Goal: Task Accomplishment & Management: Manage account settings

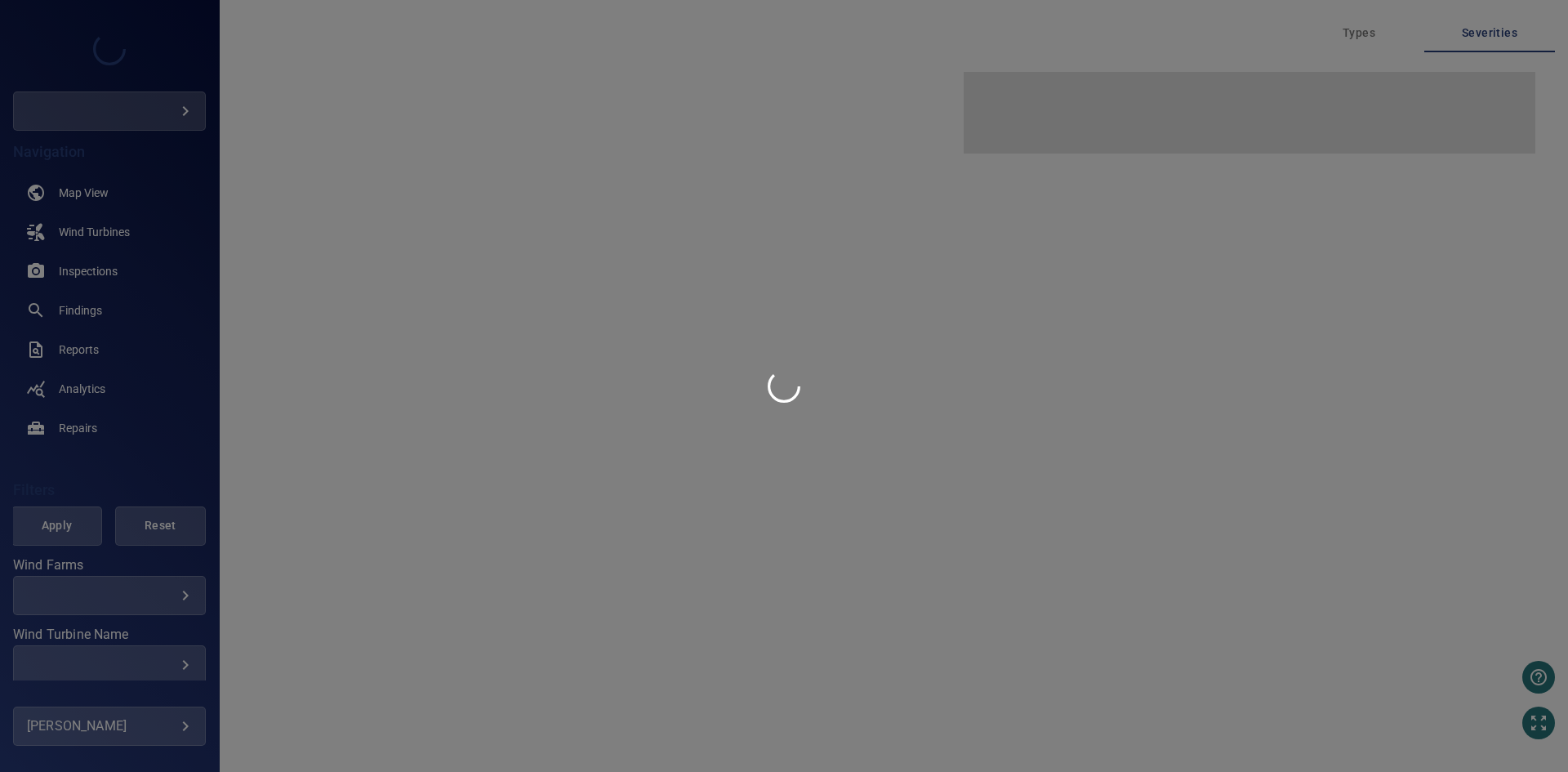
type input "**********"
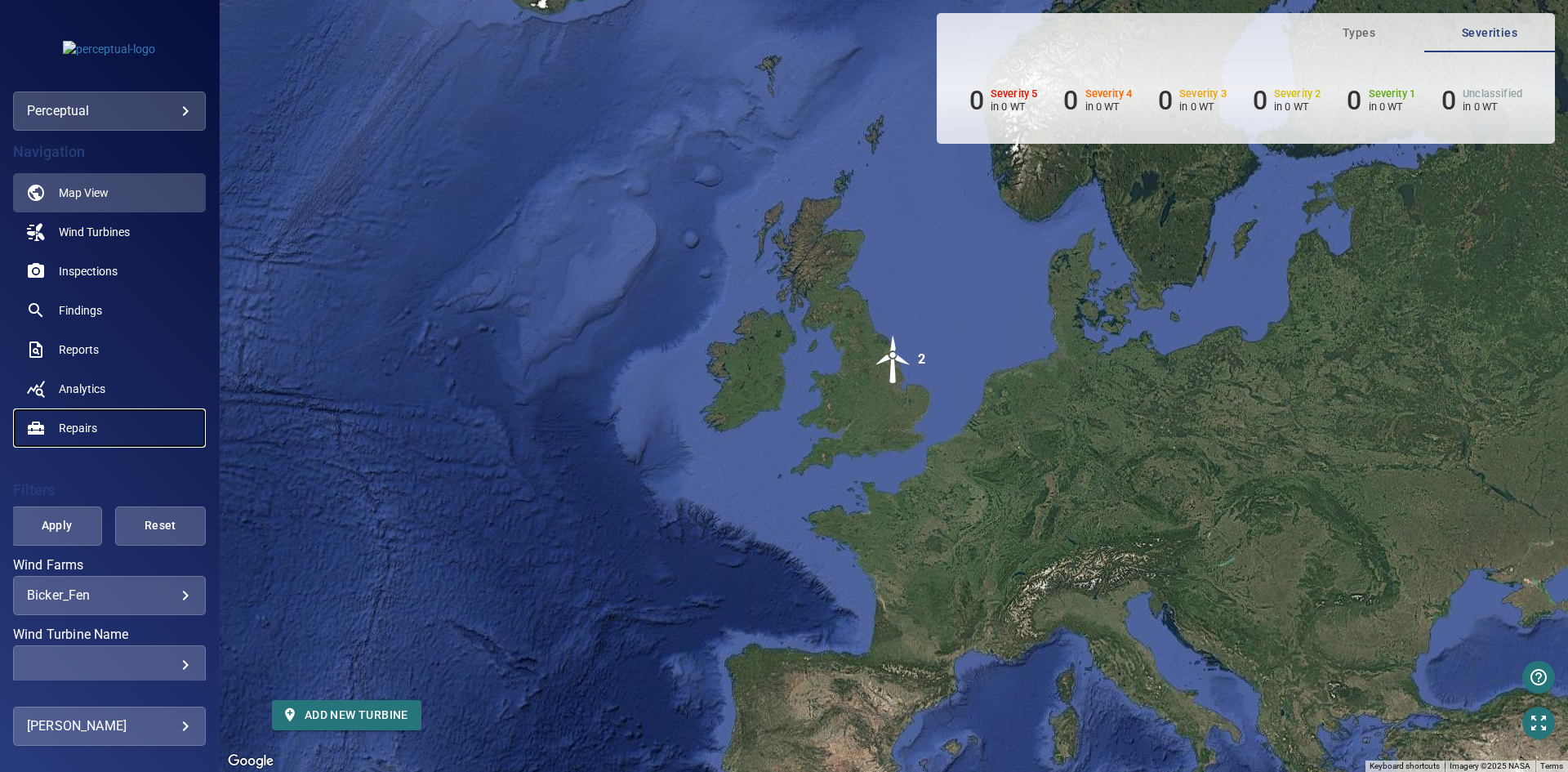
click at [76, 427] on span "Repairs" at bounding box center [77, 427] width 38 height 16
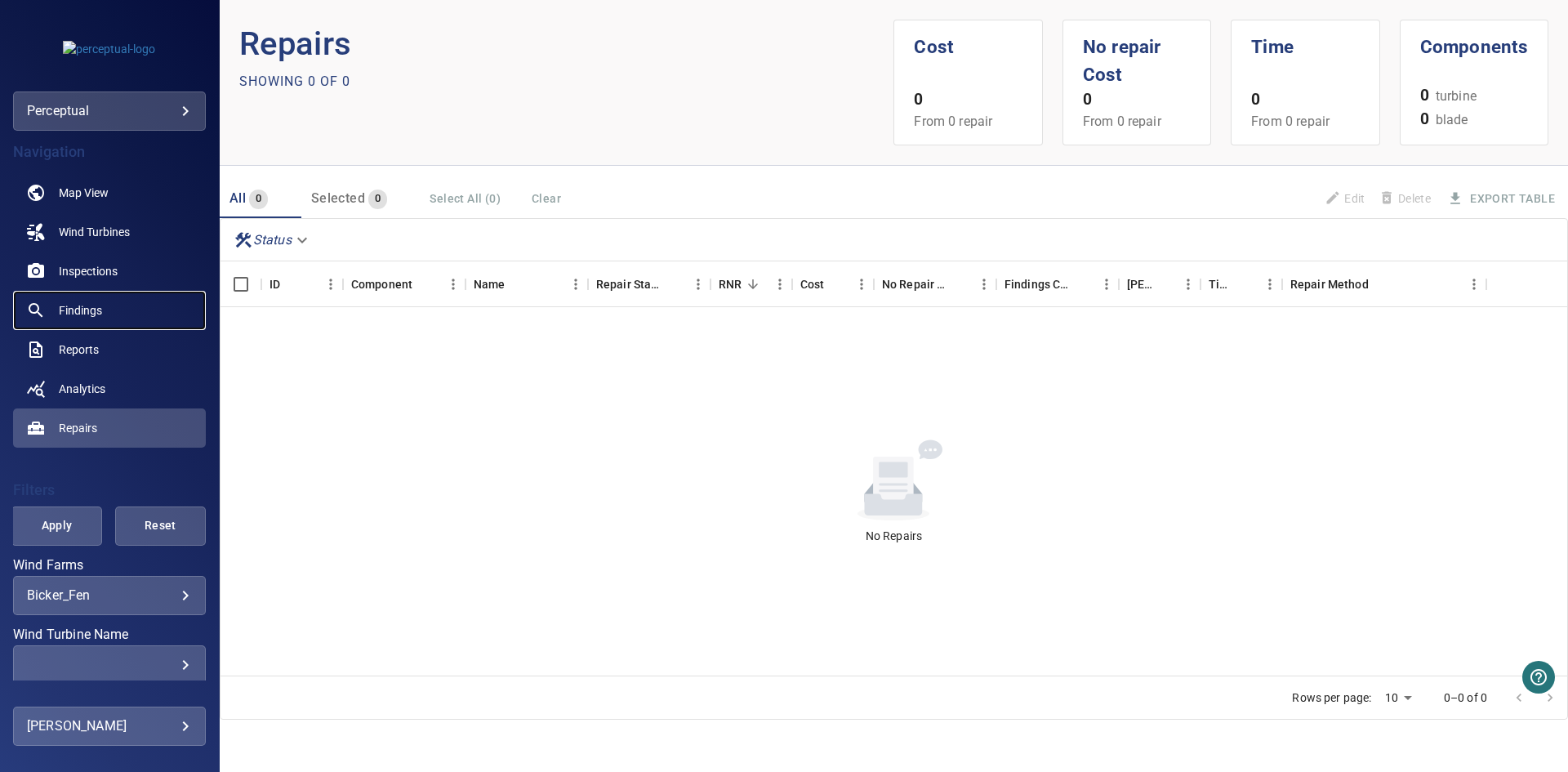
click at [82, 307] on span "Findings" at bounding box center [80, 310] width 43 height 16
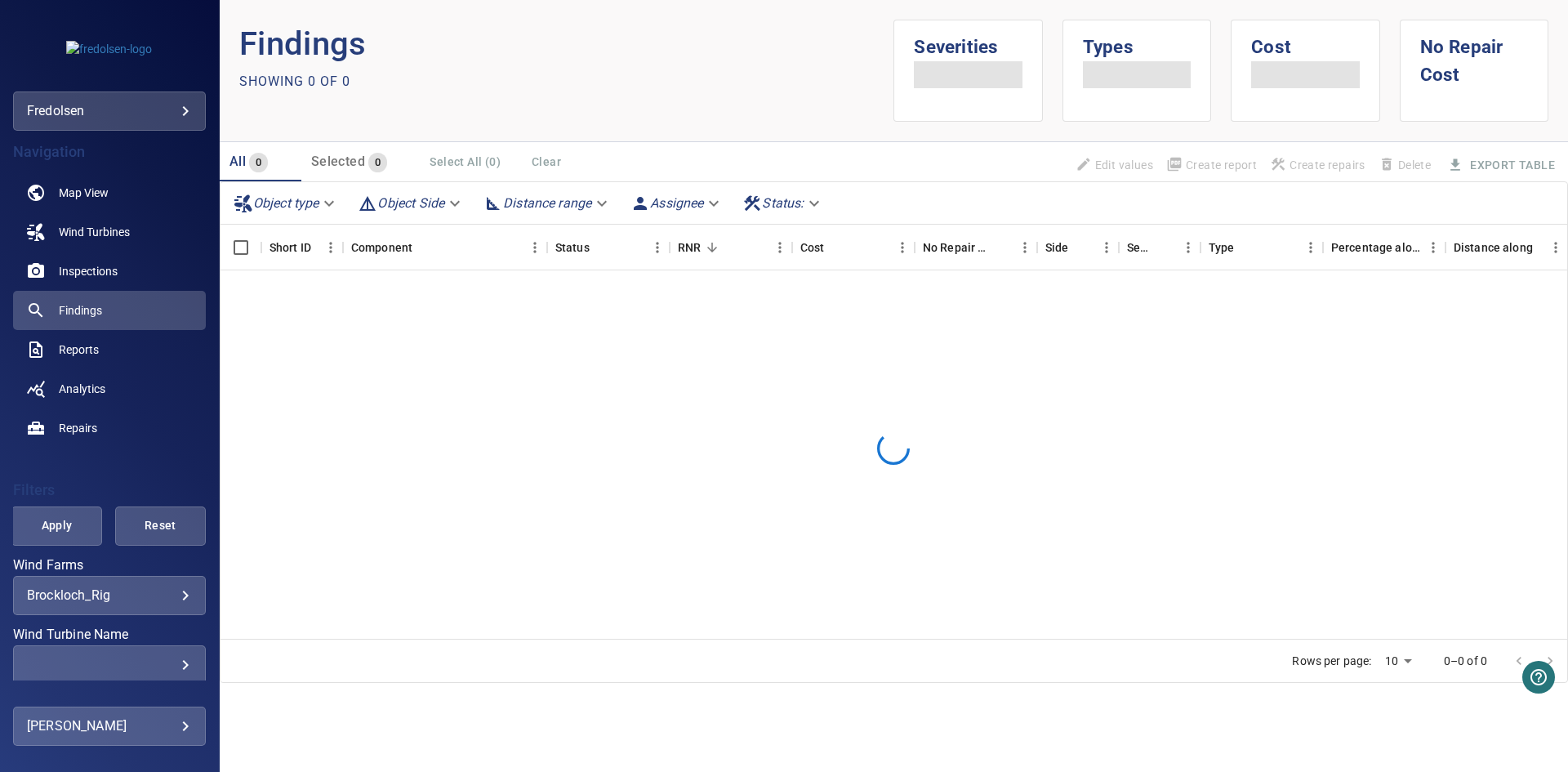
click at [122, 722] on body "**********" at bounding box center [784, 386] width 1568 height 772
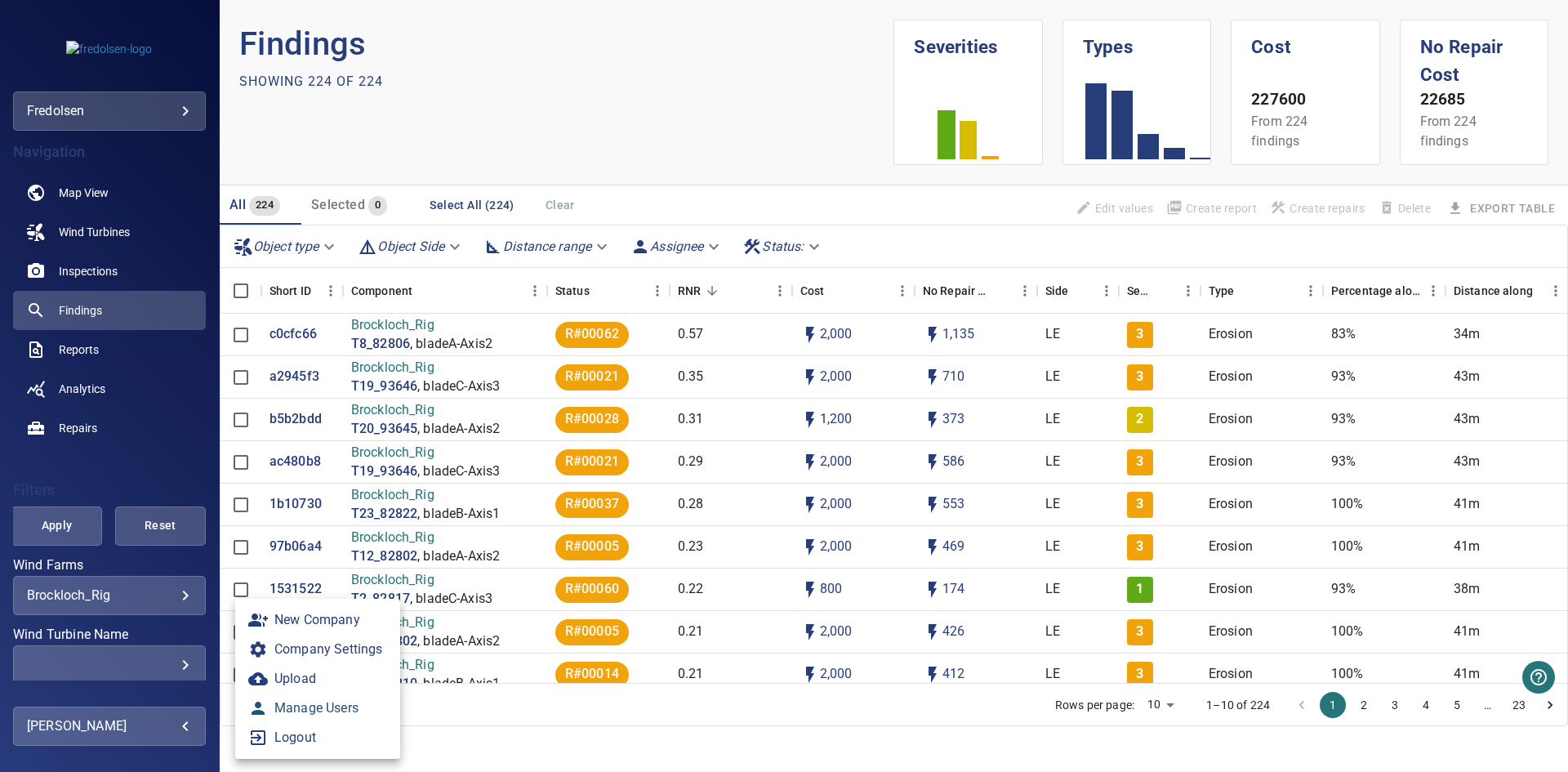
click at [334, 708] on link "Manage Users" at bounding box center [318, 707] width 165 height 30
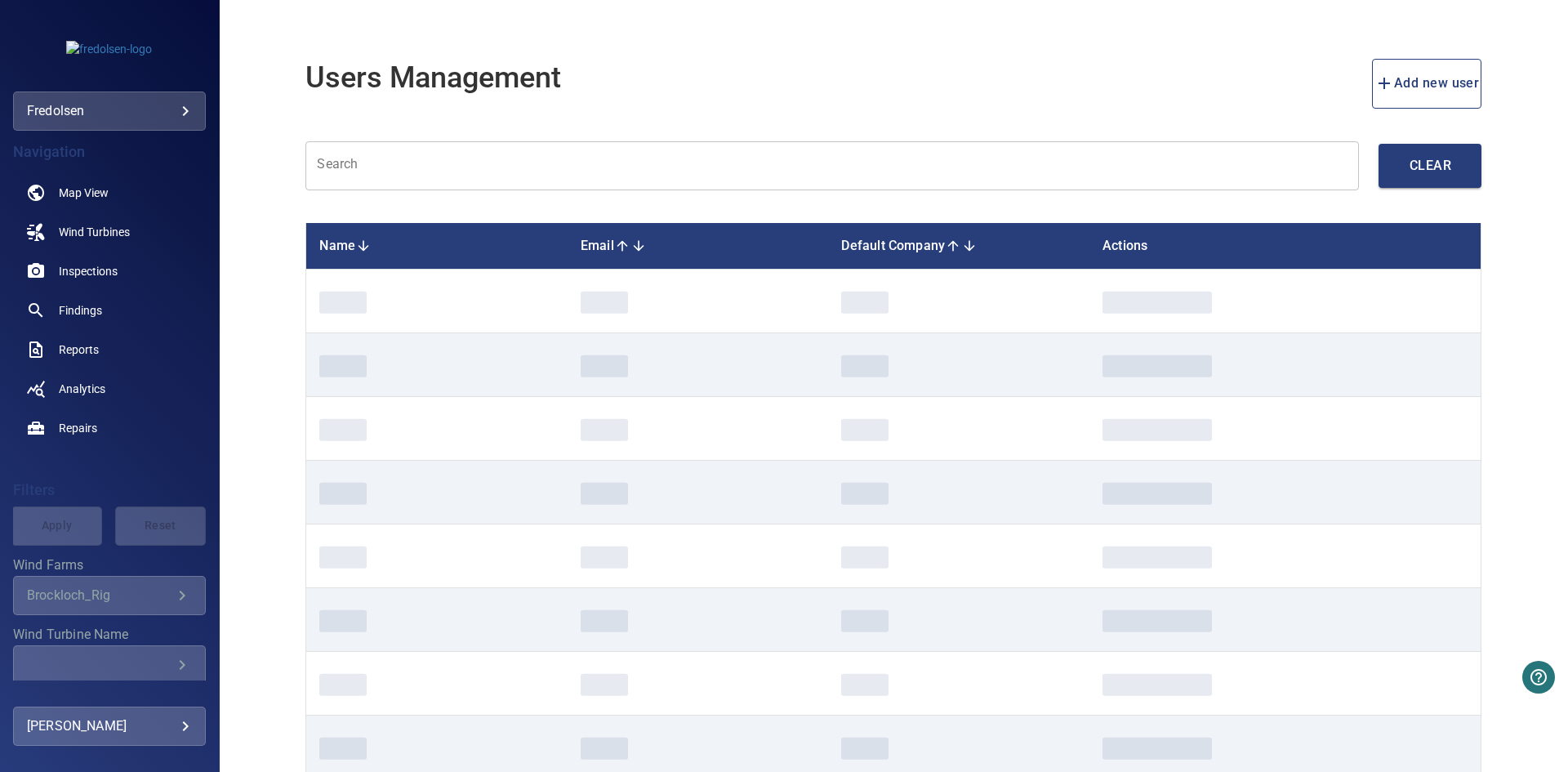
click at [411, 181] on input "text" at bounding box center [832, 166] width 1053 height 50
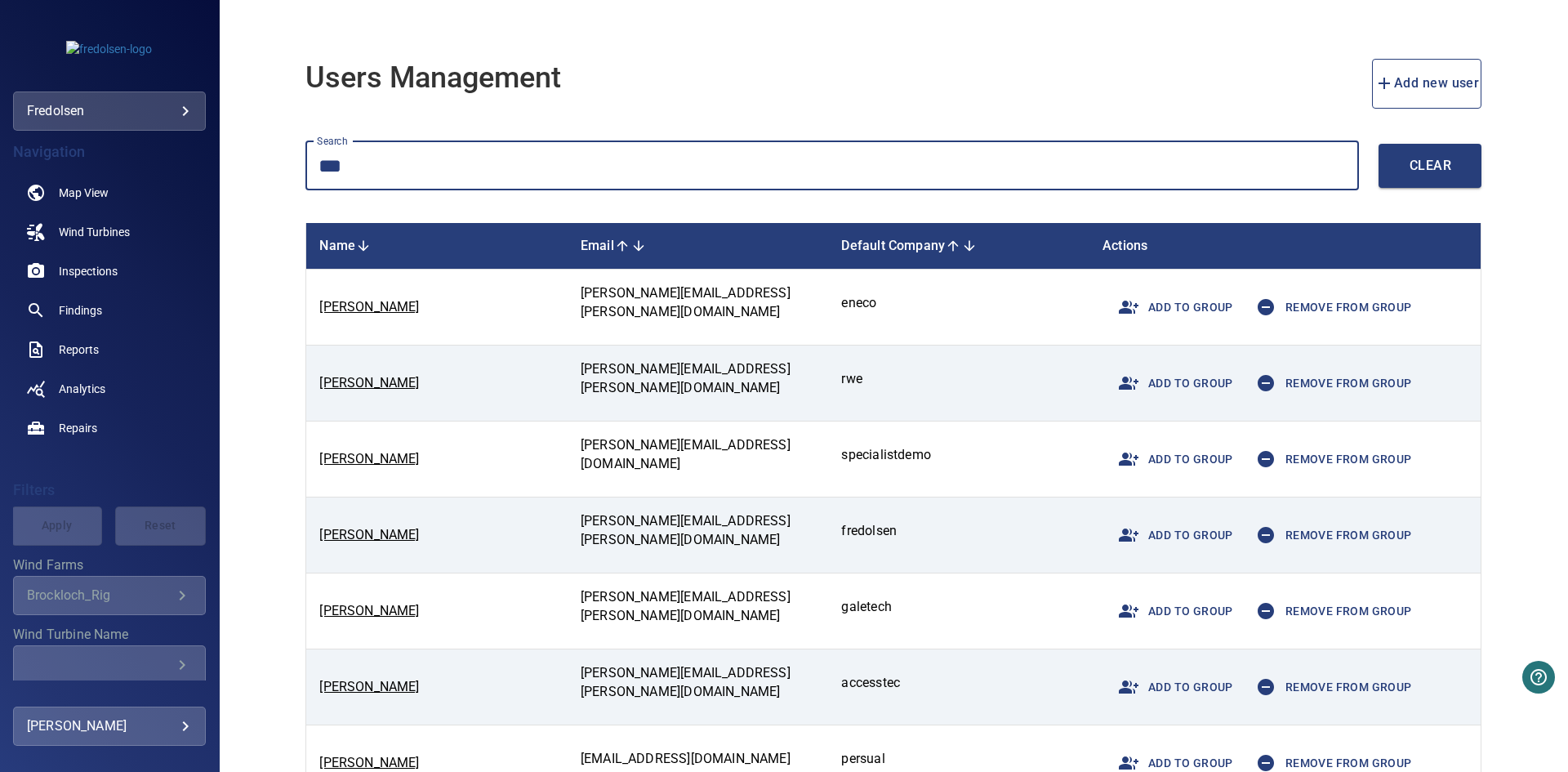
type input "***"
click at [1191, 538] on span "Add to group" at bounding box center [1171, 535] width 124 height 39
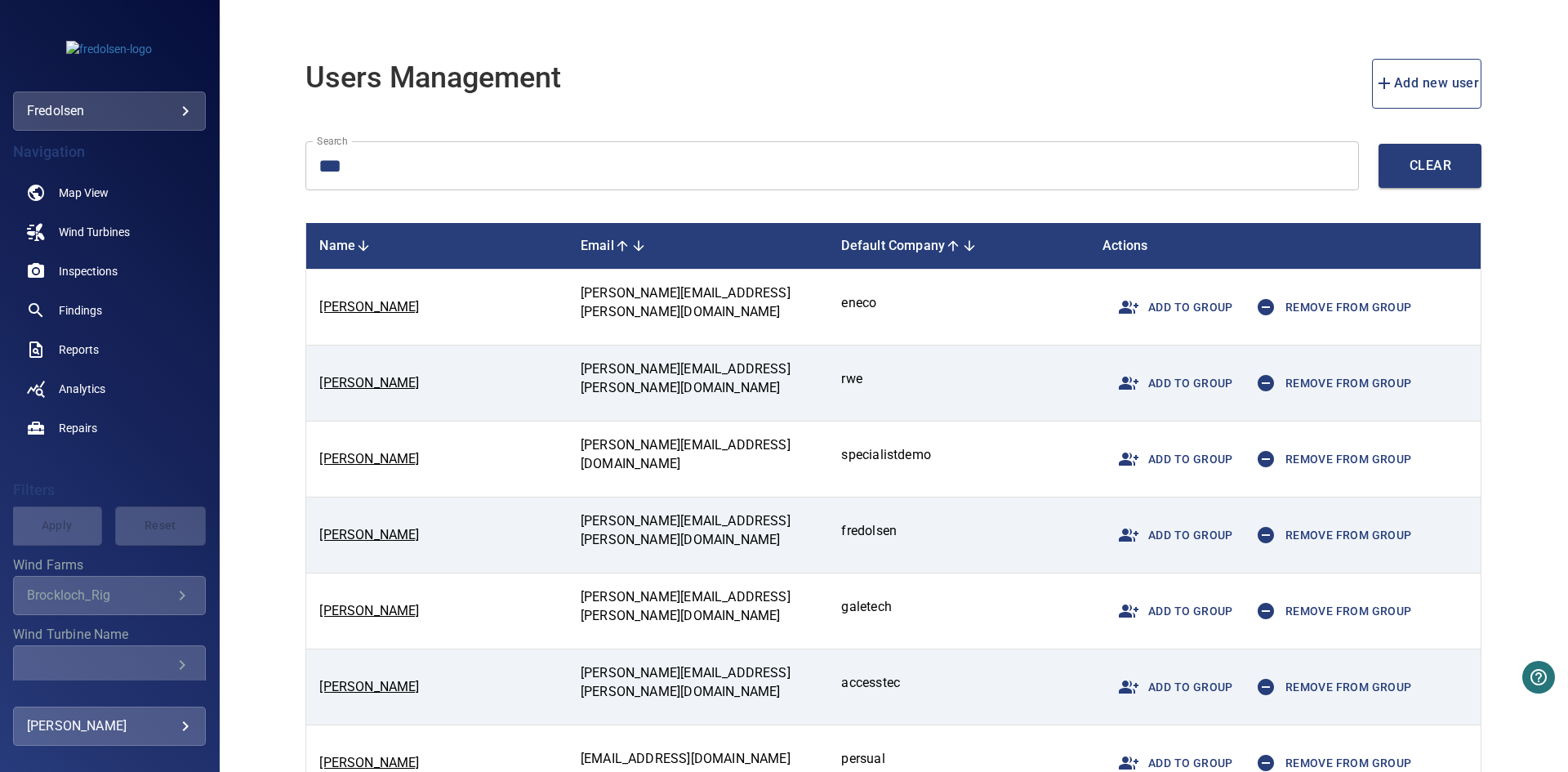
click at [105, 111] on body "**********" at bounding box center [784, 386] width 1568 height 772
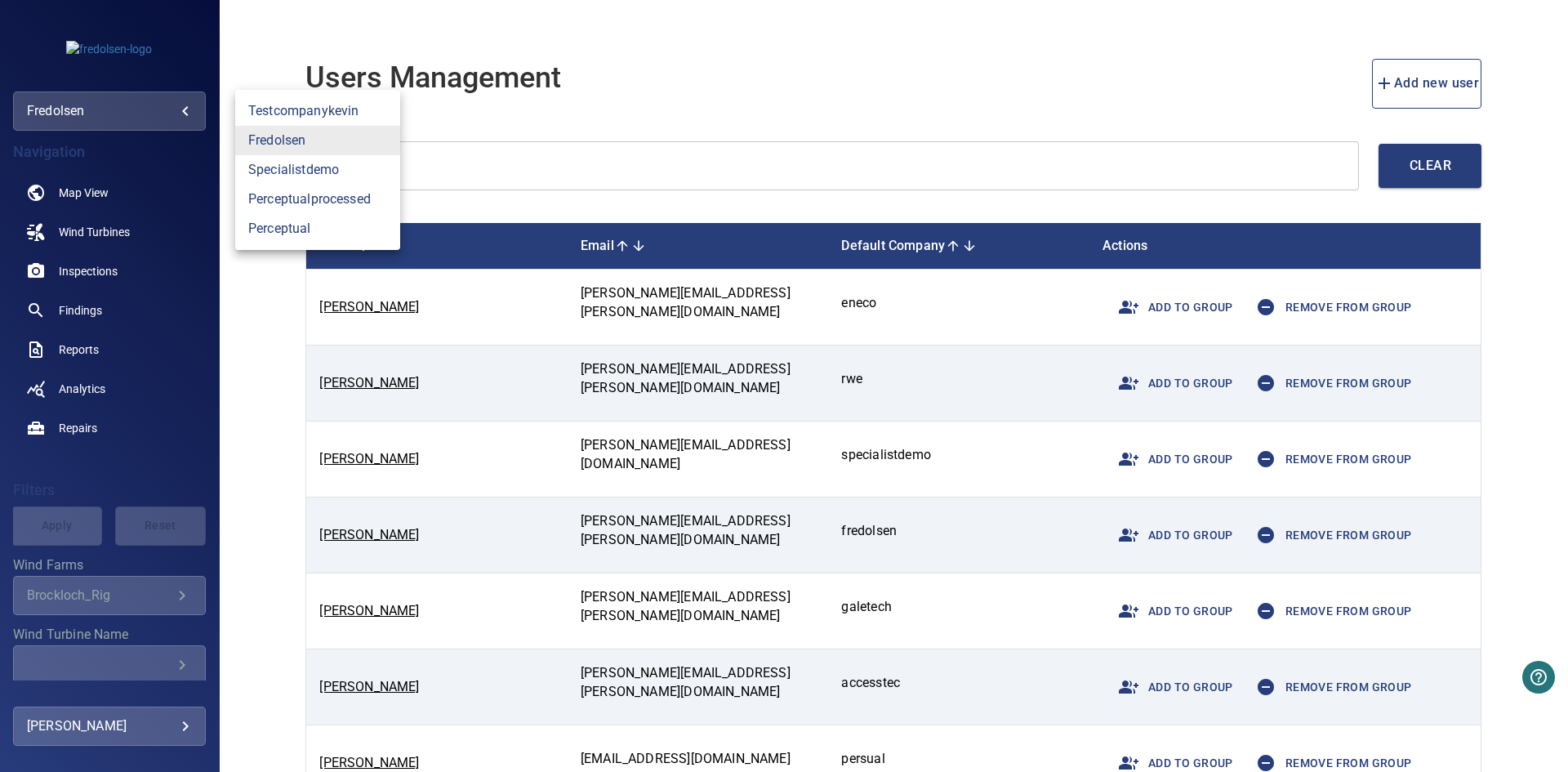
click at [105, 111] on div at bounding box center [784, 386] width 1568 height 772
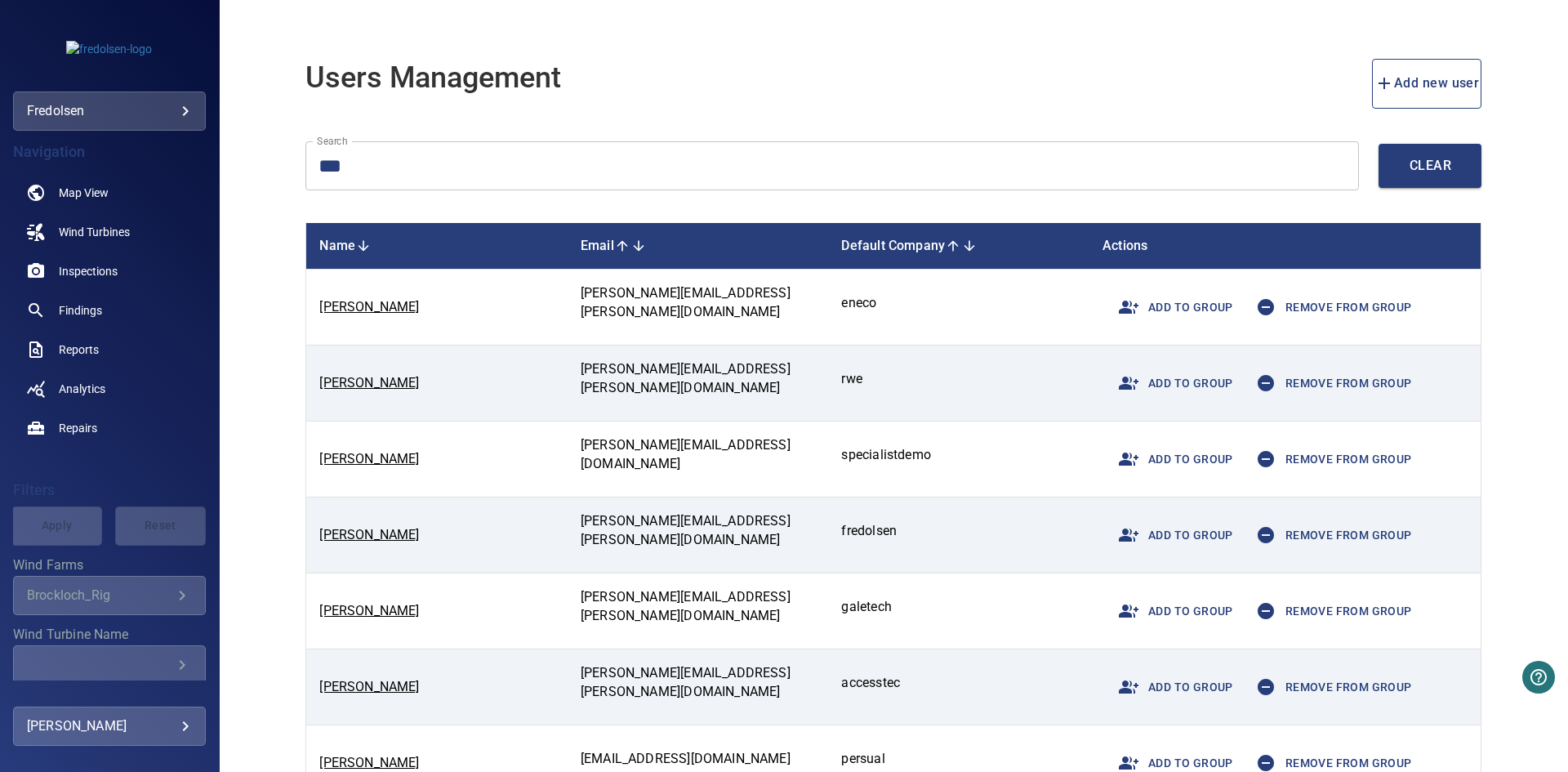
click at [116, 589] on div "Brockloch_Rig" at bounding box center [99, 594] width 145 height 15
click at [89, 189] on span "Map View" at bounding box center [83, 192] width 50 height 16
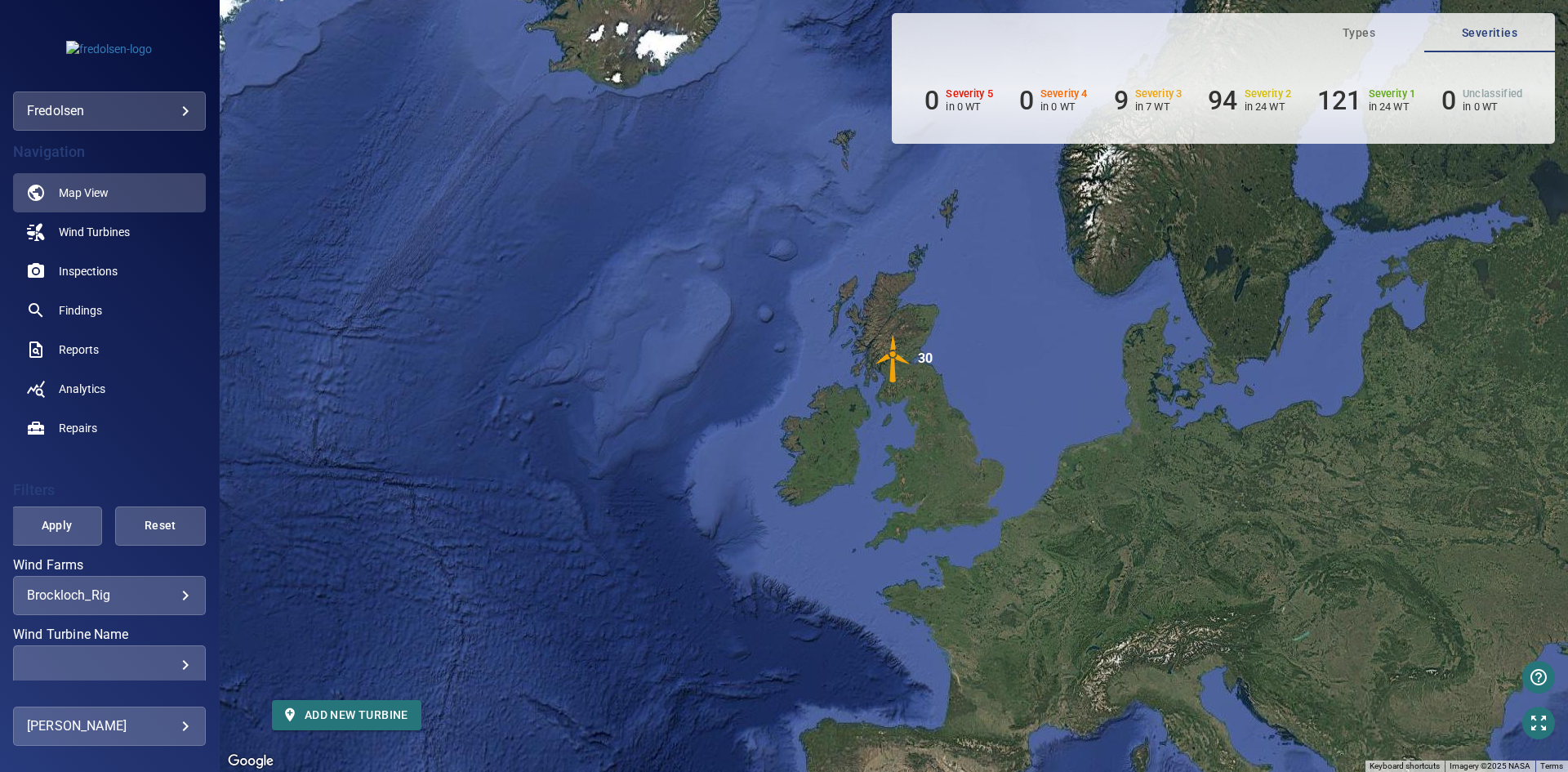
click at [897, 365] on img "30" at bounding box center [894, 358] width 49 height 49
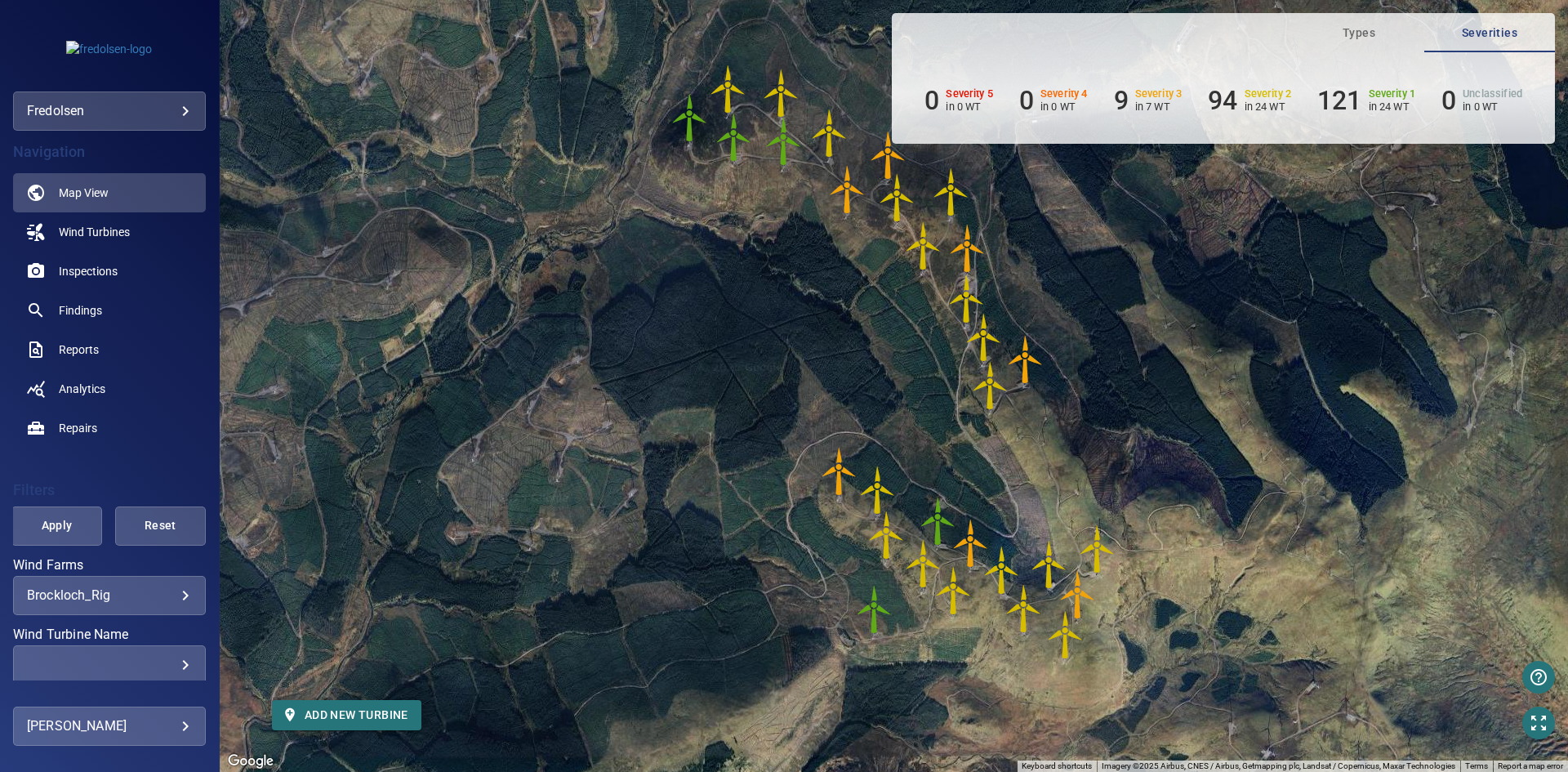
click at [924, 562] on img "T2_82817" at bounding box center [923, 564] width 49 height 49
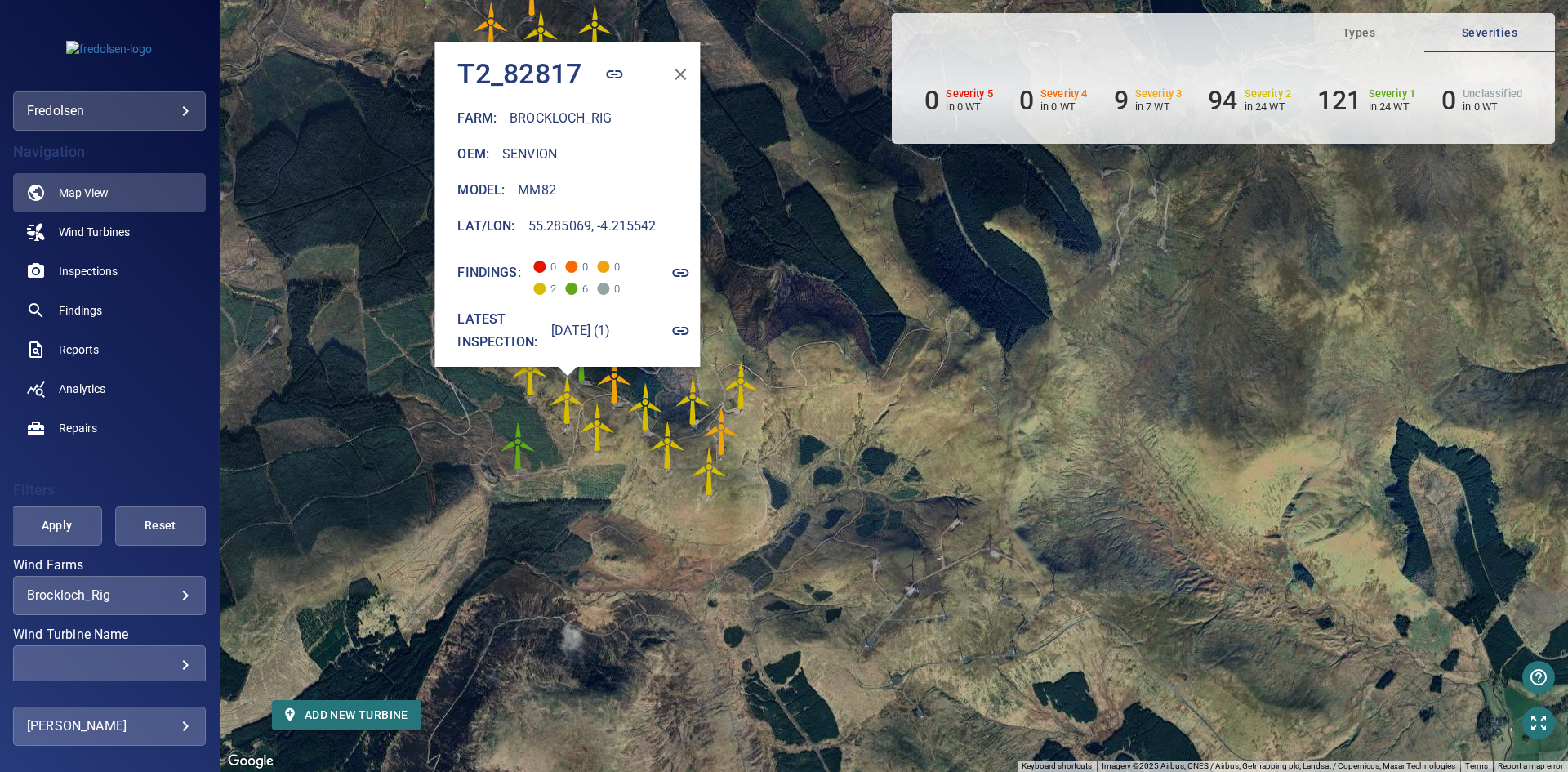
click at [870, 532] on div "To navigate, press the arrow keys. To activate drag with keyboard, press Alt + …" at bounding box center [894, 386] width 1348 height 772
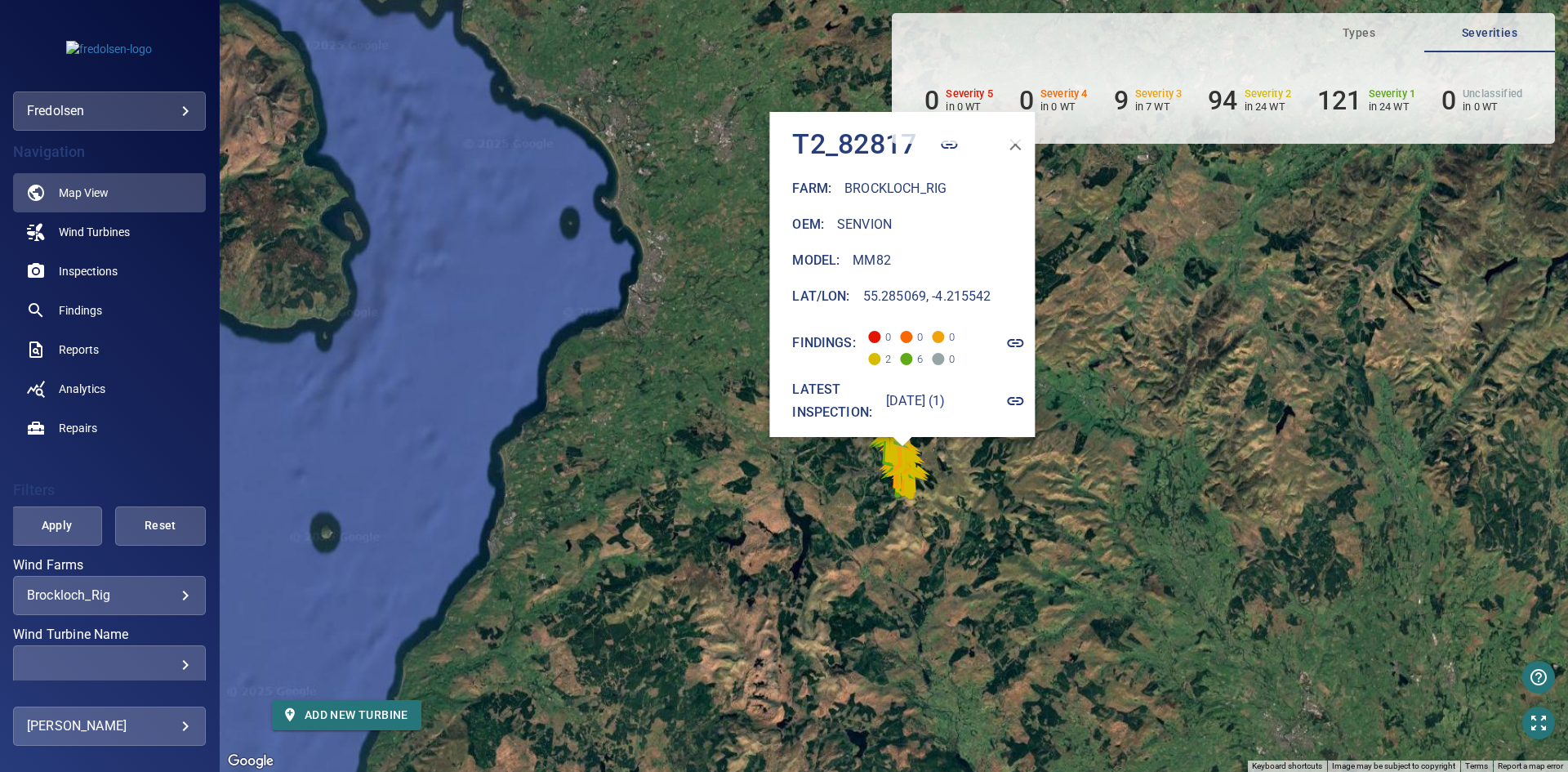
click at [939, 582] on div "To navigate, press the arrow keys. To activate drag with keyboard, press Alt + …" at bounding box center [894, 386] width 1348 height 772
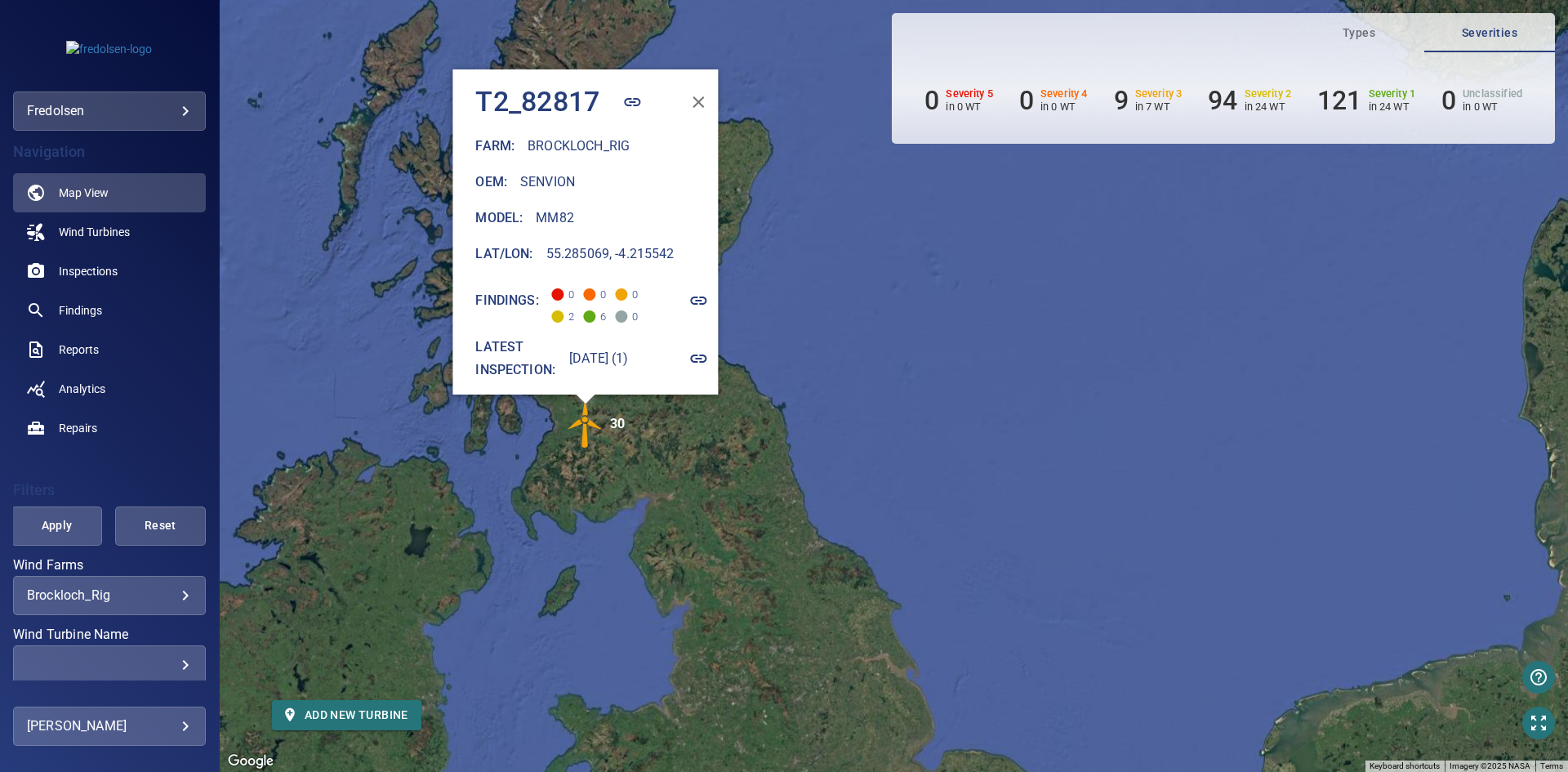
drag, startPoint x: 984, startPoint y: 559, endPoint x: 638, endPoint y: 525, distance: 347.7
click at [744, 514] on div "To navigate, press the arrow keys. To activate drag with keyboard, press Alt + …" at bounding box center [894, 386] width 1348 height 772
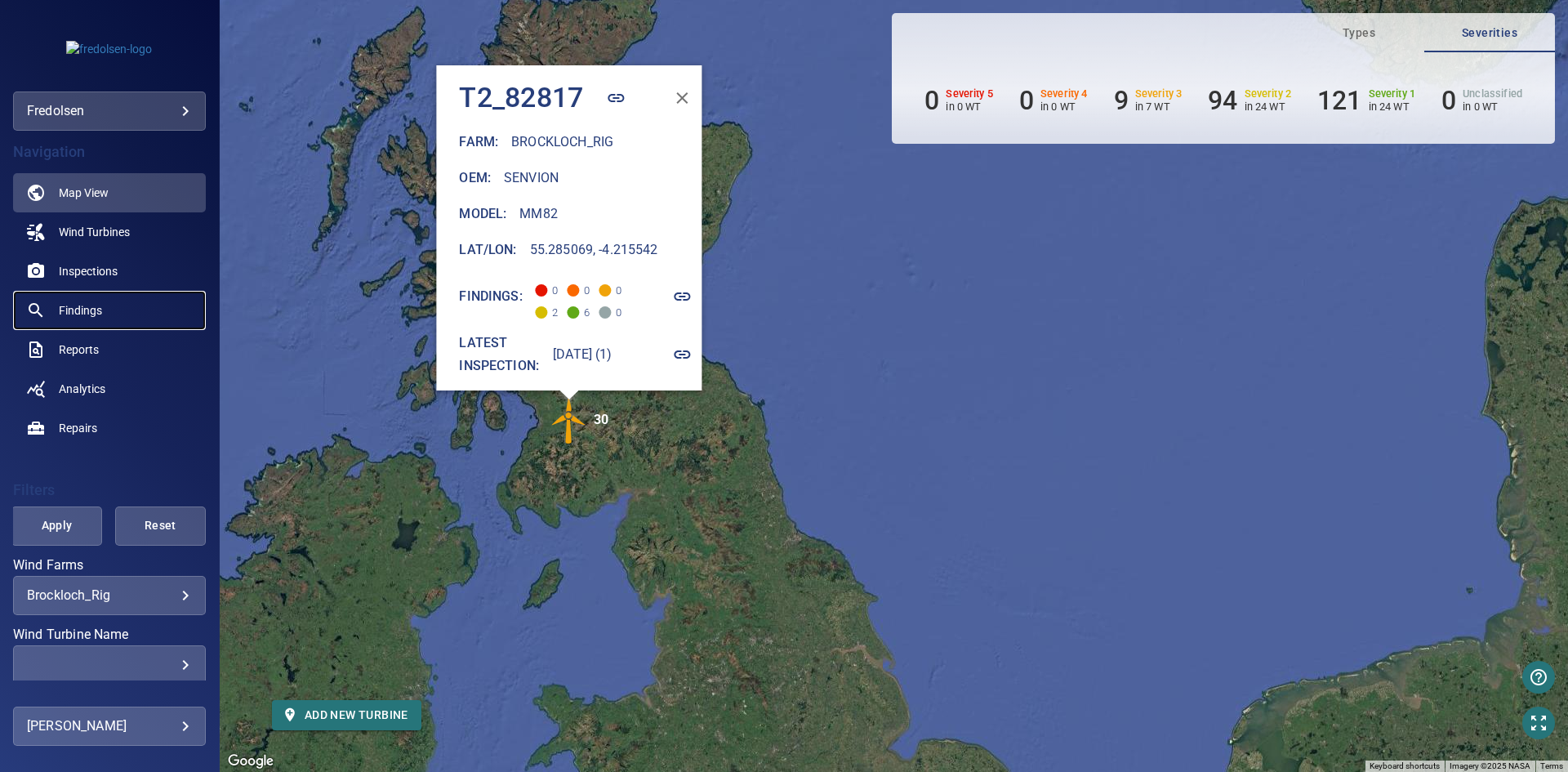
click at [76, 309] on span "Findings" at bounding box center [80, 310] width 43 height 16
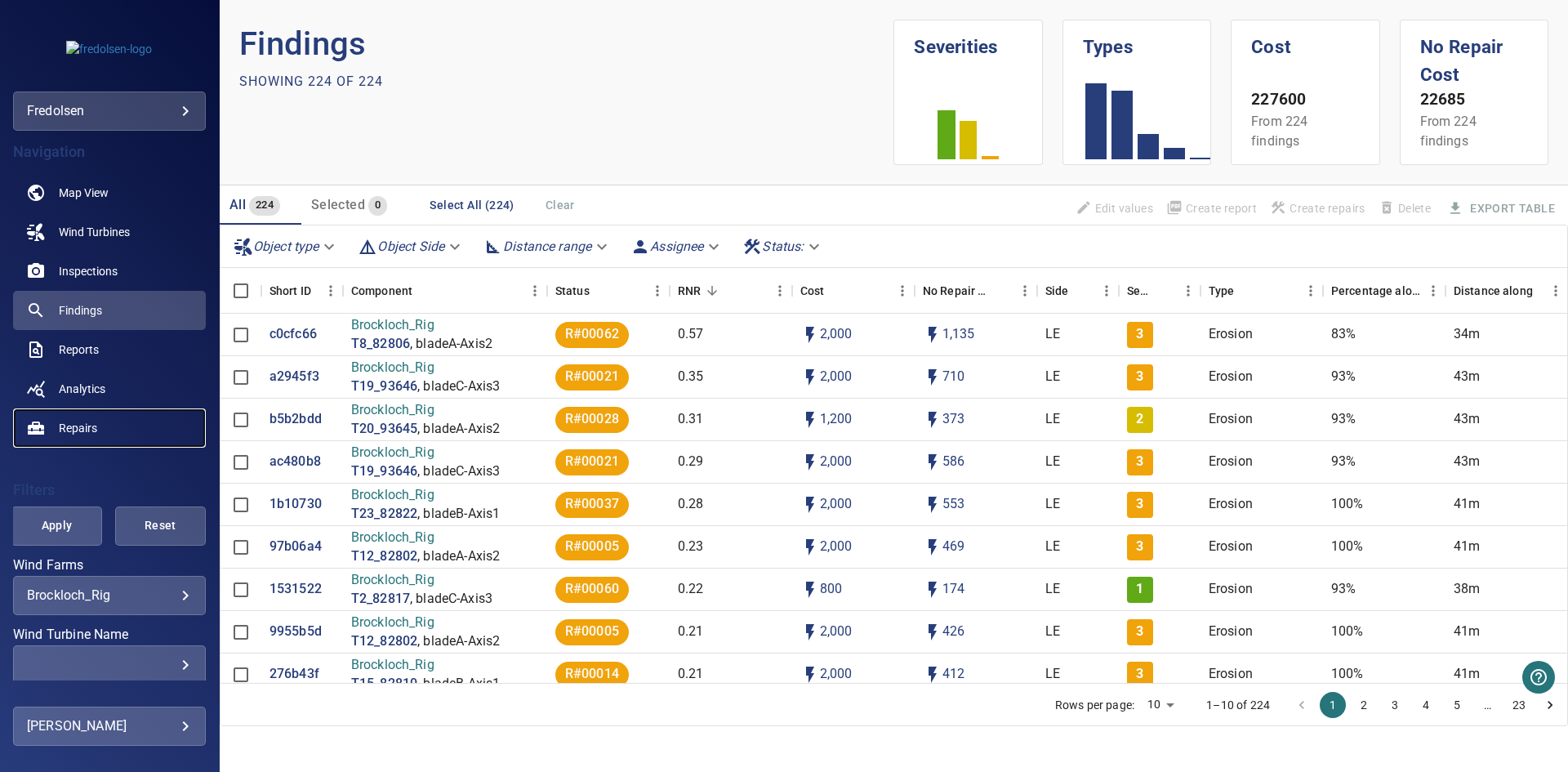
click at [72, 433] on span "Repairs" at bounding box center [77, 427] width 38 height 16
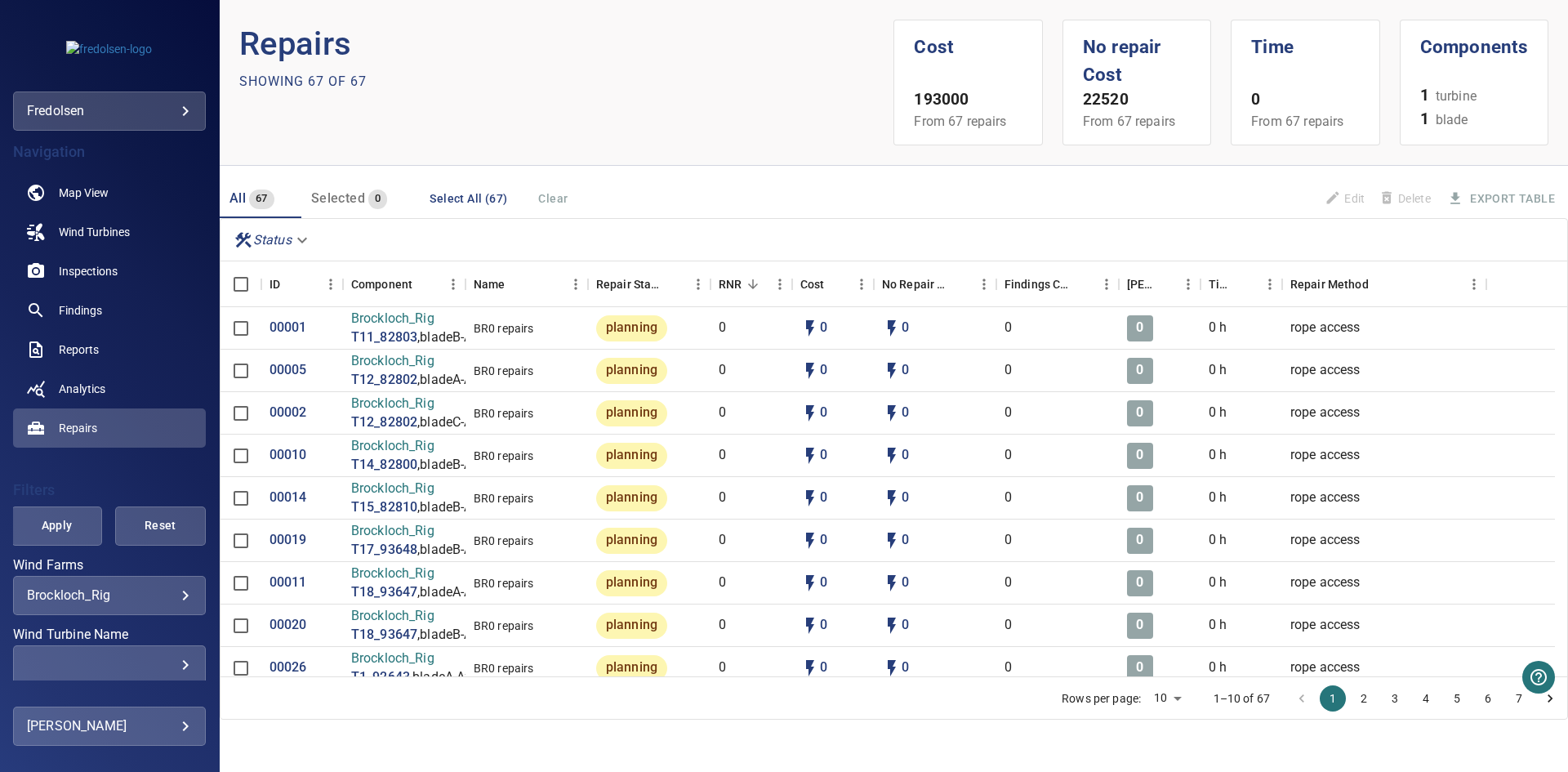
click at [1488, 702] on button "6" at bounding box center [1487, 698] width 26 height 26
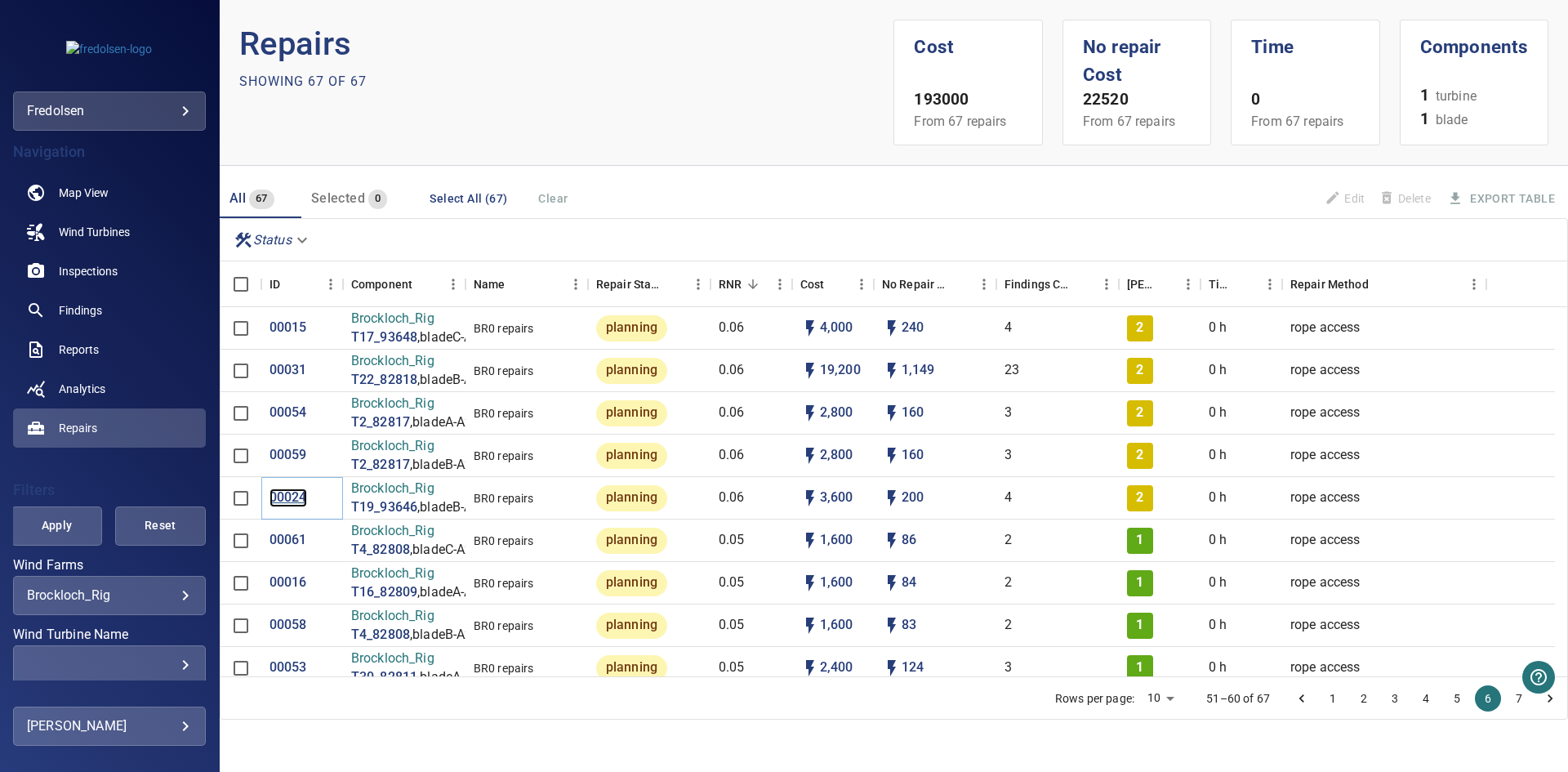
click at [281, 497] on p "00024" at bounding box center [288, 498] width 37 height 19
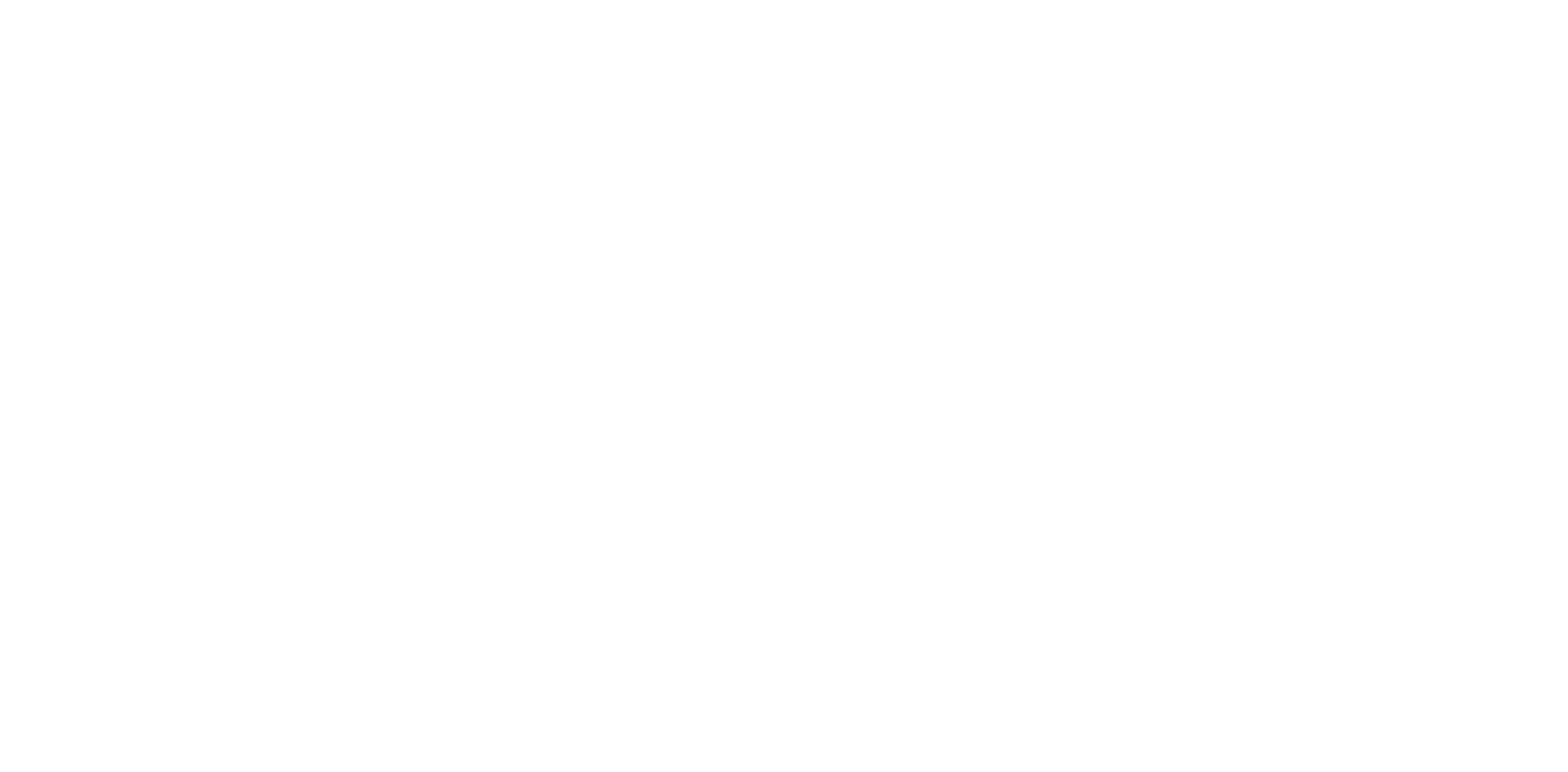
drag, startPoint x: 159, startPoint y: 201, endPoint x: 37, endPoint y: 343, distance: 187.2
click at [37, 0] on html "Total" at bounding box center [784, 0] width 1568 height 0
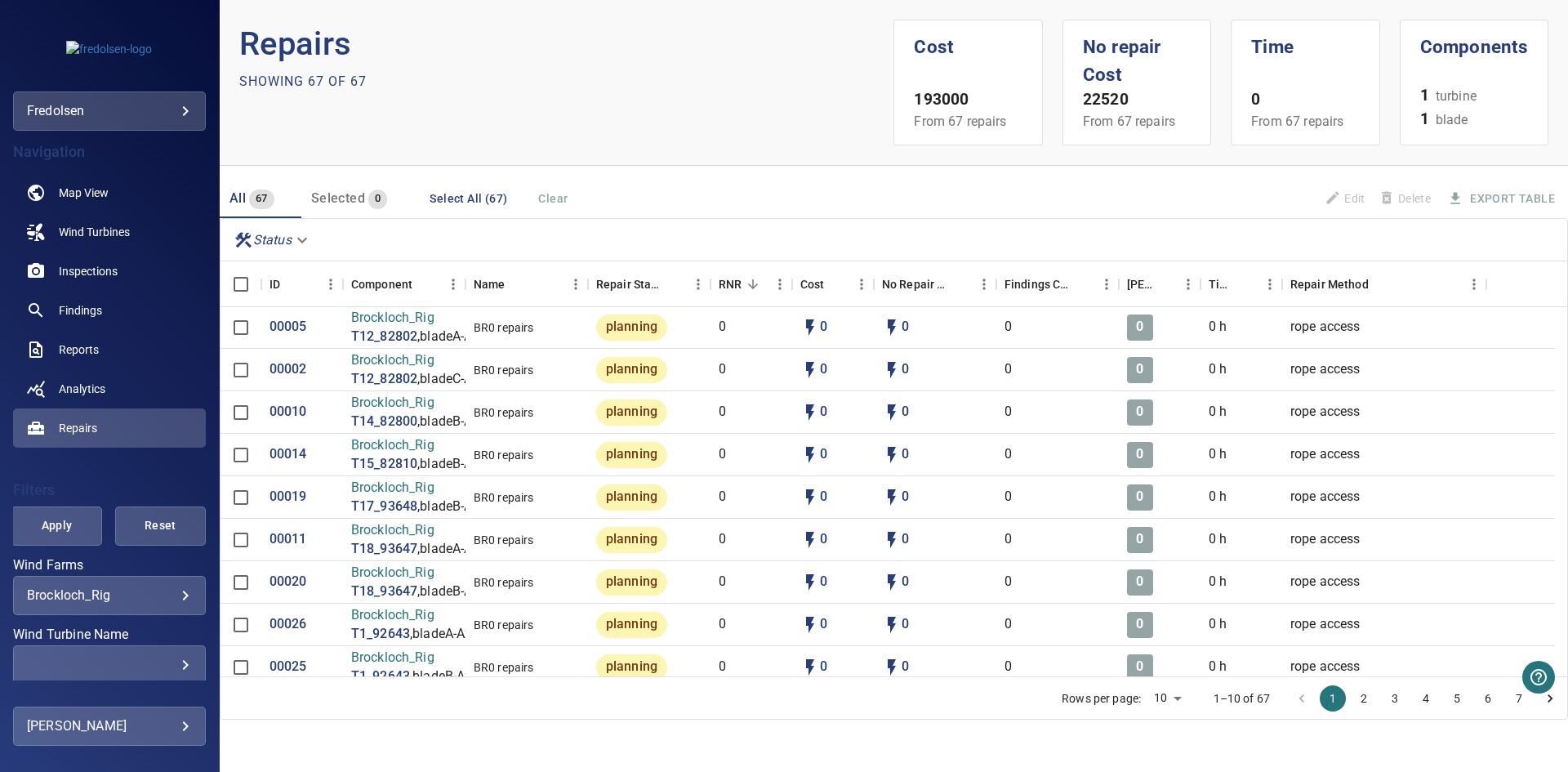
scroll to position [55, 0]
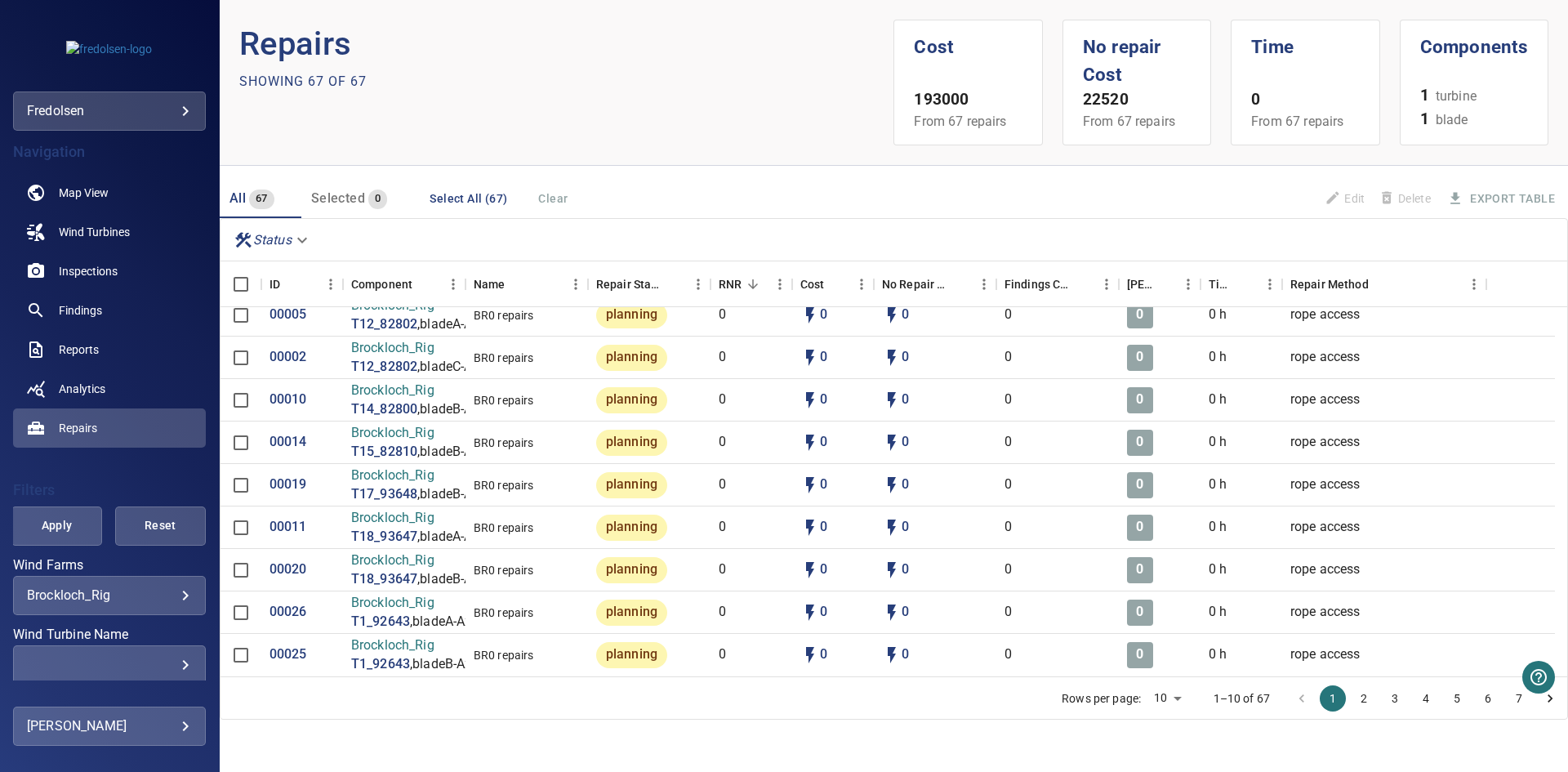
click at [1362, 703] on button "2" at bounding box center [1363, 698] width 26 height 26
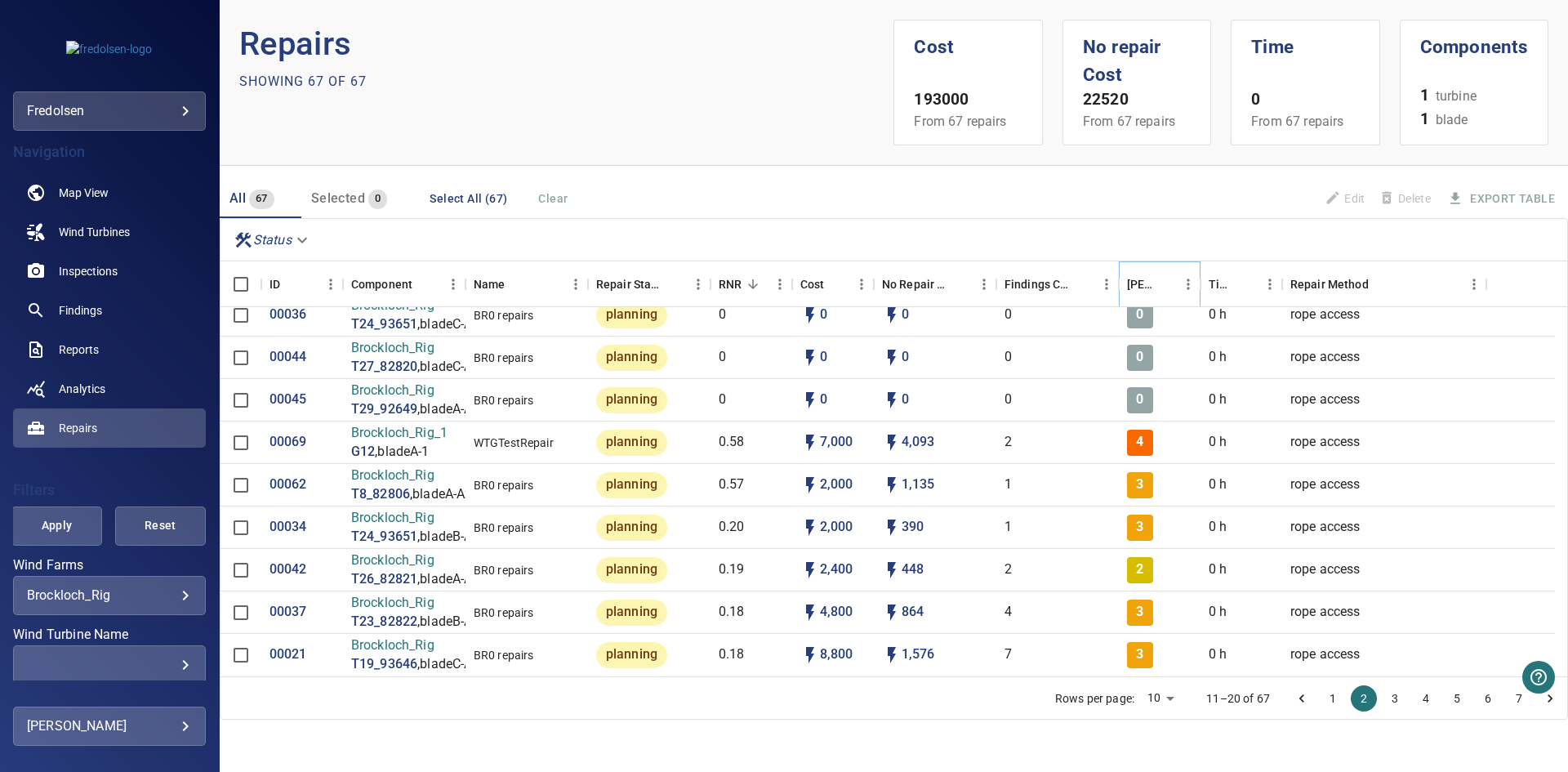
click at [1172, 279] on button "Sort" at bounding box center [1164, 284] width 23 height 23
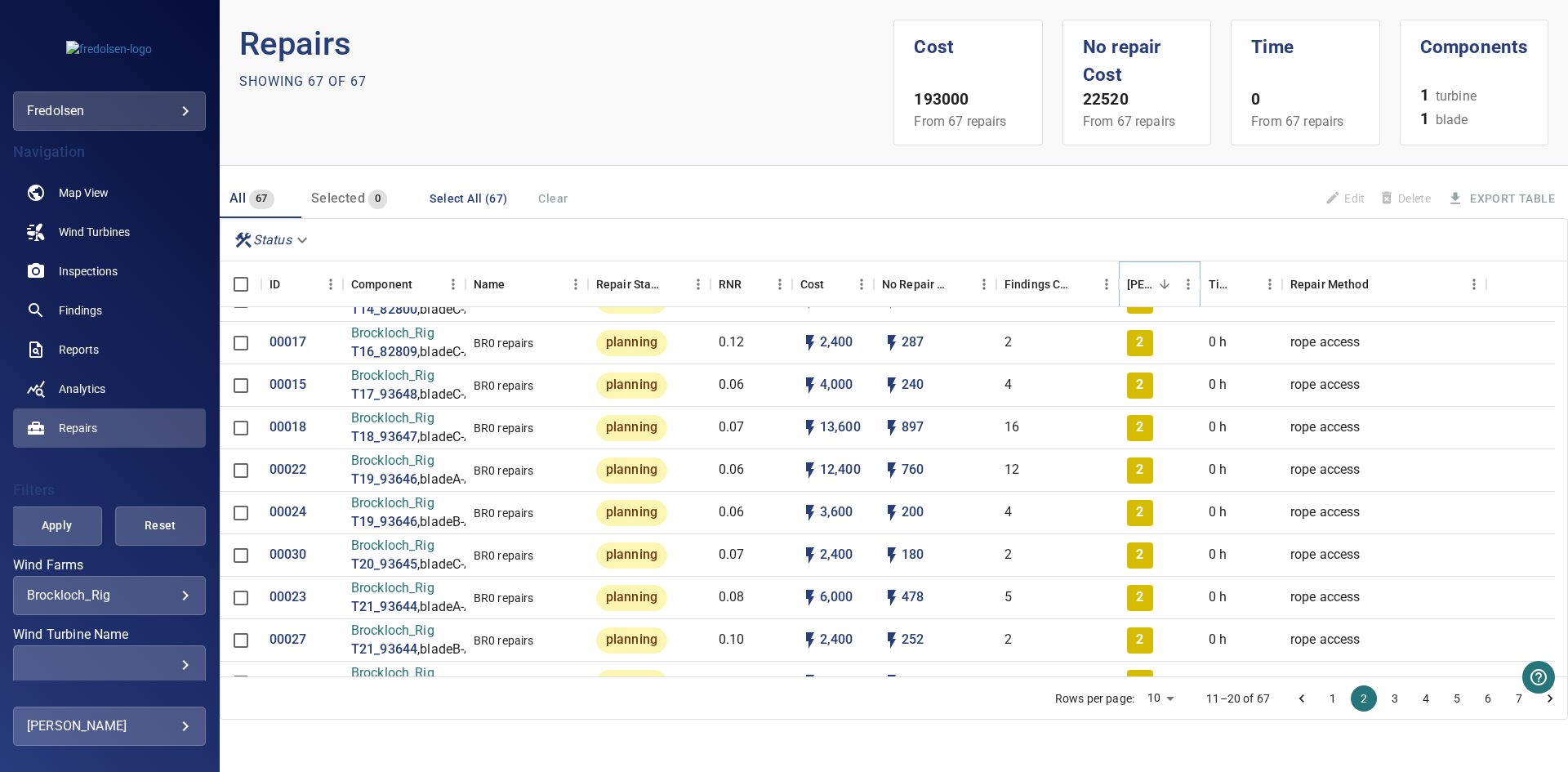
scroll to position [0, 0]
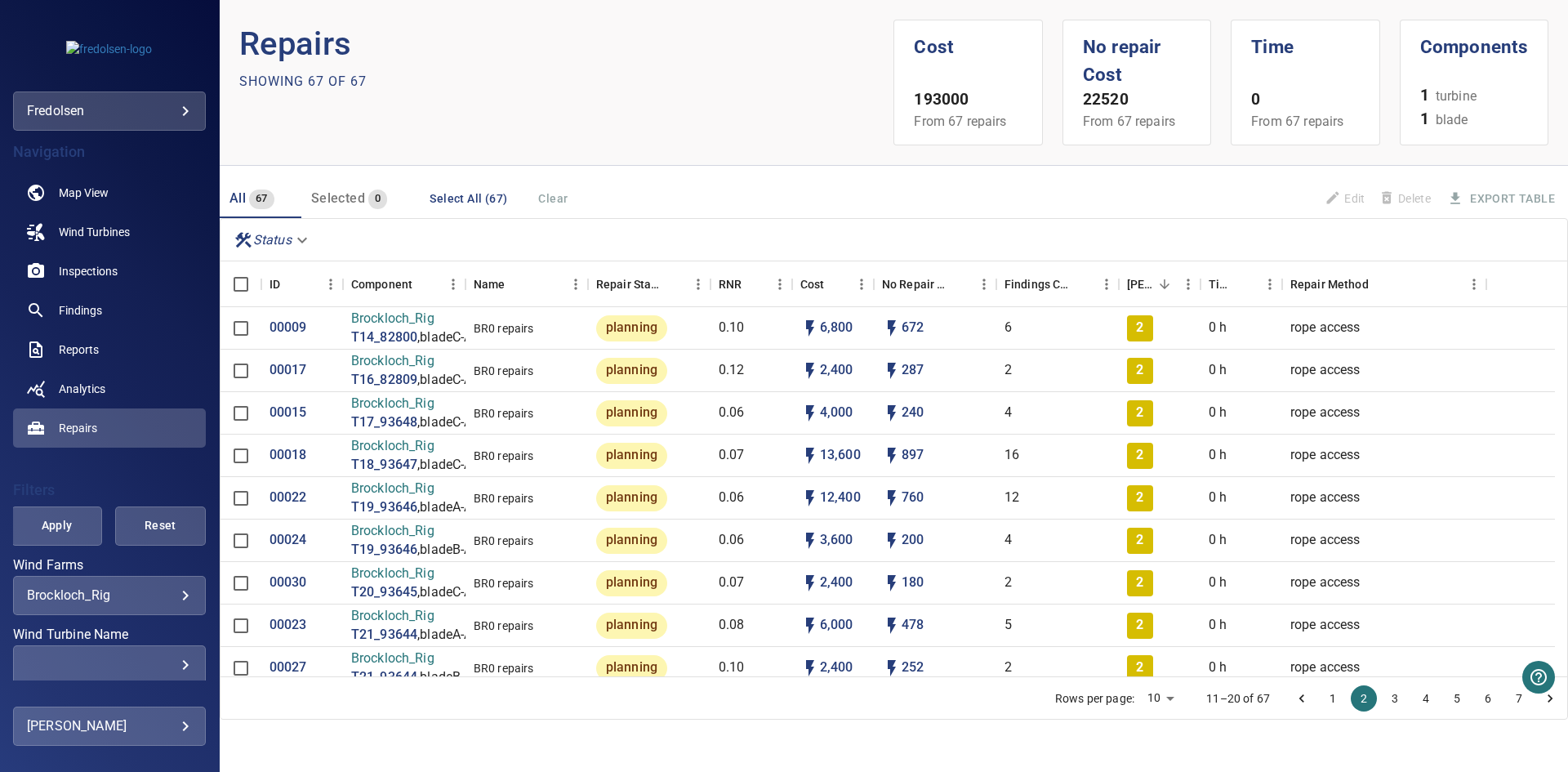
click at [1332, 702] on button "1" at bounding box center [1333, 698] width 26 height 26
click at [136, 307] on link "Findings" at bounding box center [109, 310] width 193 height 39
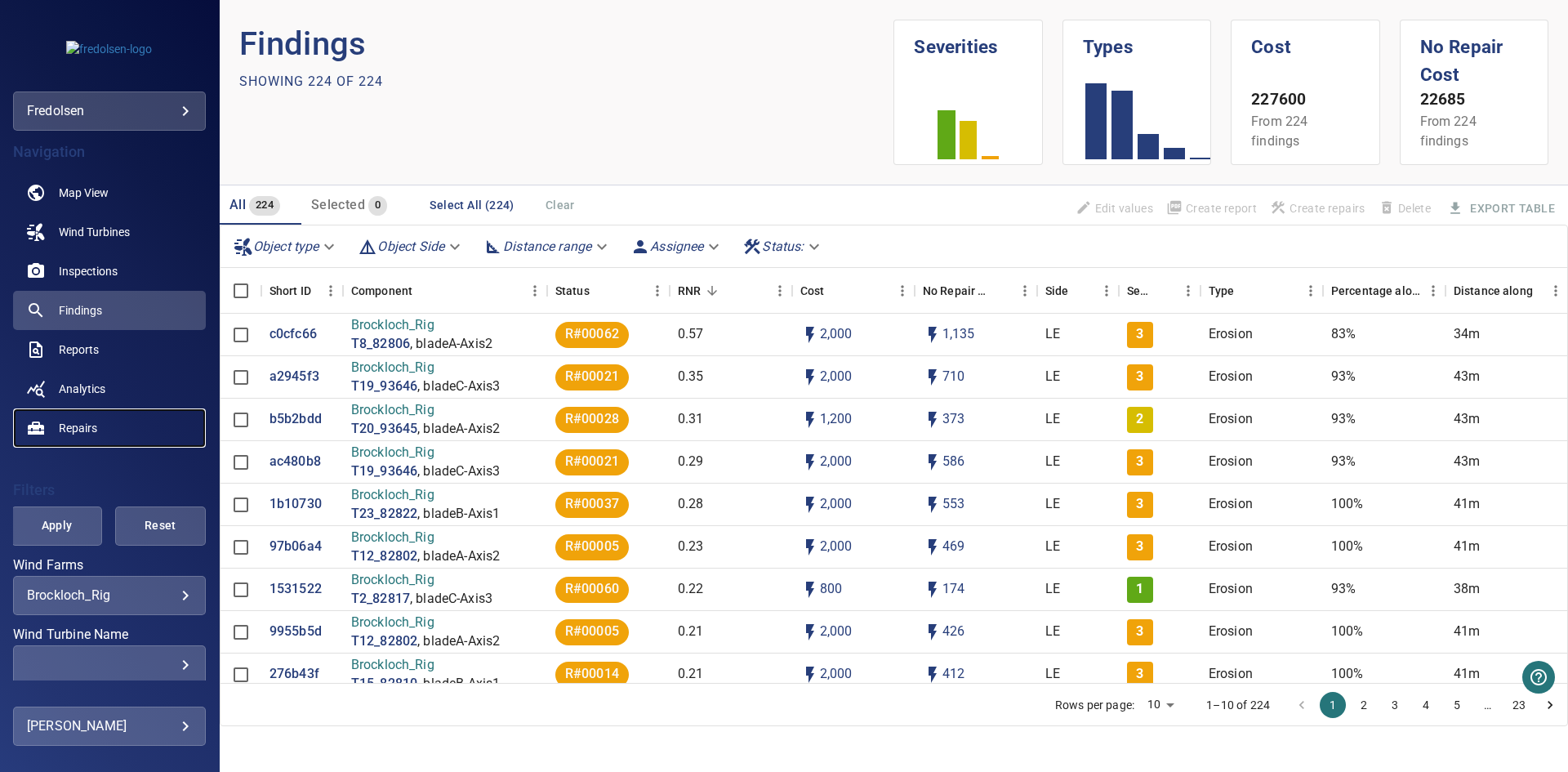
click at [85, 425] on span "Repairs" at bounding box center [77, 427] width 38 height 16
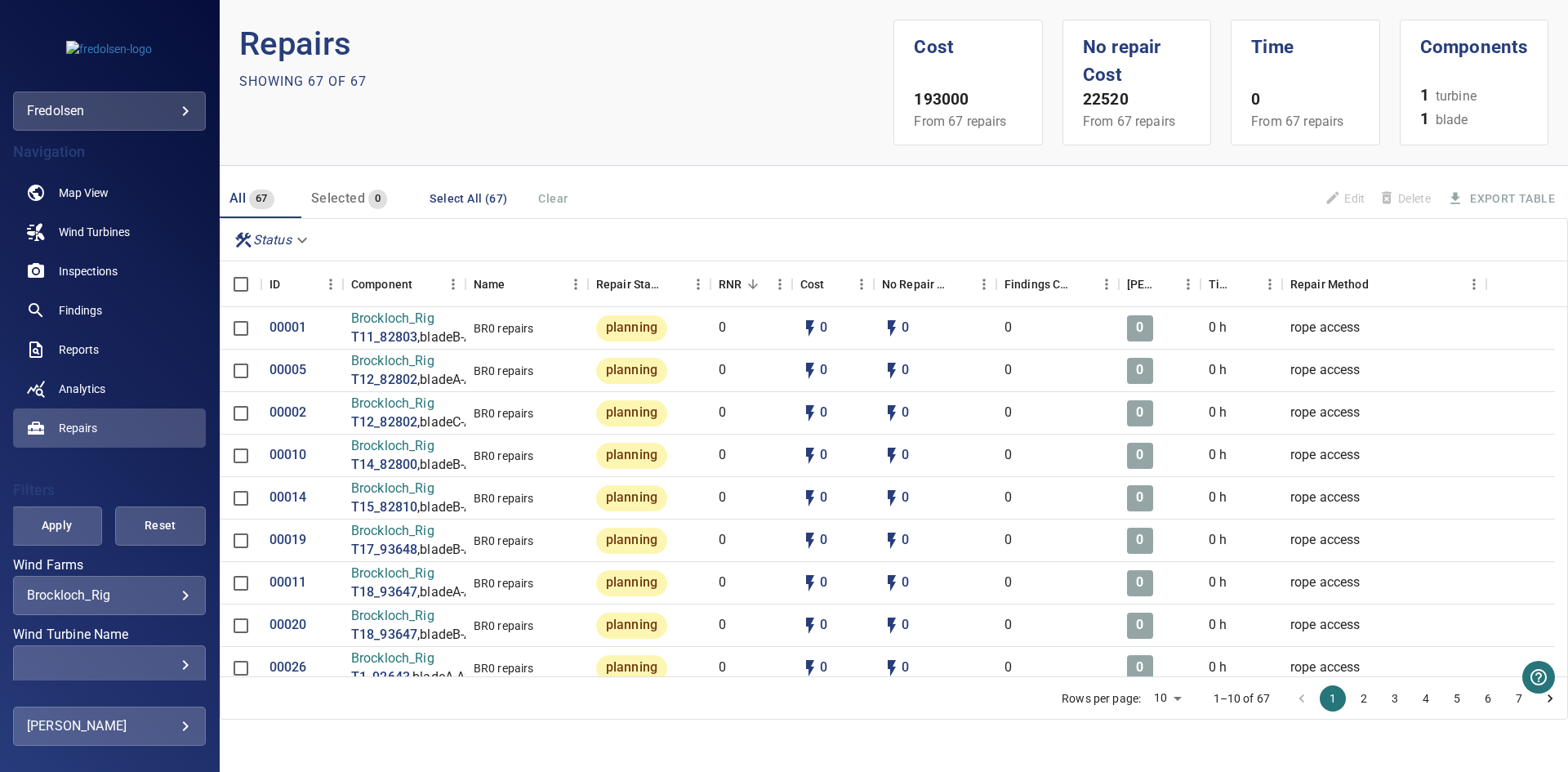
click at [1428, 700] on button "4" at bounding box center [1425, 698] width 26 height 26
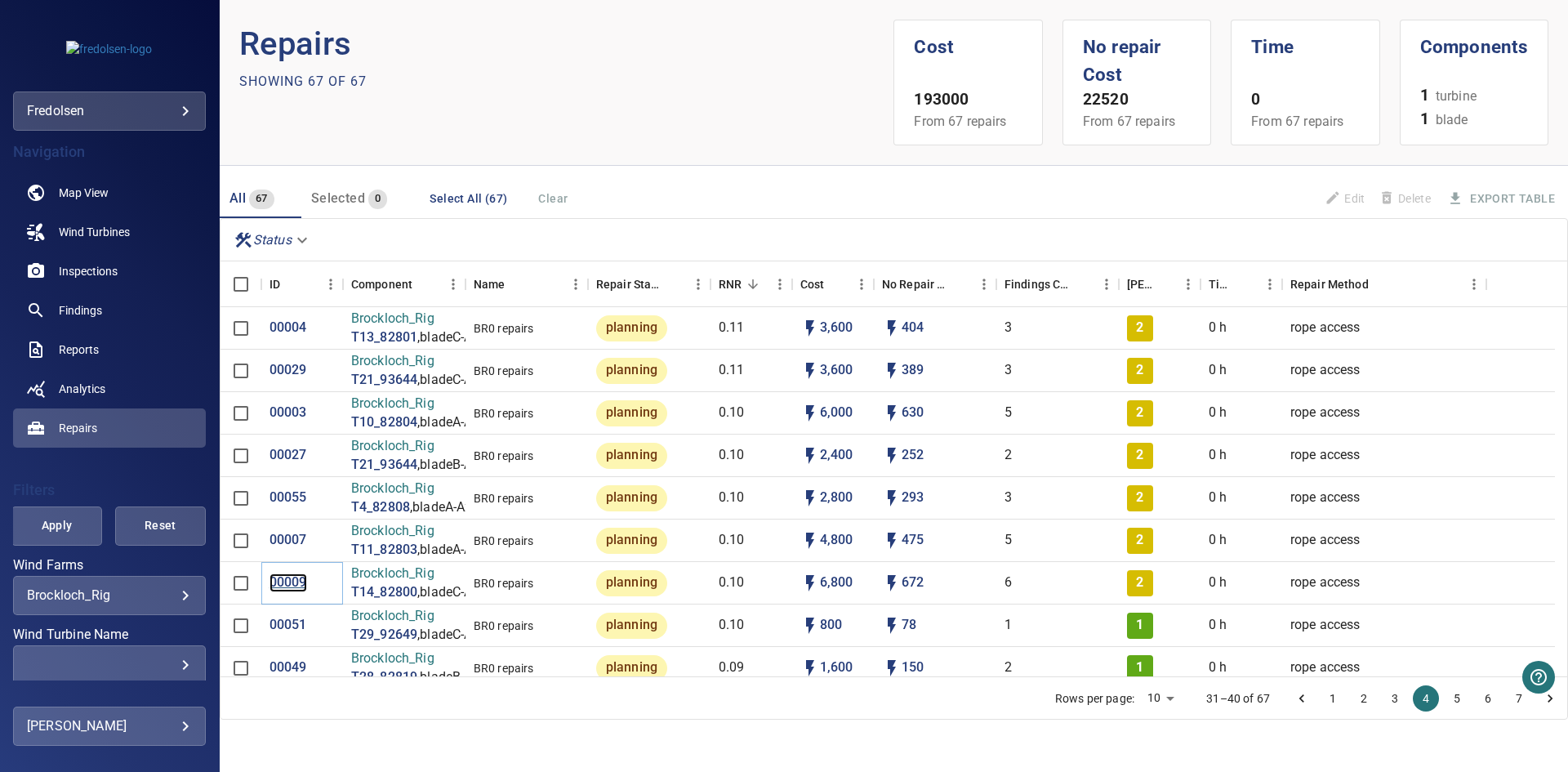
click at [285, 578] on p "00009" at bounding box center [288, 583] width 37 height 19
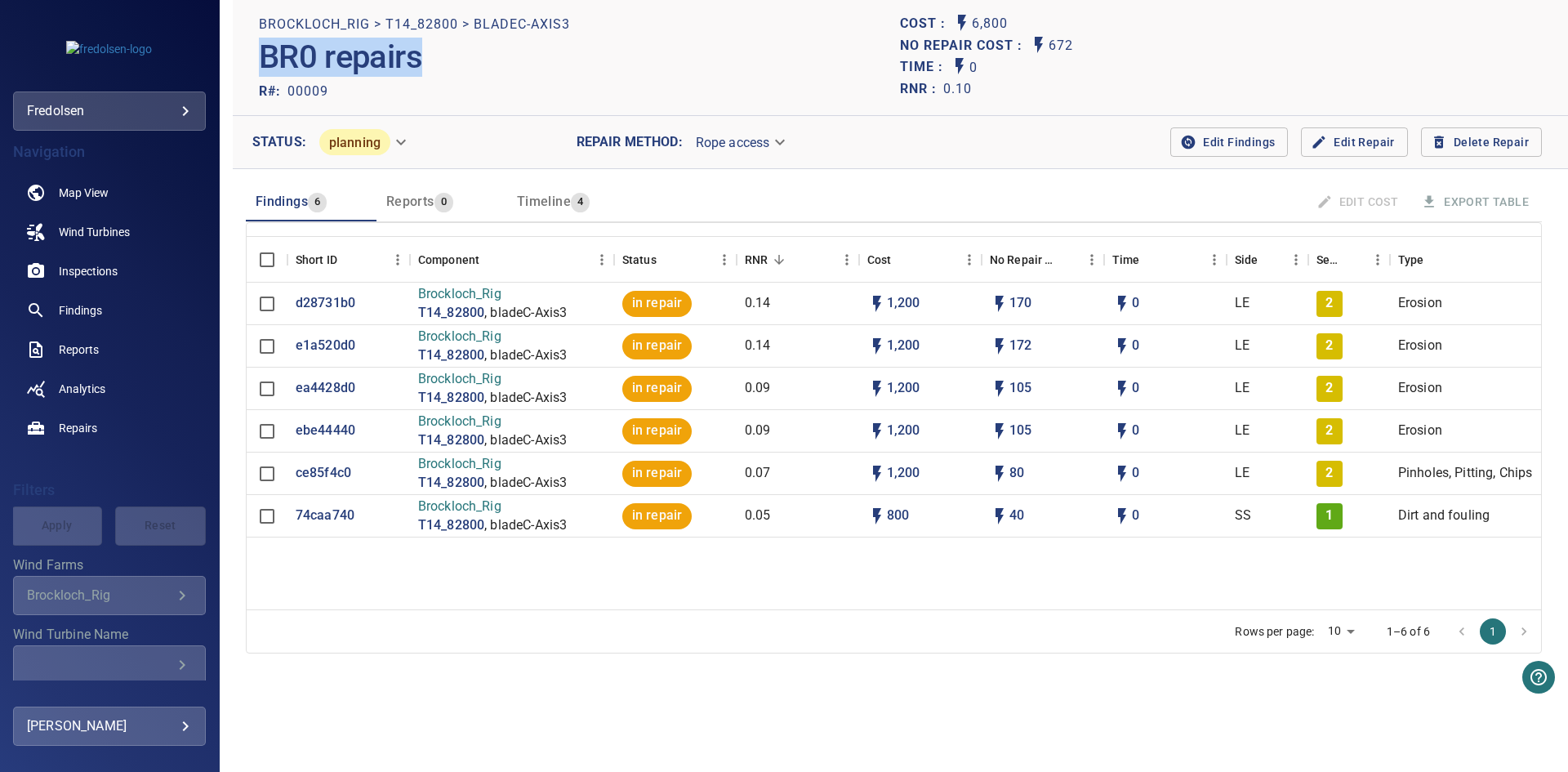
drag, startPoint x: 261, startPoint y: 57, endPoint x: 483, endPoint y: 53, distance: 222.0
click at [483, 53] on div "BR0 repairs" at bounding box center [580, 57] width 642 height 45
click at [375, 145] on body "**********" at bounding box center [784, 386] width 1568 height 772
click at [727, 642] on div at bounding box center [784, 386] width 1568 height 772
click at [1230, 136] on span "Edit Findings" at bounding box center [1229, 143] width 92 height 20
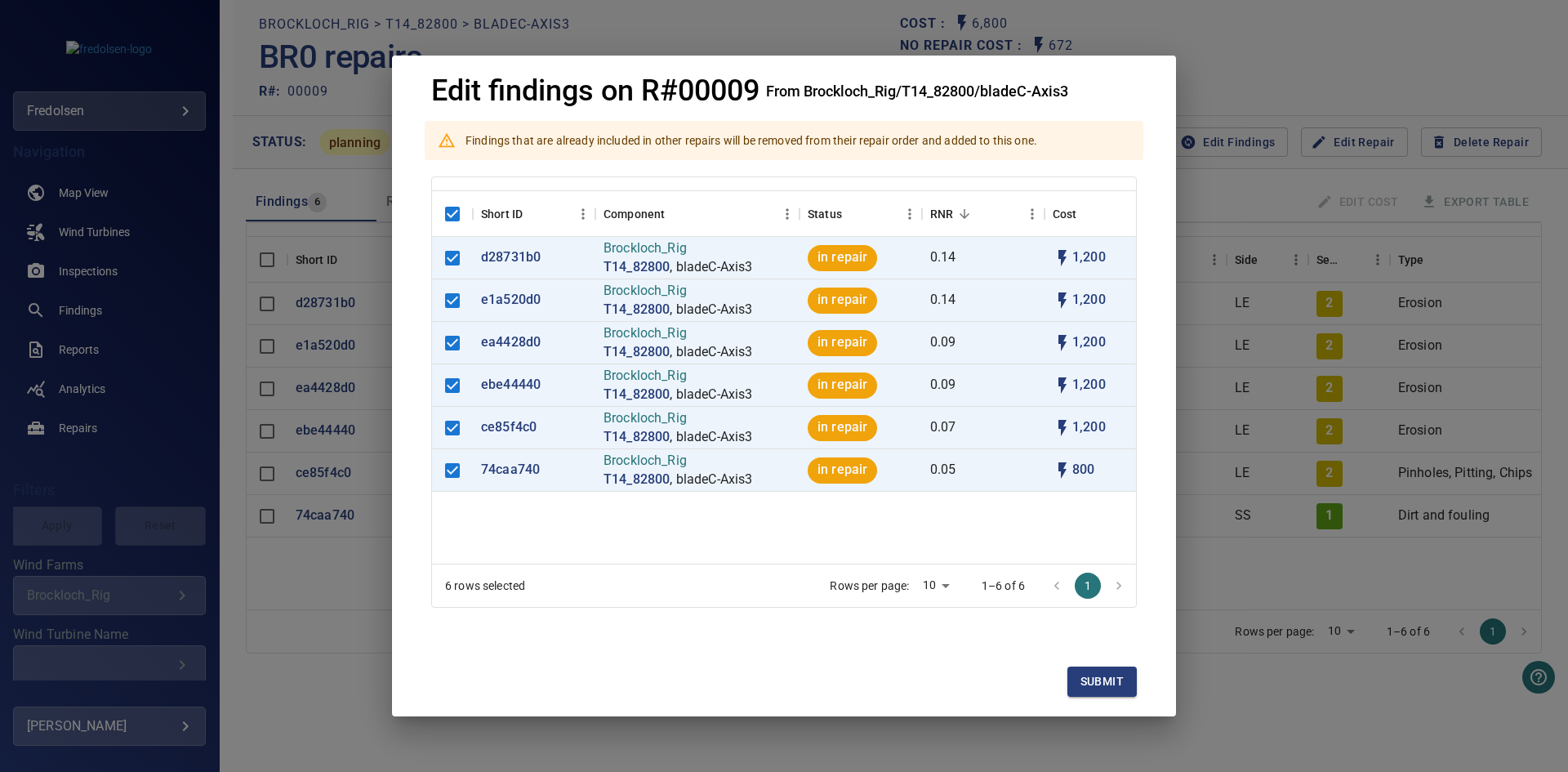
click at [223, 241] on div "Edit findings on R#00009 From Brockloch_Rig/T14_82800/bladeC-Axis3 Findings tha…" at bounding box center [784, 386] width 1568 height 772
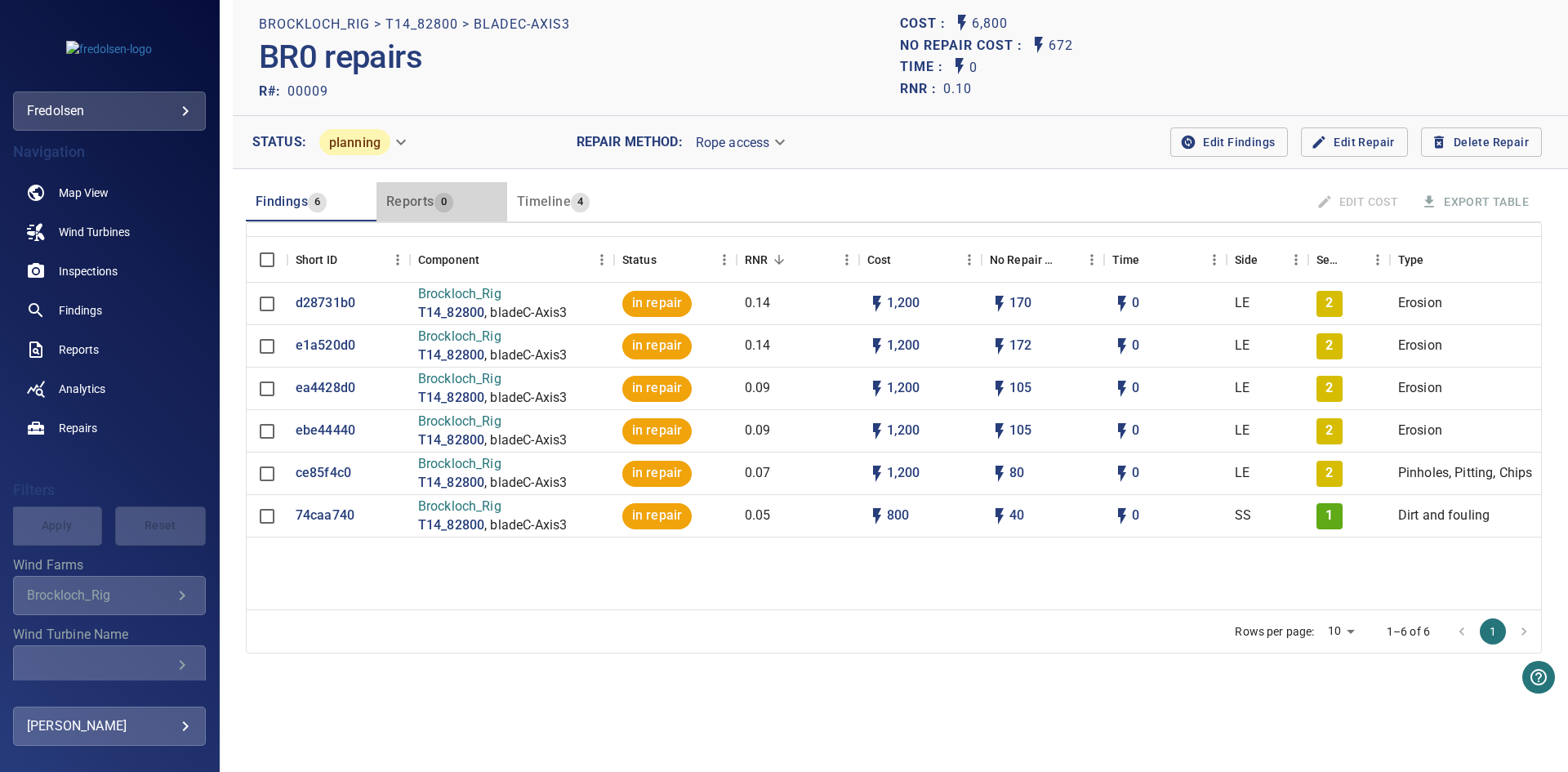
click at [420, 197] on span "Reports" at bounding box center [410, 201] width 48 height 15
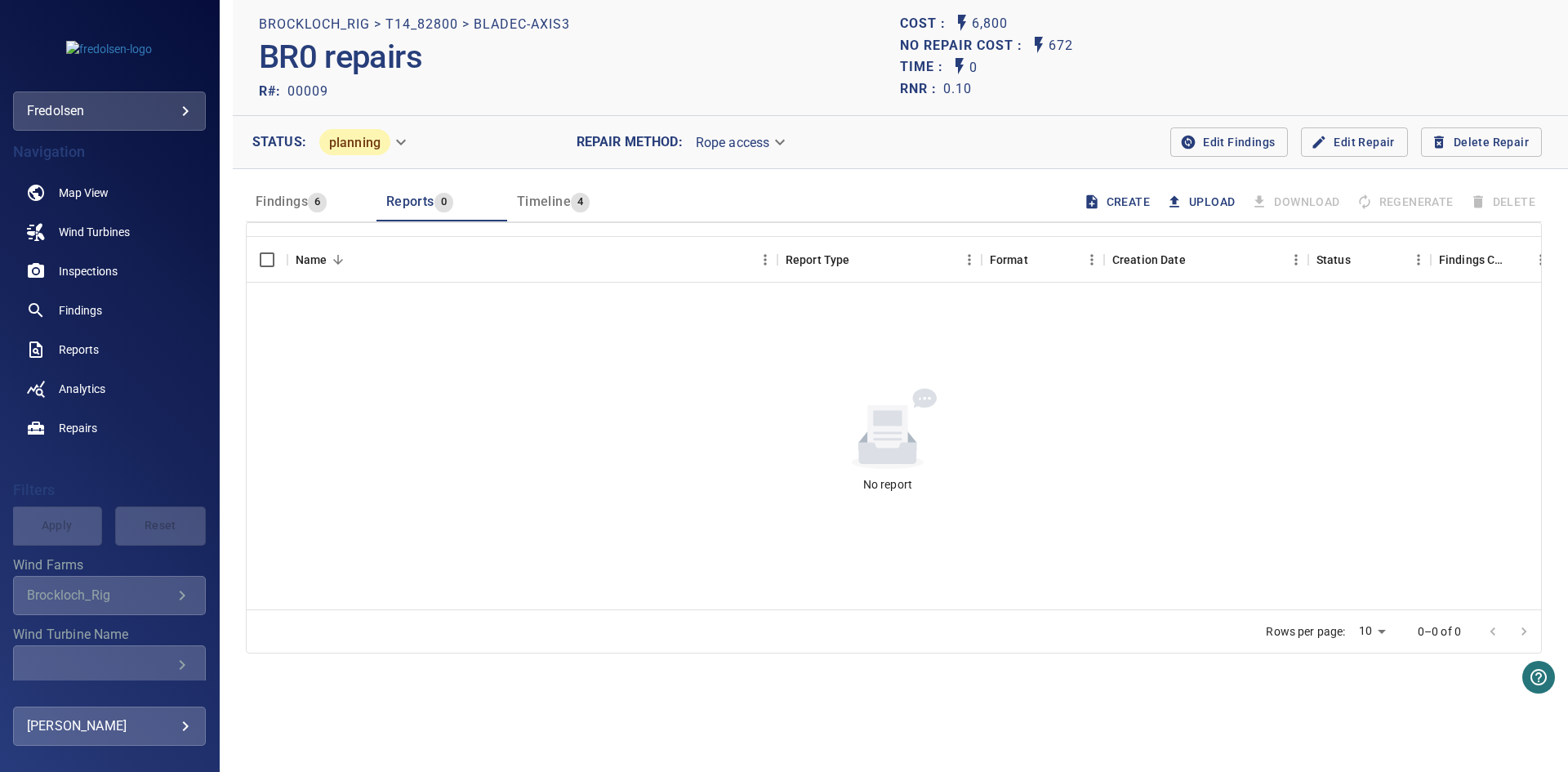
click at [298, 208] on span "Findings" at bounding box center [282, 201] width 53 height 15
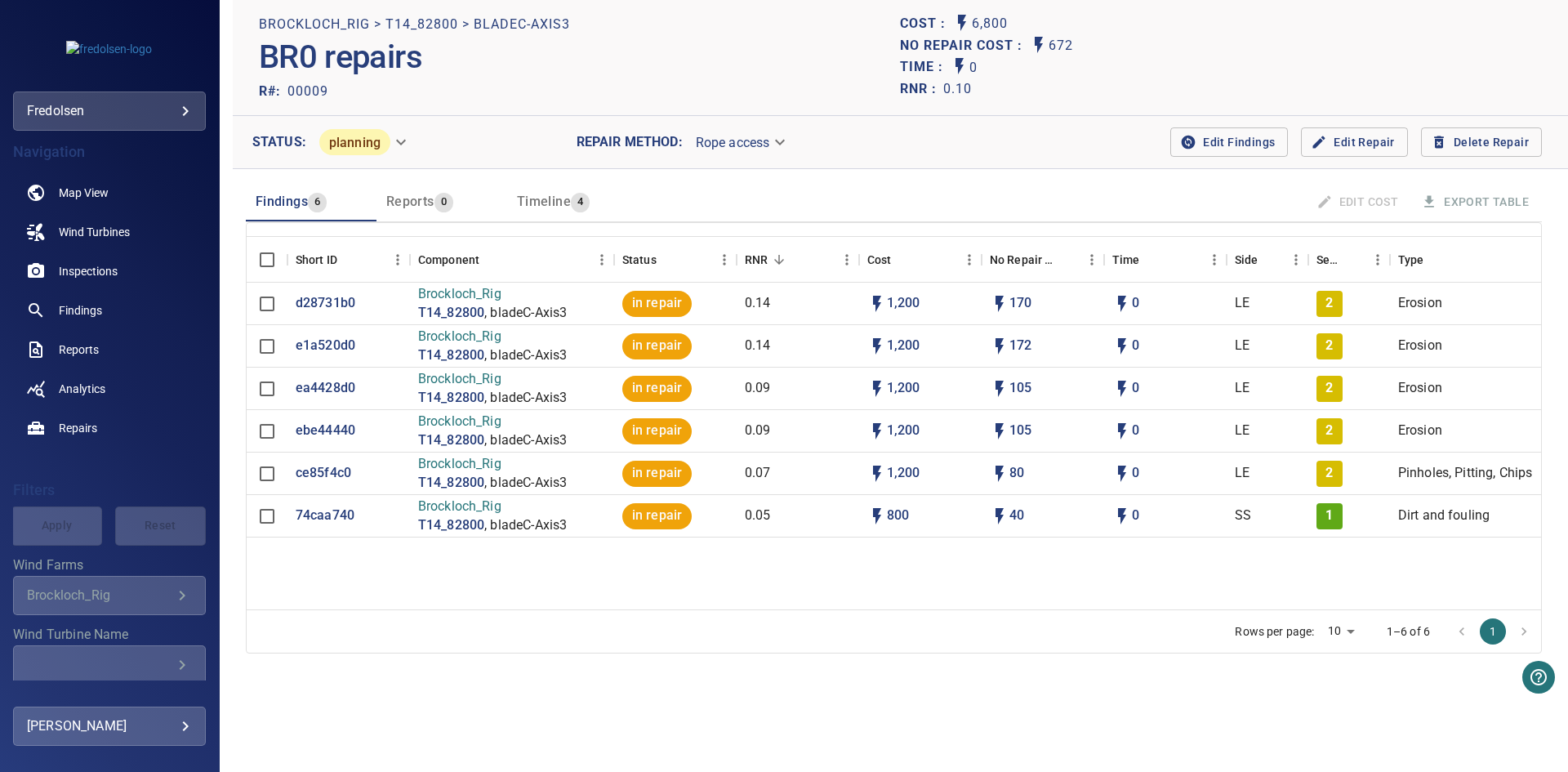
click at [418, 201] on span "Reports" at bounding box center [410, 201] width 48 height 15
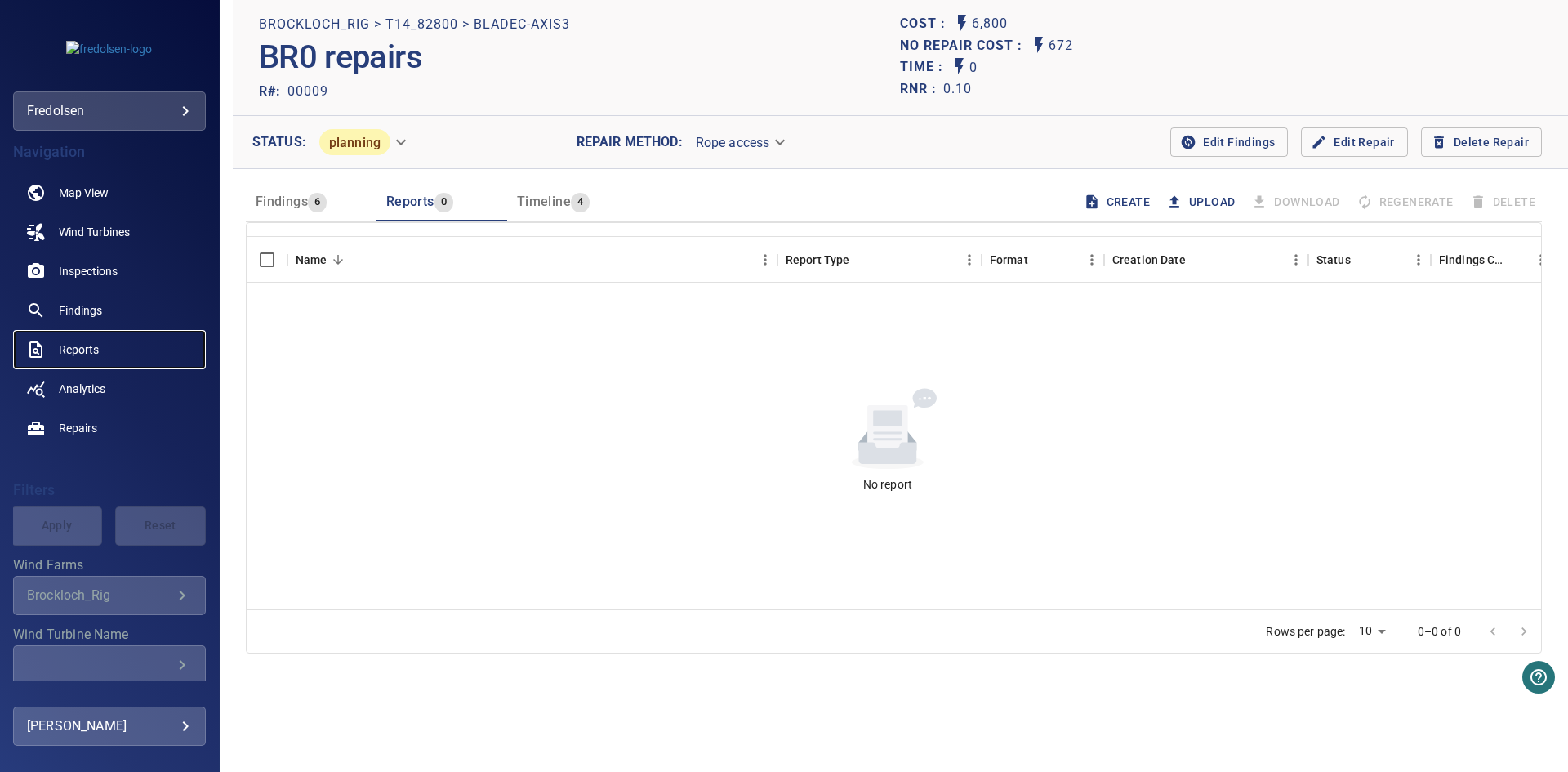
click at [59, 350] on span "Reports" at bounding box center [78, 349] width 40 height 16
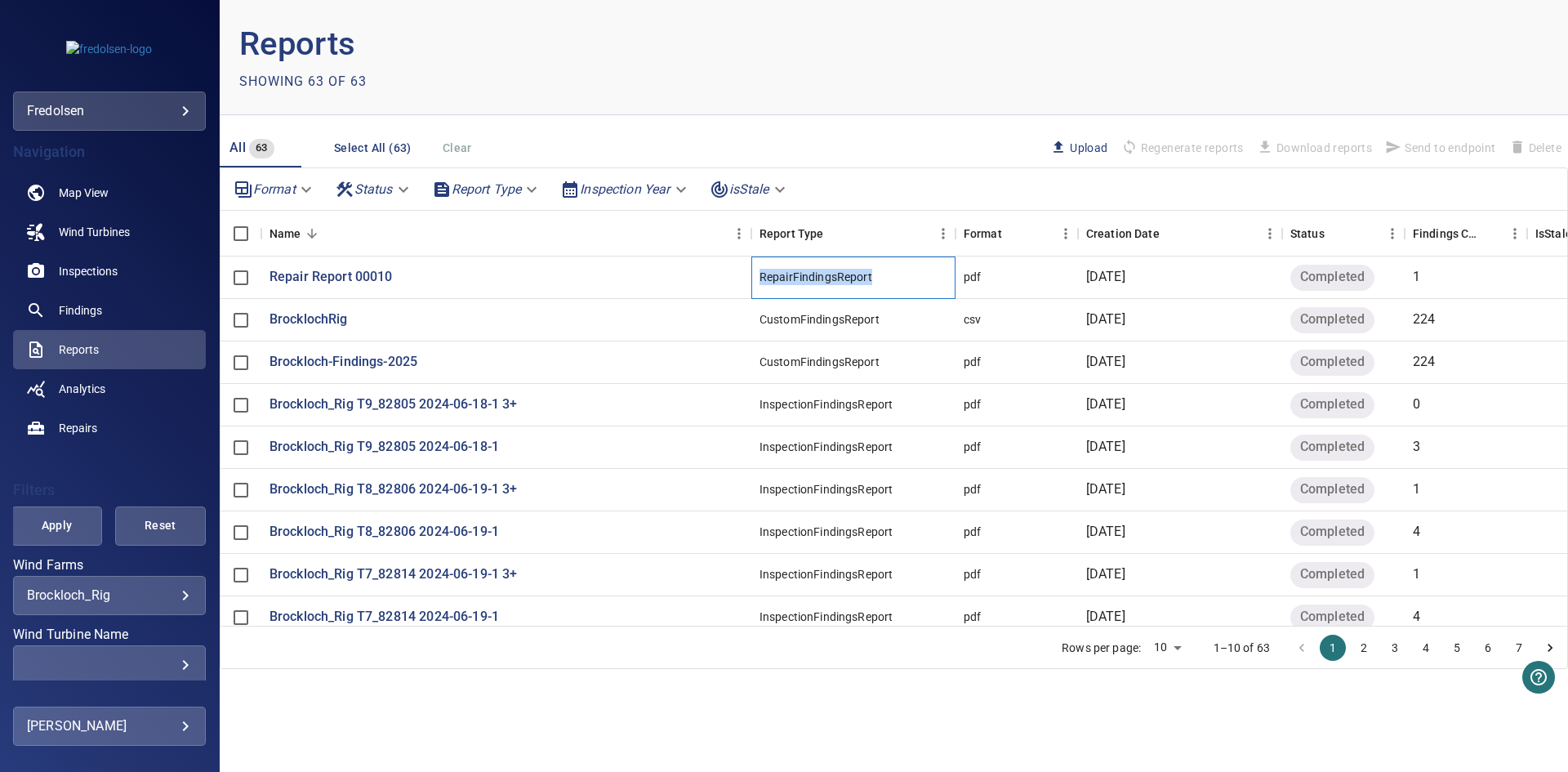
drag, startPoint x: 753, startPoint y: 276, endPoint x: 892, endPoint y: 285, distance: 139.3
click at [892, 285] on div "RepairFindingsReport" at bounding box center [853, 278] width 204 height 42
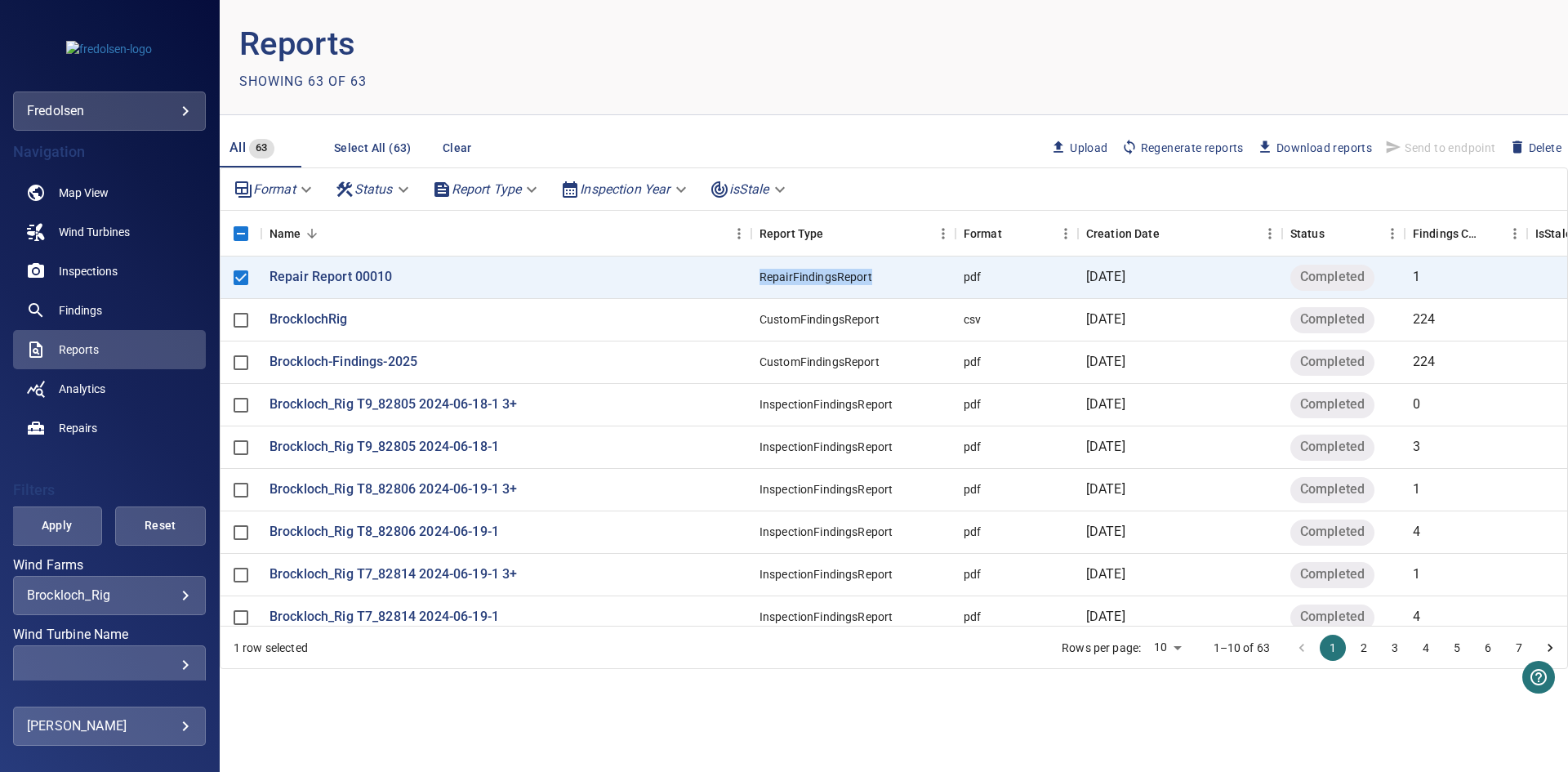
click at [521, 188] on body "**********" at bounding box center [784, 386] width 1568 height 772
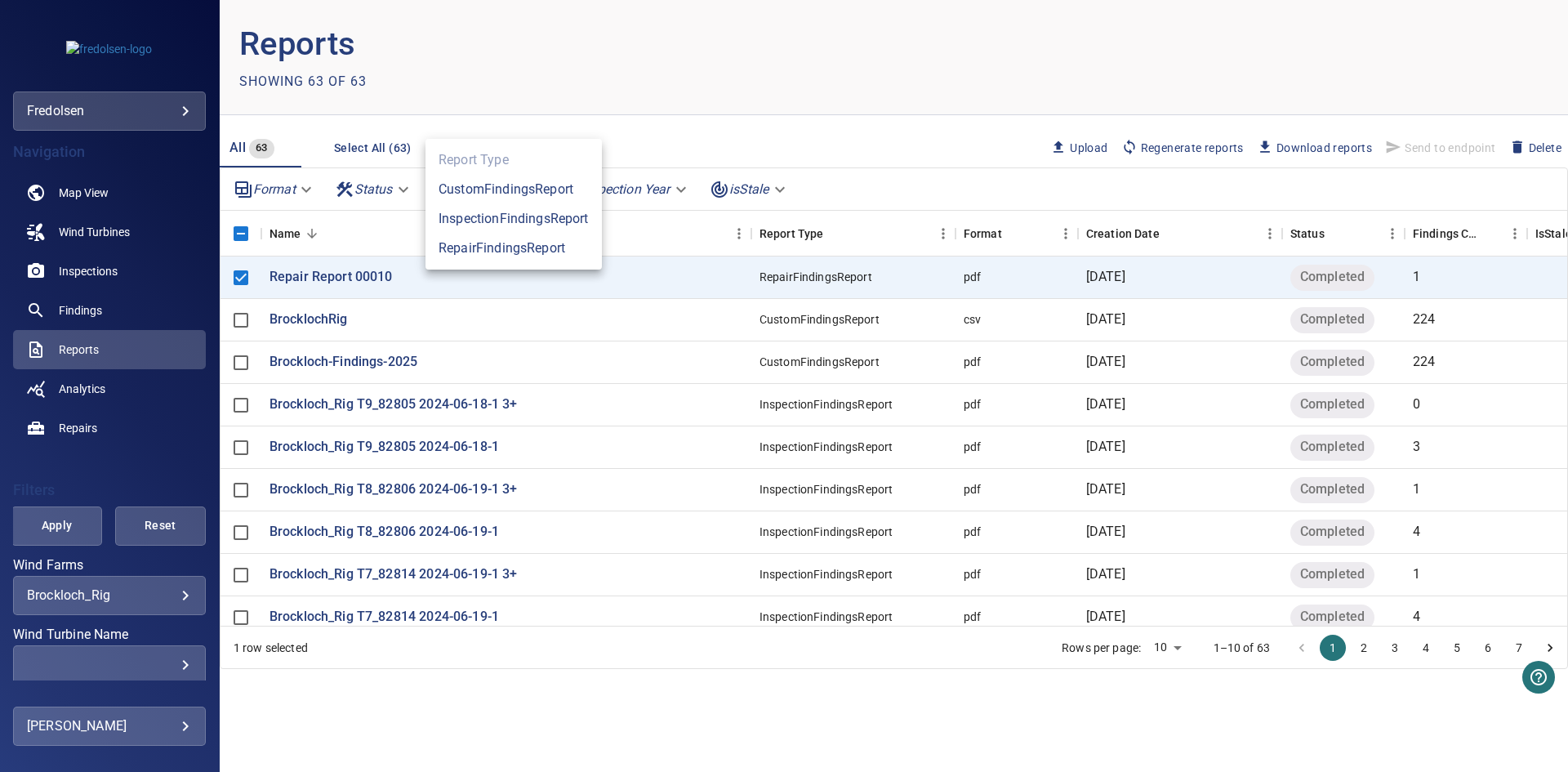
click at [646, 168] on div at bounding box center [784, 386] width 1568 height 772
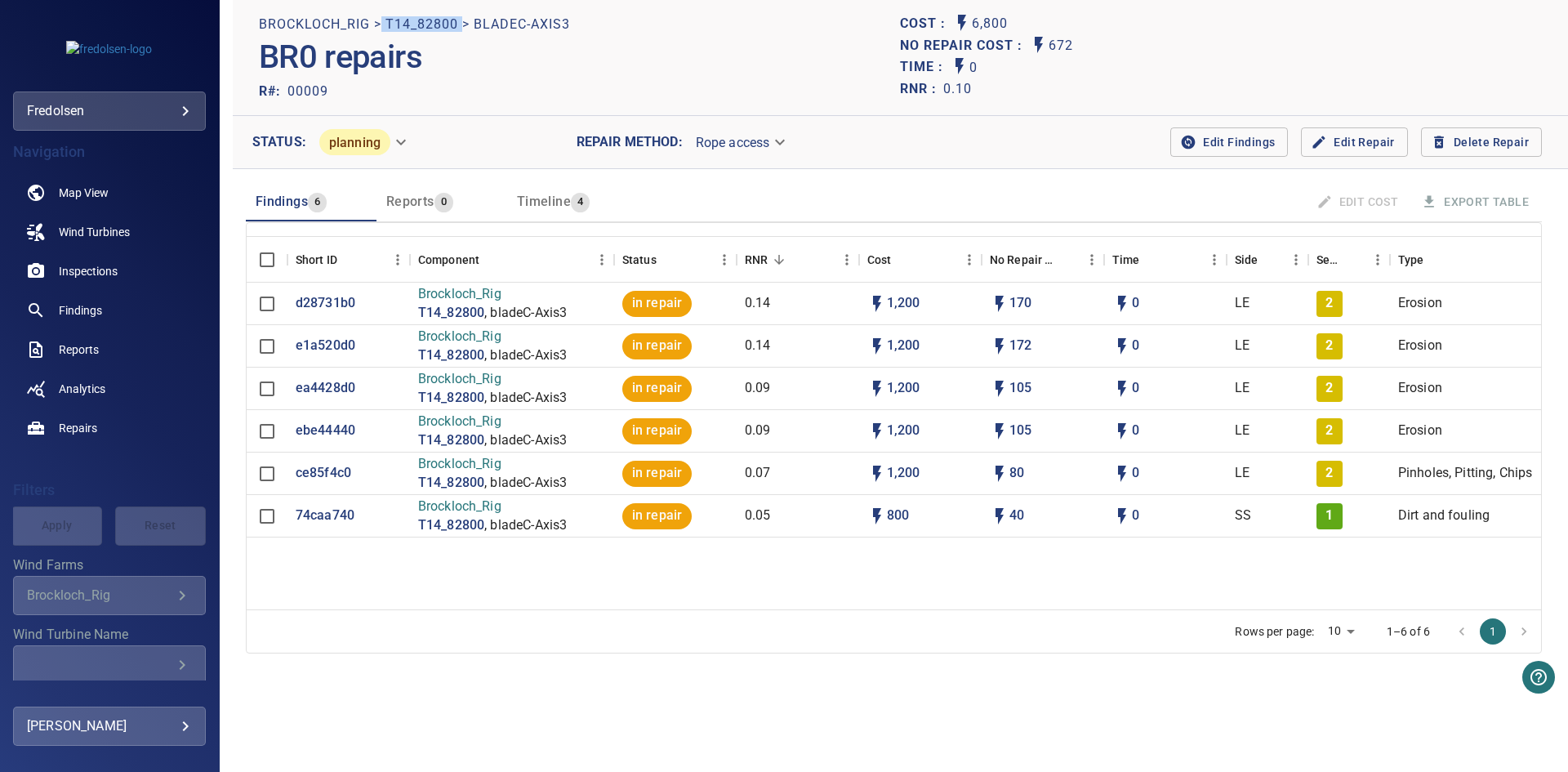
drag, startPoint x: 385, startPoint y: 18, endPoint x: 462, endPoint y: 18, distance: 77.0
click at [462, 18] on h2 "Brockloch_Rig > T14_82800 > bladeC-Axis3" at bounding box center [415, 24] width 311 height 15
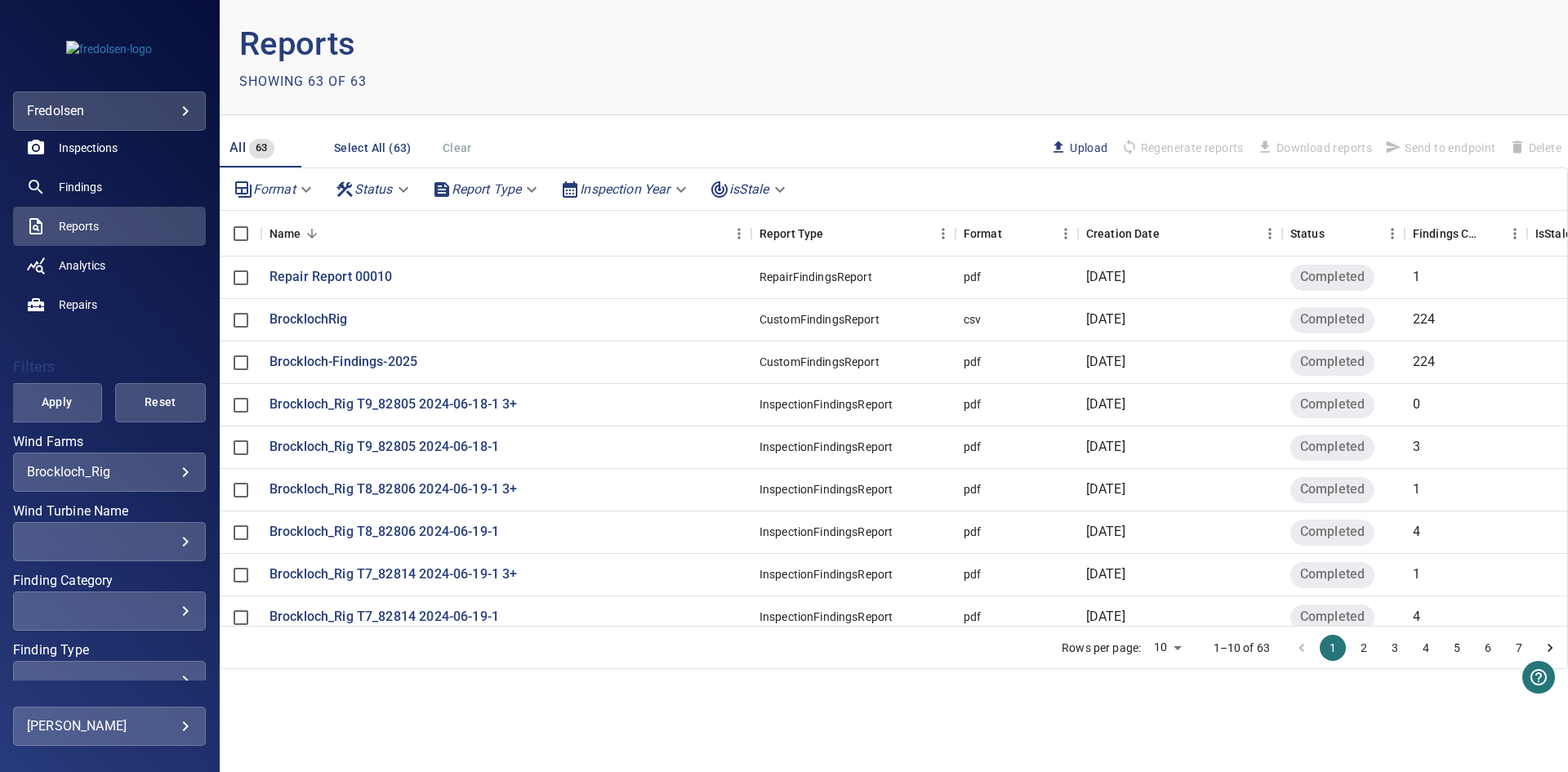
scroll to position [163, 0]
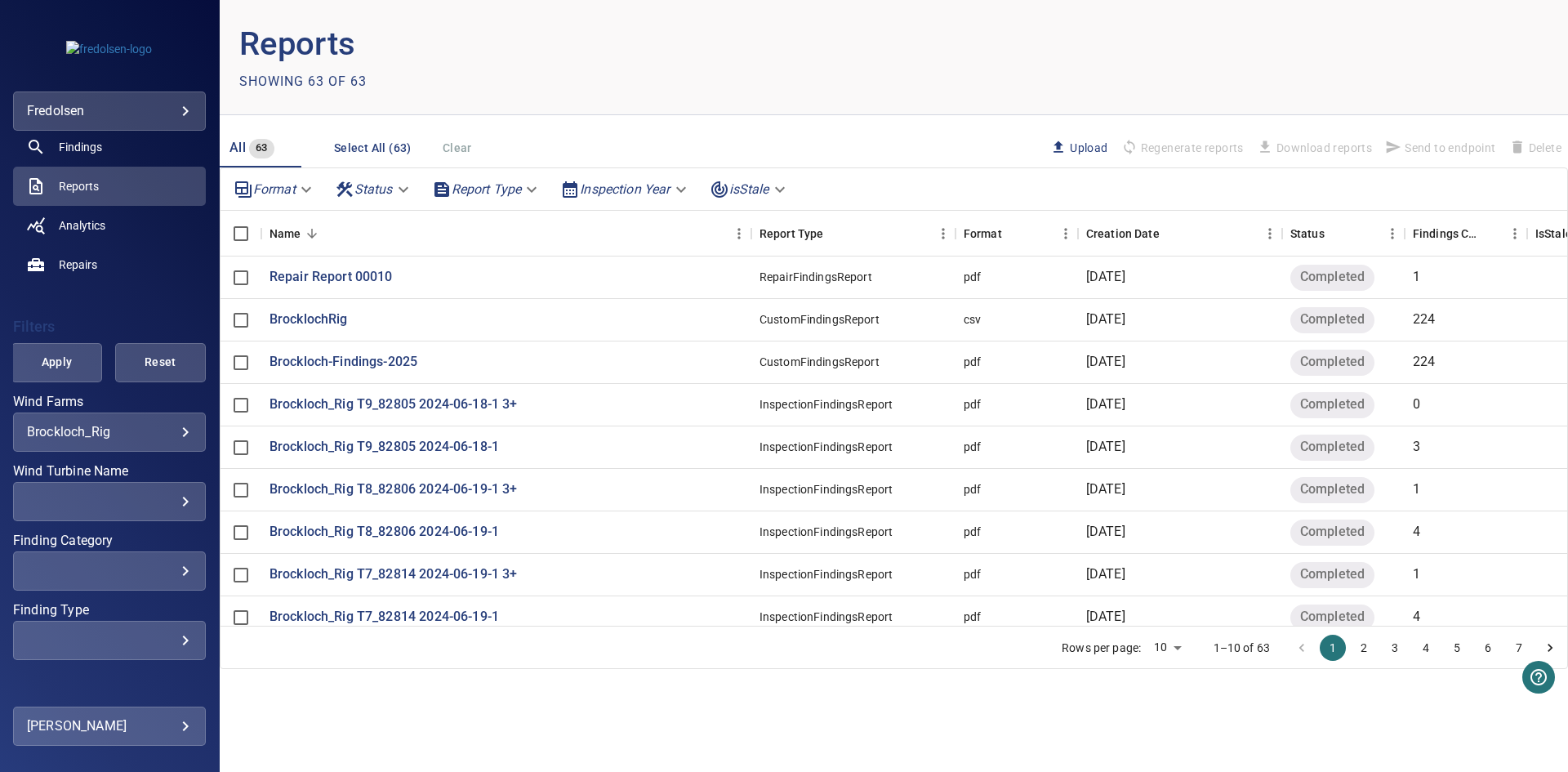
click at [117, 489] on div "​ ​" at bounding box center [109, 501] width 193 height 39
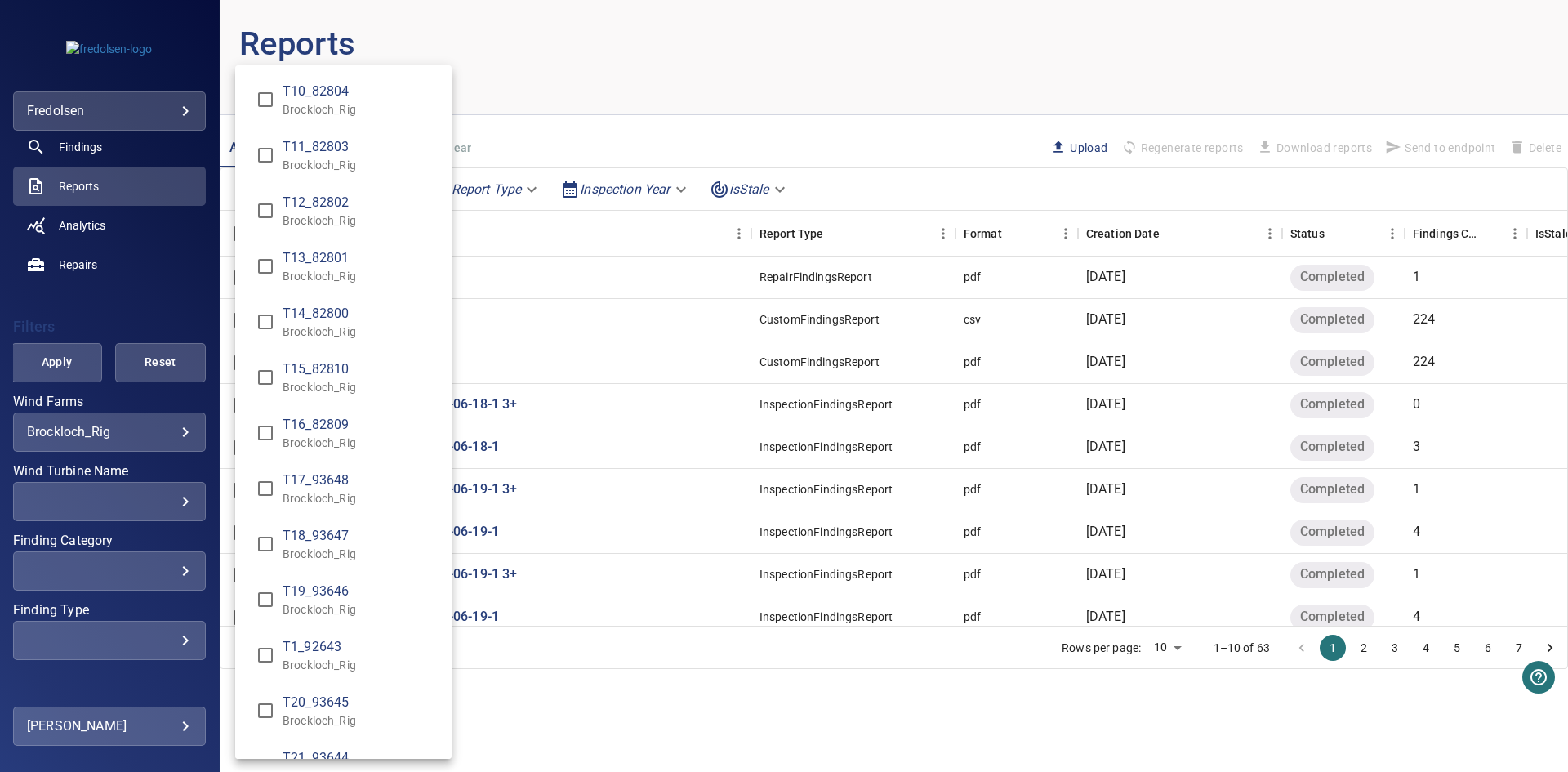
type input "**********"
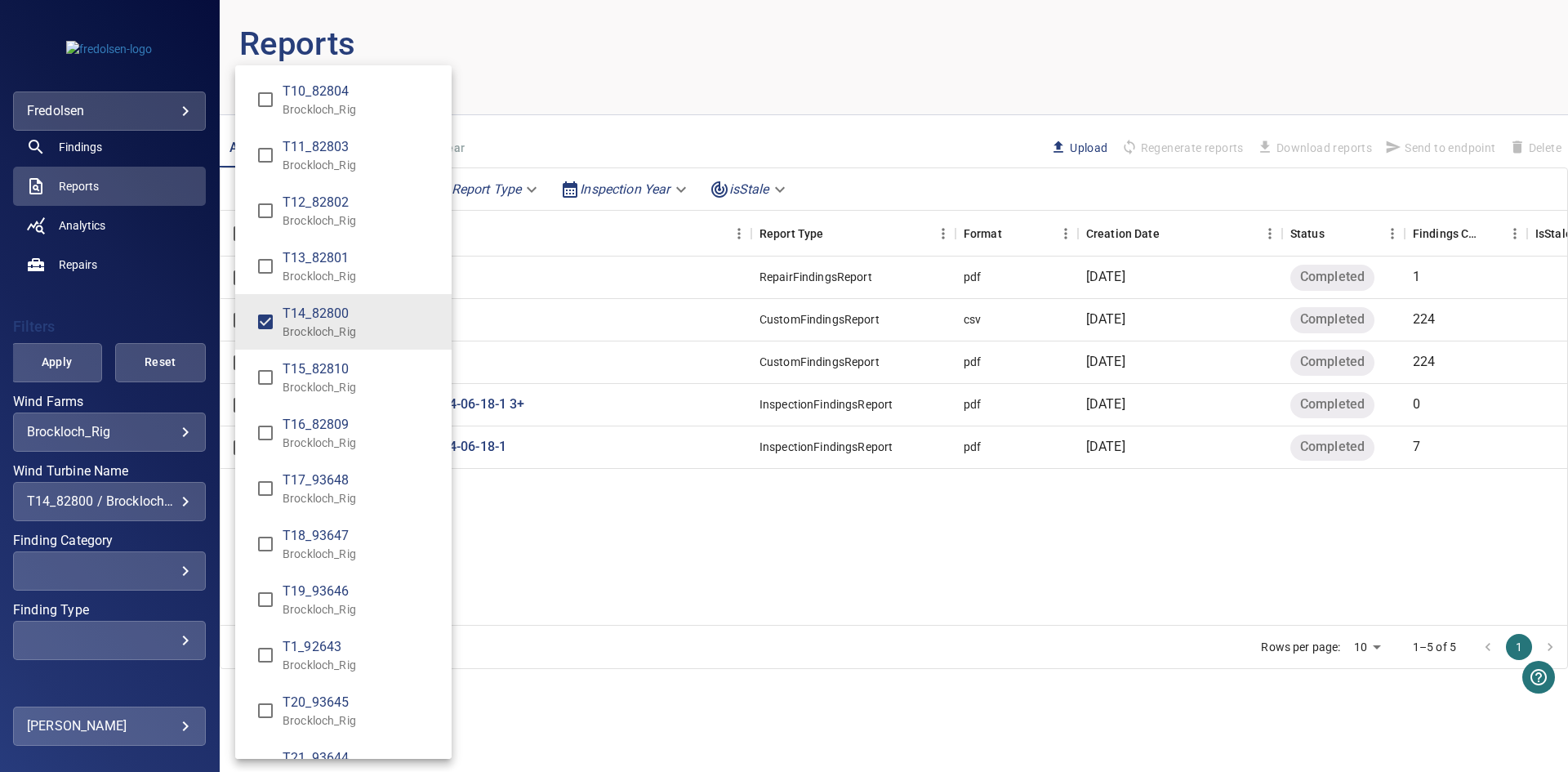
click at [53, 361] on div "Wind Turbine Name" at bounding box center [784, 386] width 1568 height 772
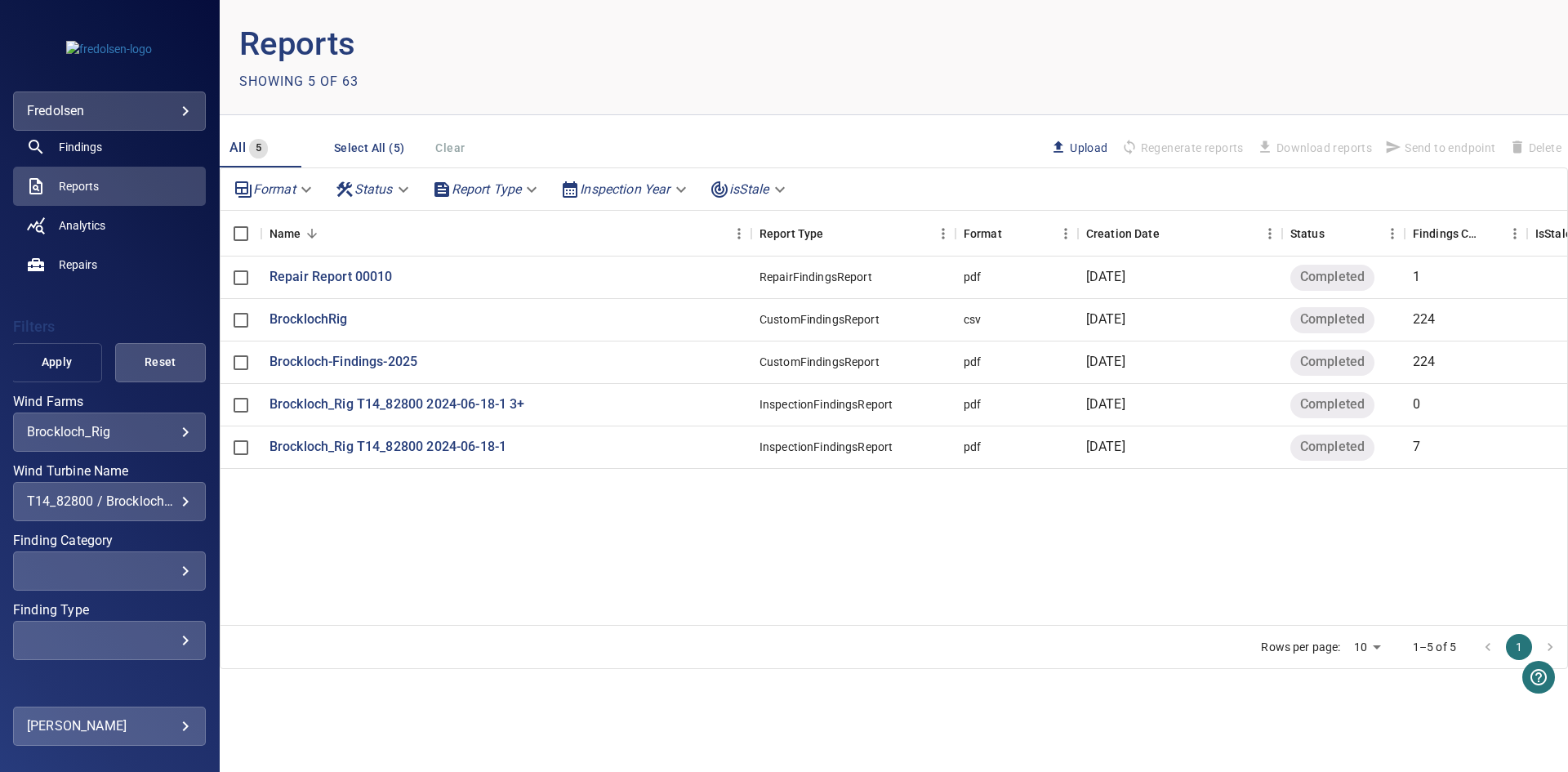
click at [44, 364] on span "Apply" at bounding box center [56, 362] width 50 height 20
click at [371, 280] on p "Repair Report 00010" at bounding box center [330, 277] width 123 height 19
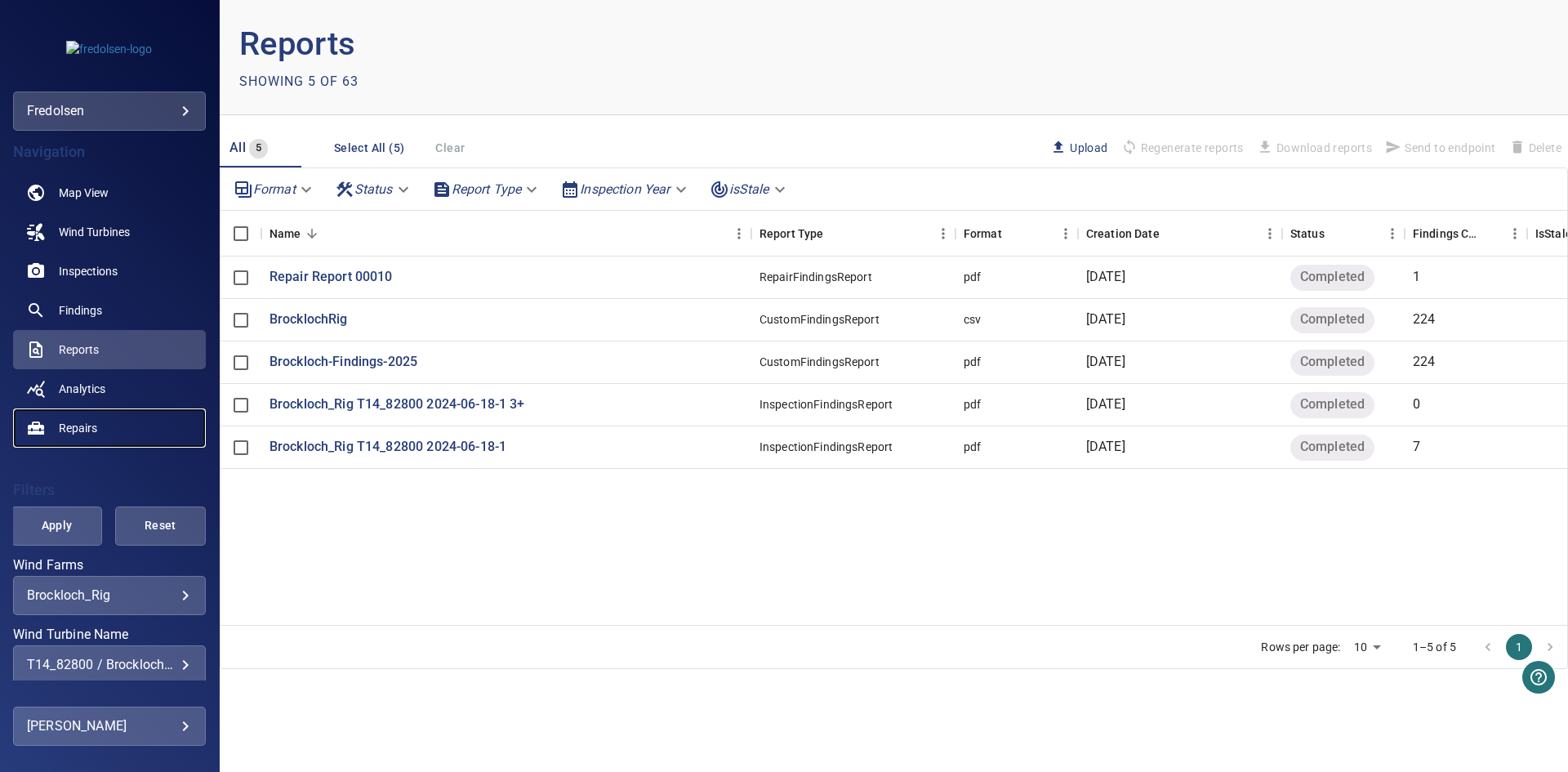
click at [99, 430] on link "Repairs" at bounding box center [109, 428] width 193 height 39
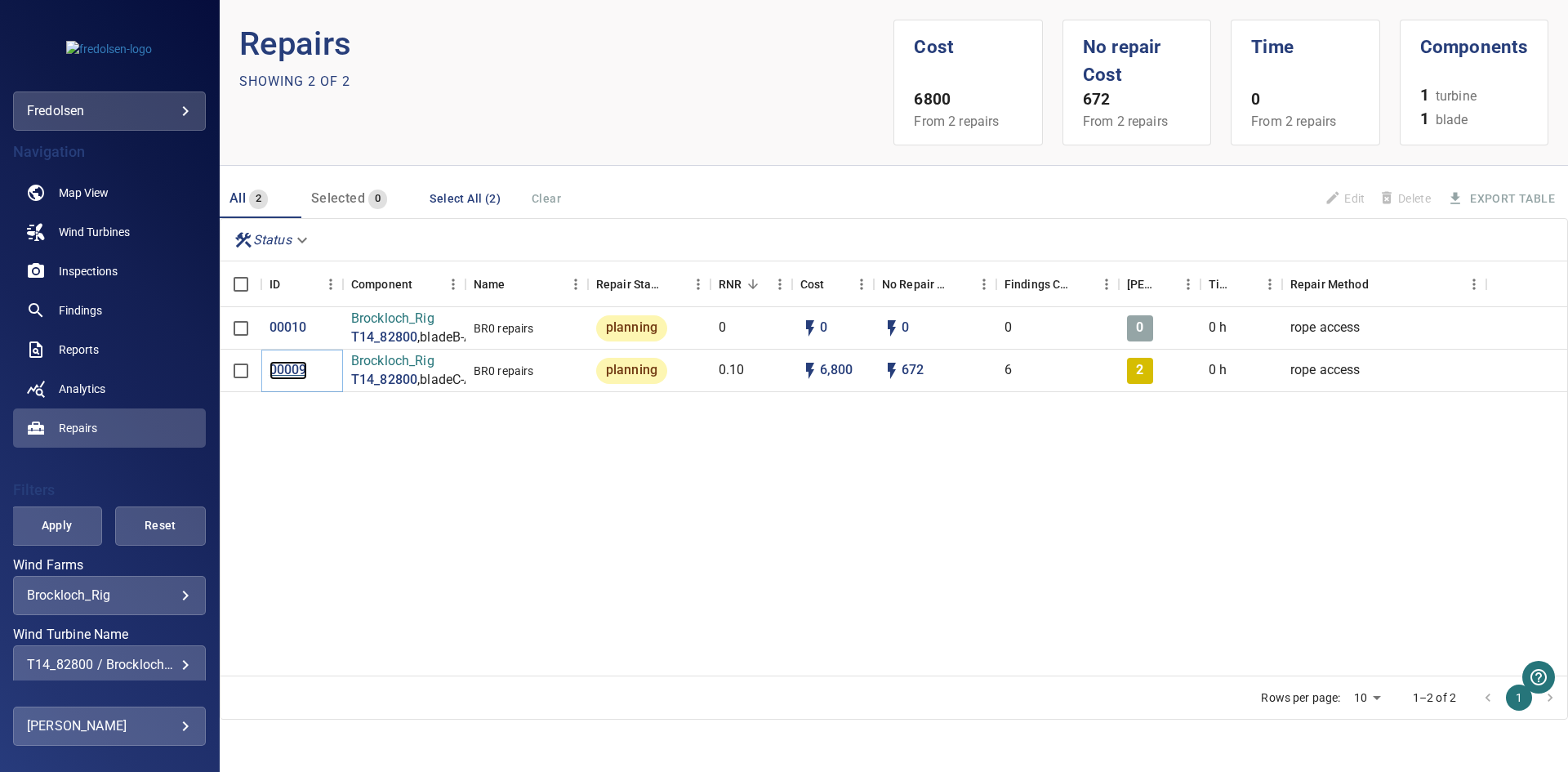
click at [297, 368] on p "00009" at bounding box center [288, 370] width 37 height 19
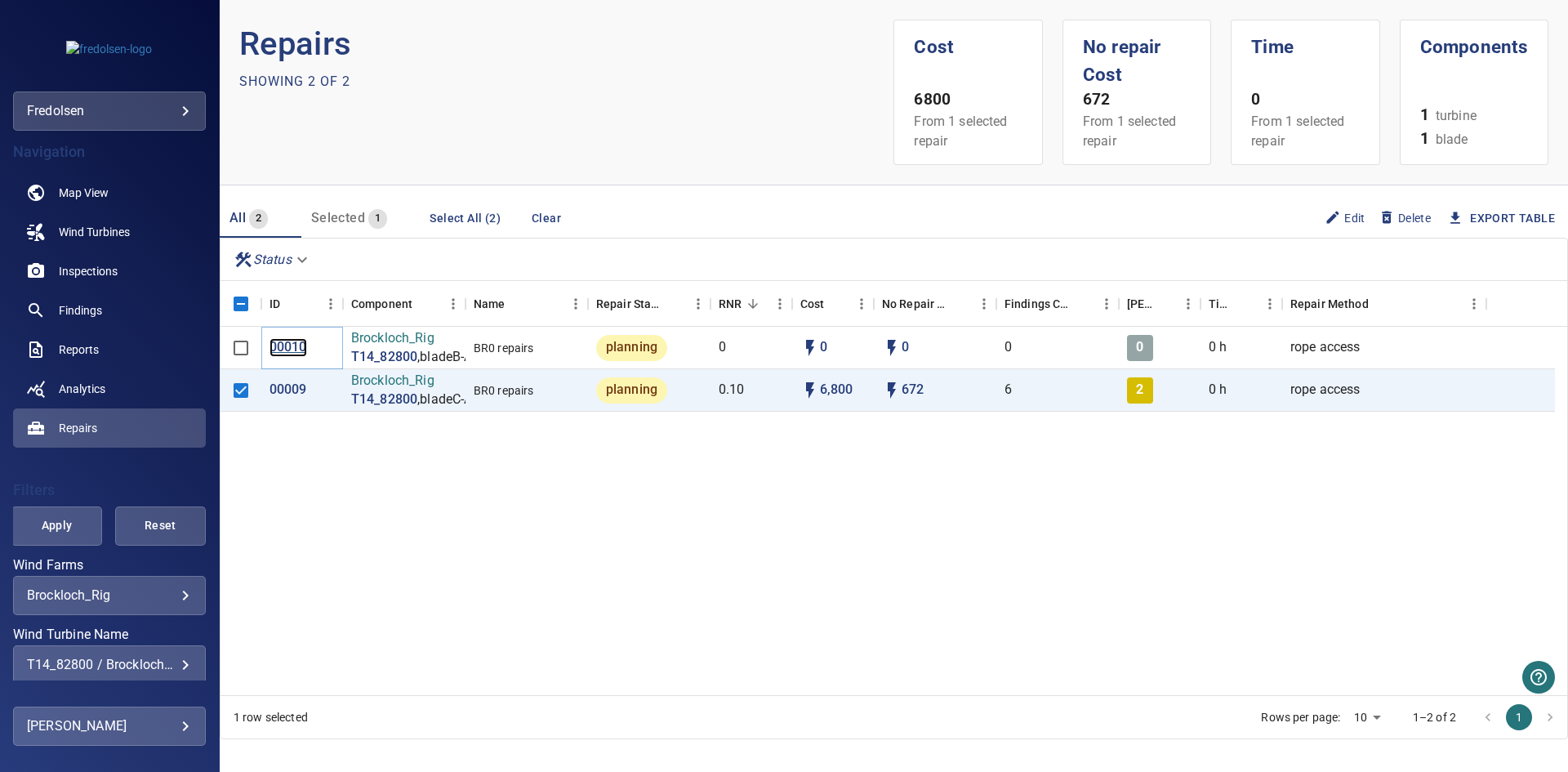
click at [288, 347] on p "00010" at bounding box center [288, 347] width 37 height 19
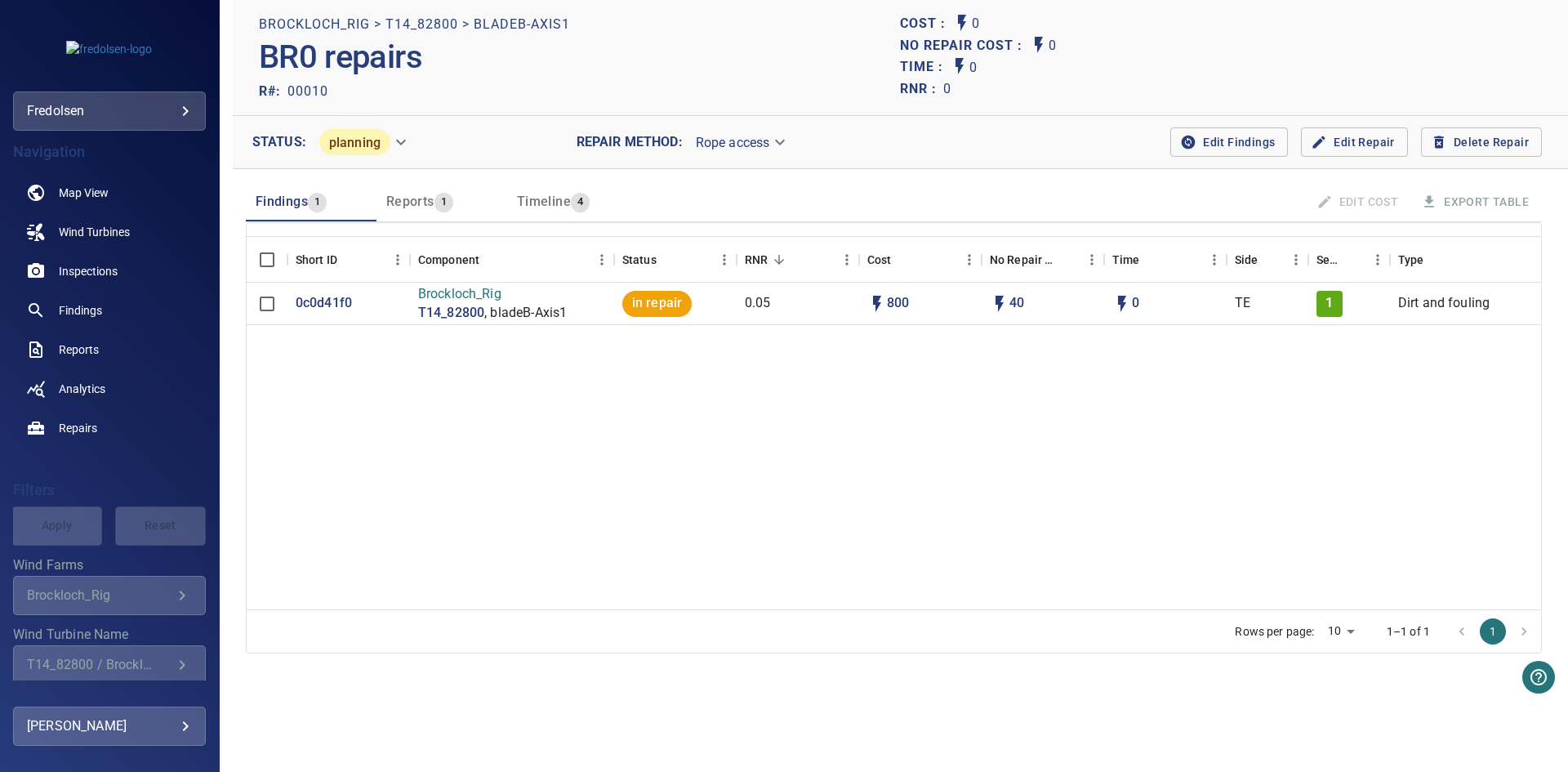
click at [399, 204] on span "Reports" at bounding box center [410, 201] width 48 height 15
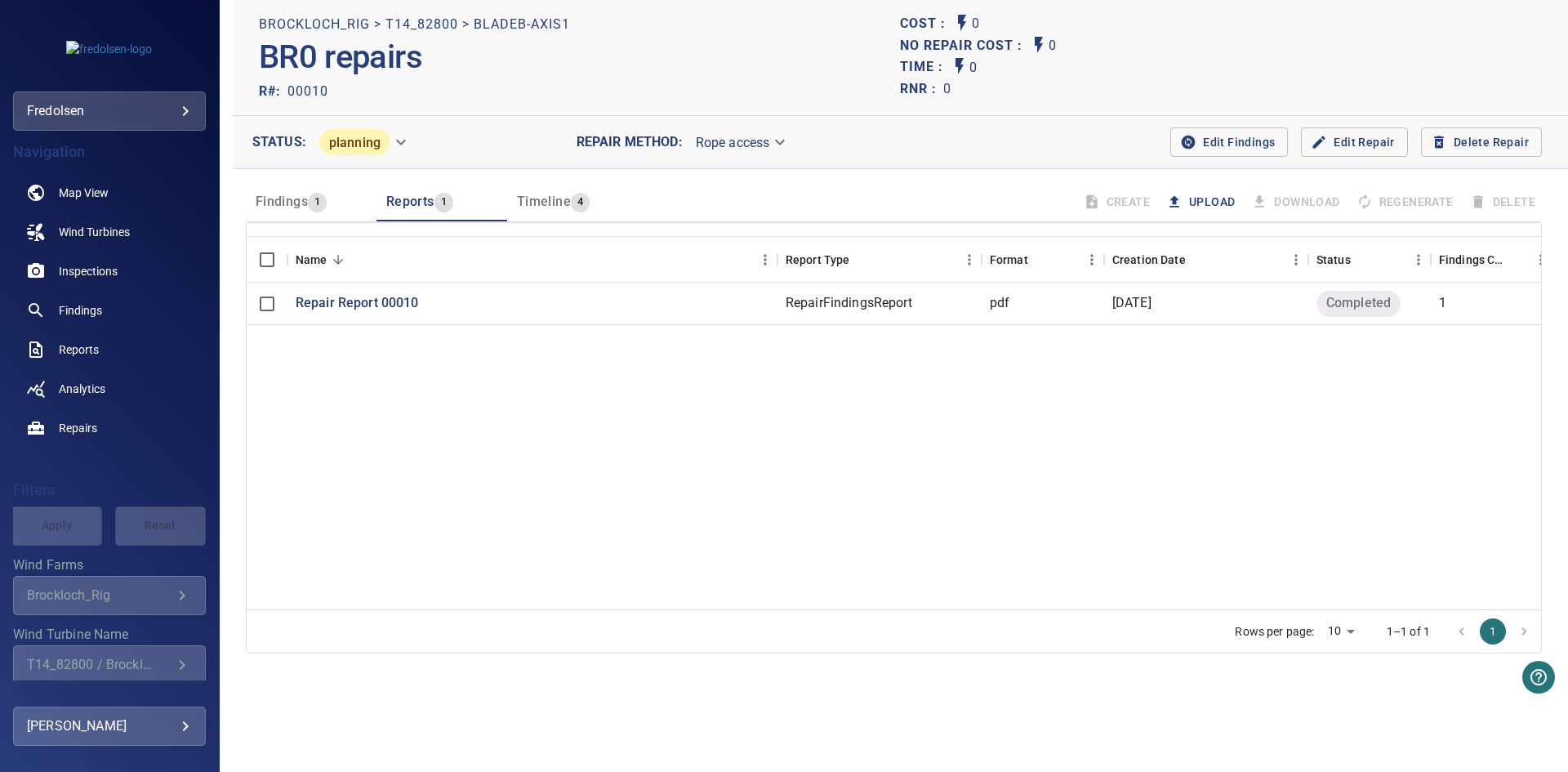
click at [1196, 201] on button "Upload" at bounding box center [1202, 202] width 78 height 31
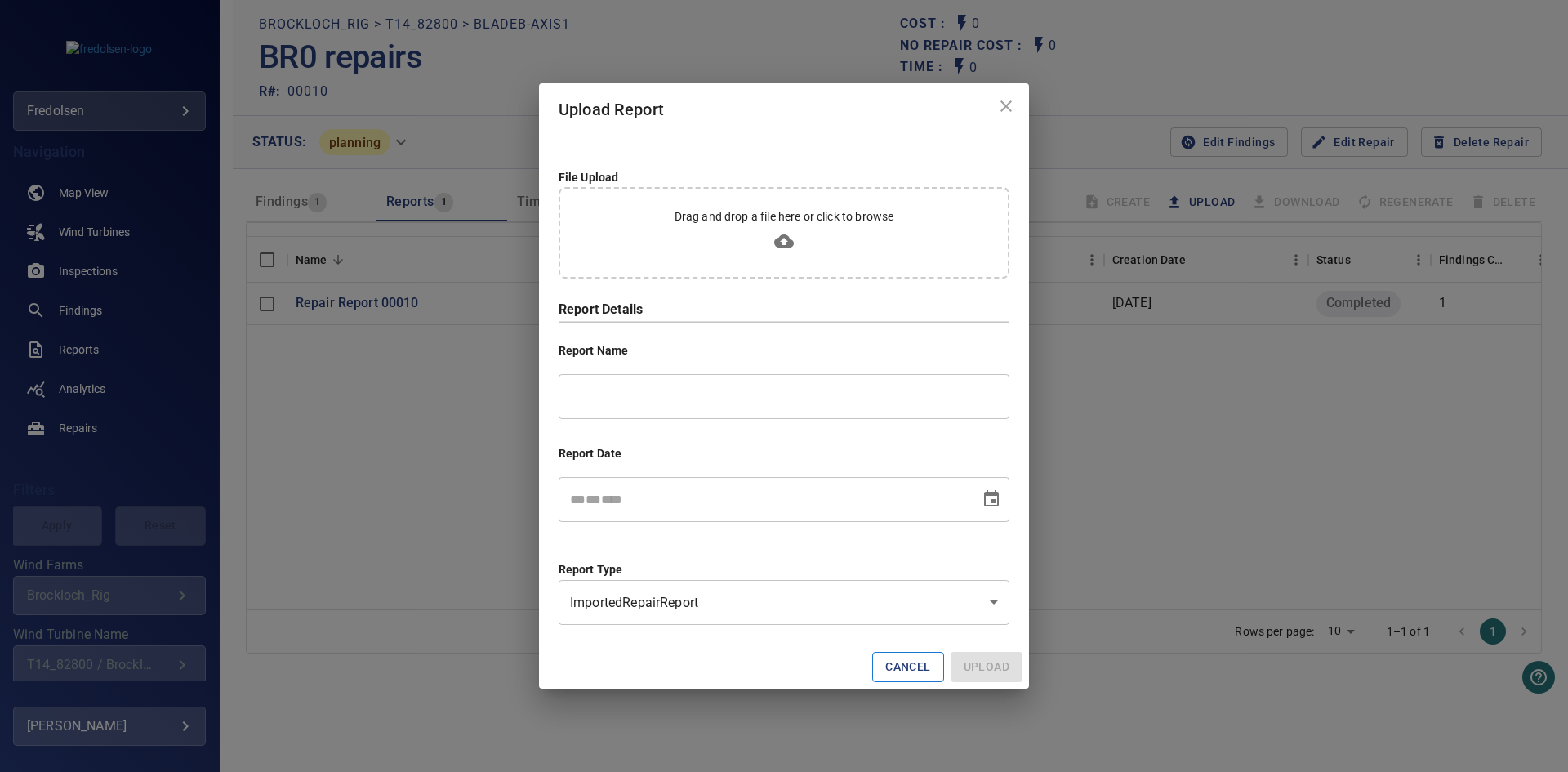
click at [895, 672] on button "Cancel" at bounding box center [908, 667] width 71 height 31
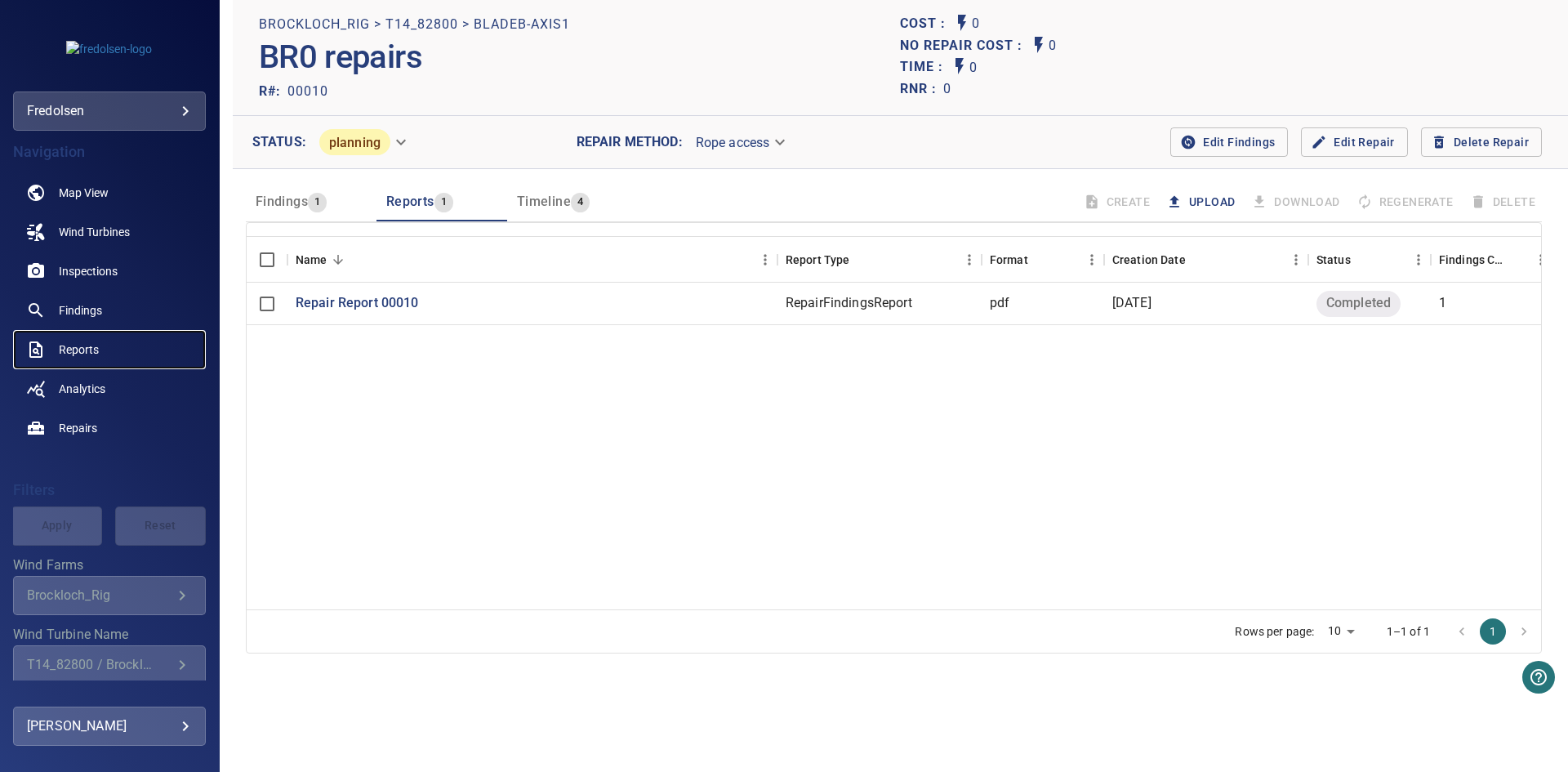
click at [63, 349] on span "Reports" at bounding box center [78, 349] width 40 height 16
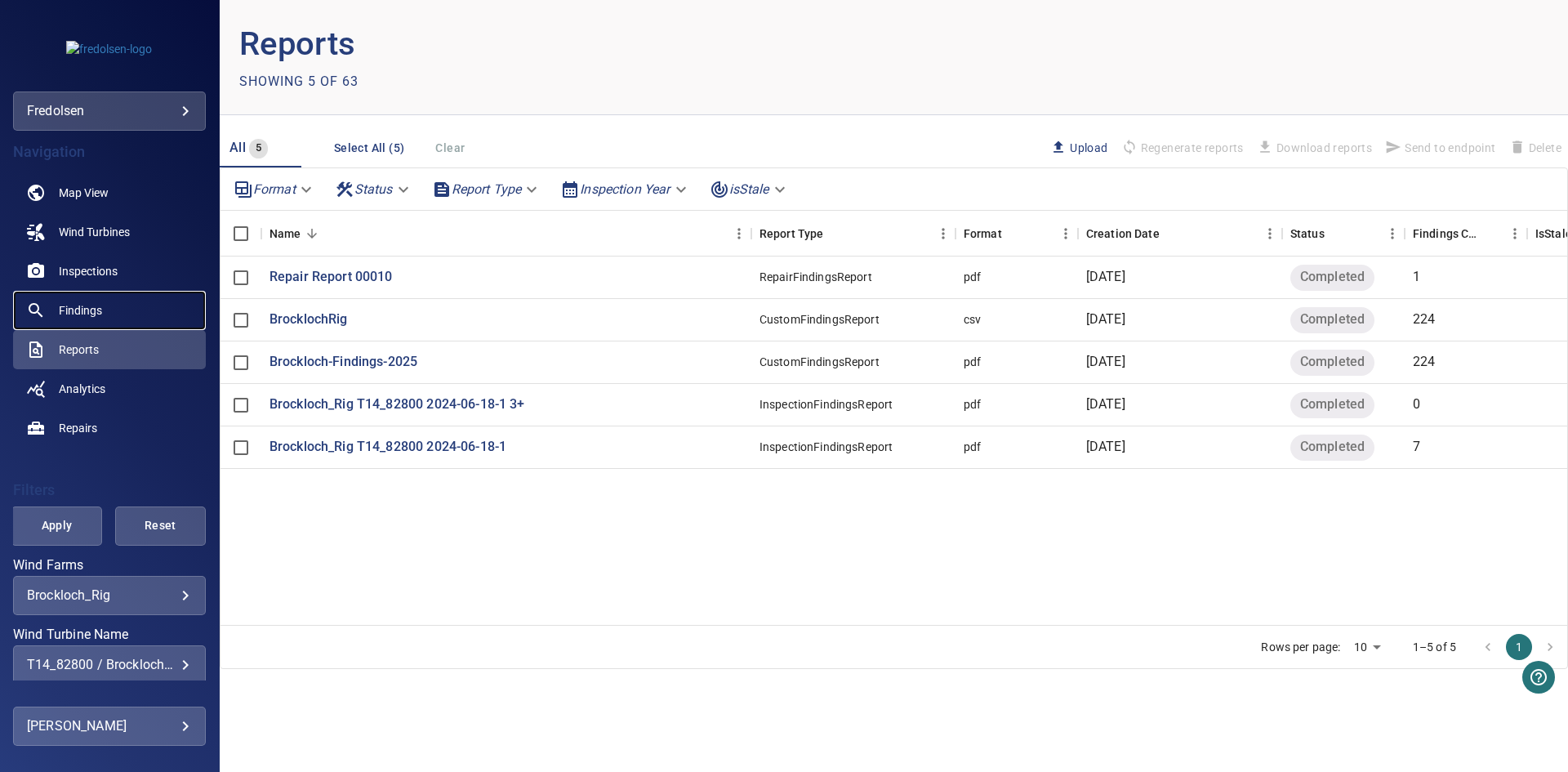
click at [85, 312] on span "Findings" at bounding box center [80, 310] width 43 height 16
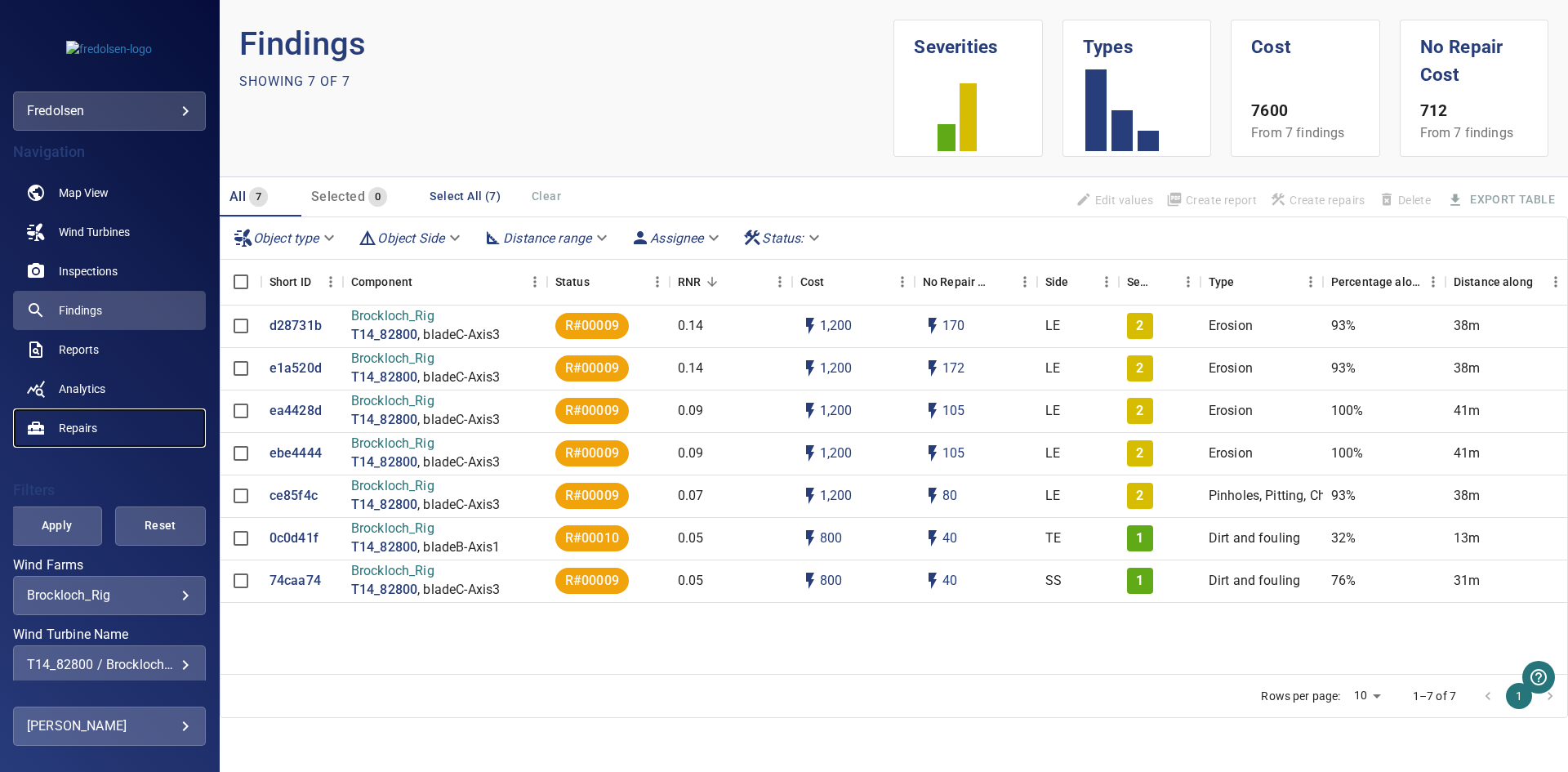
click at [82, 431] on span "Repairs" at bounding box center [77, 427] width 38 height 16
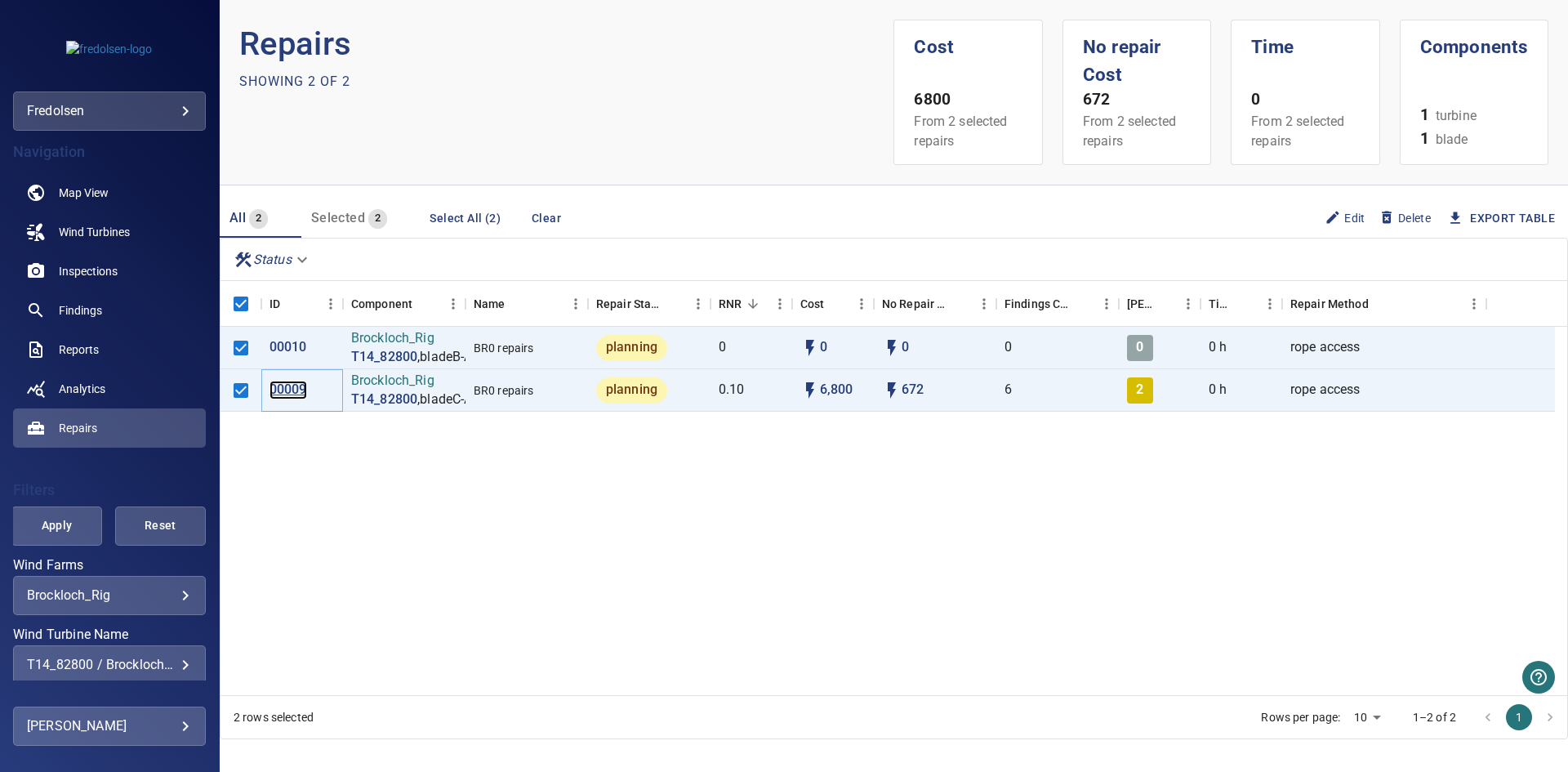
click at [285, 392] on p "00009" at bounding box center [288, 390] width 37 height 19
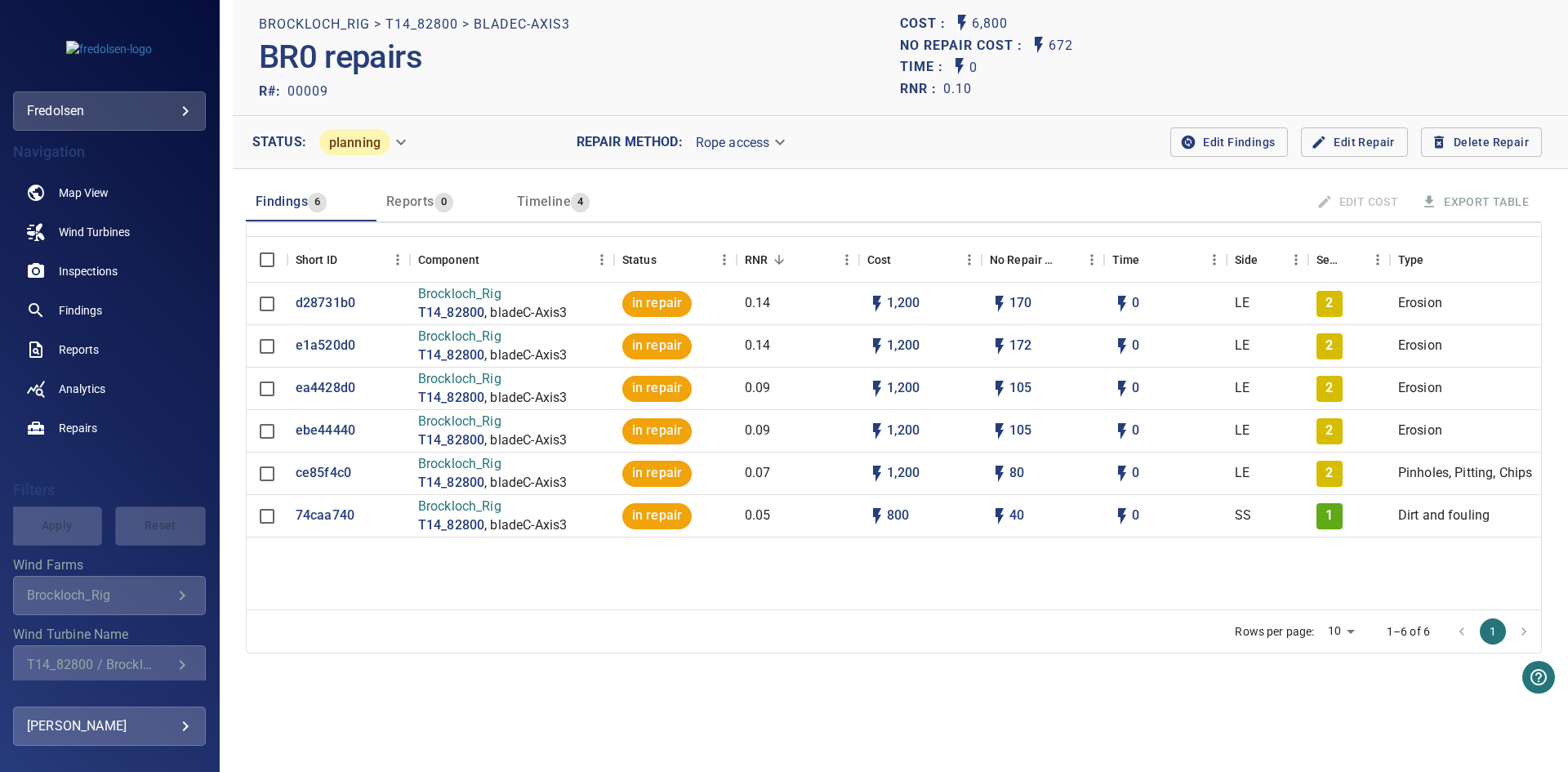
click at [1221, 143] on span "Edit Findings" at bounding box center [1229, 143] width 92 height 20
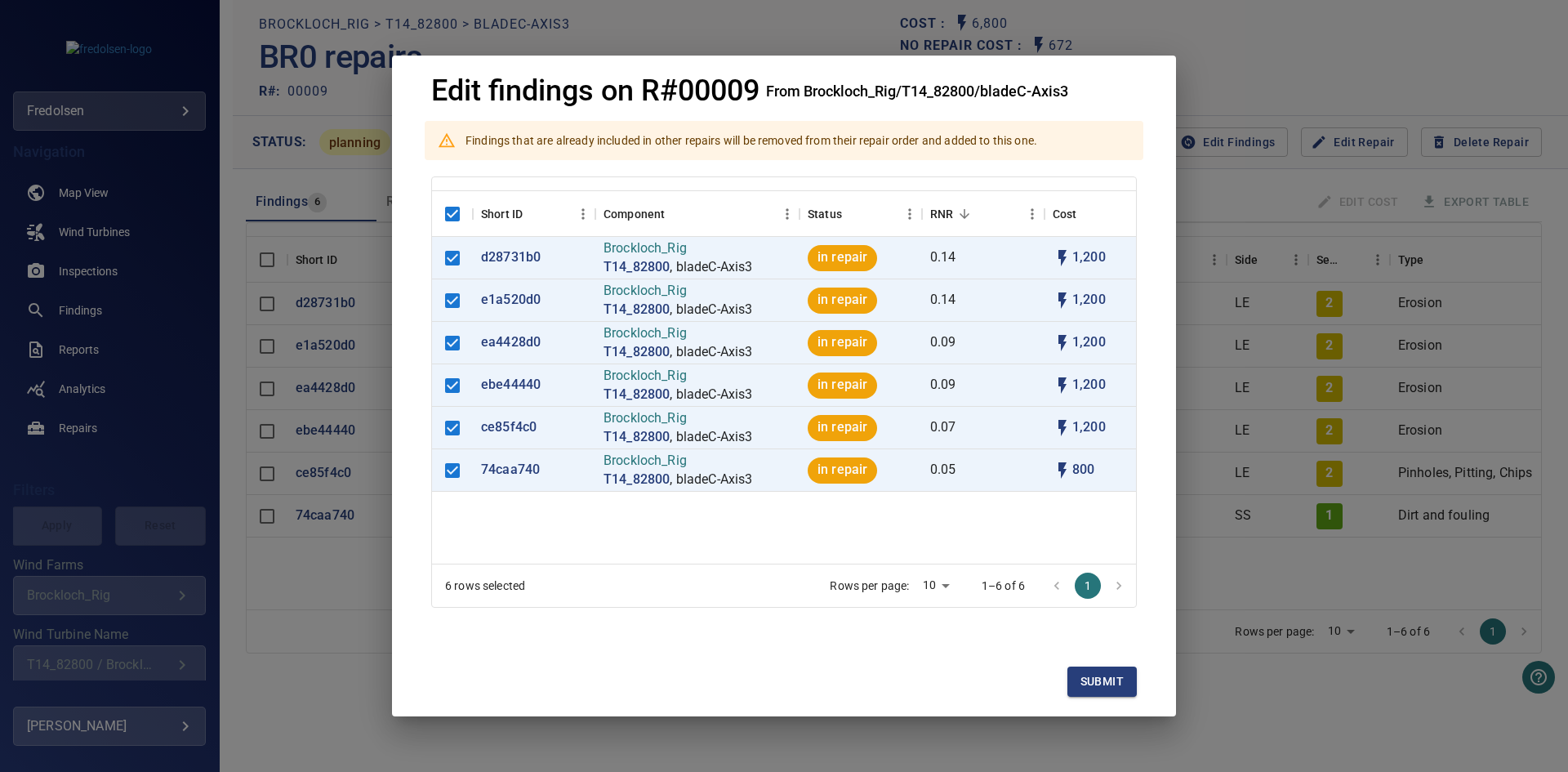
drag, startPoint x: 1066, startPoint y: 677, endPoint x: 1086, endPoint y: 679, distance: 20.1
click at [1067, 677] on div "Submit" at bounding box center [784, 690] width 745 height 50
click at [1086, 679] on span "Submit" at bounding box center [1102, 681] width 43 height 20
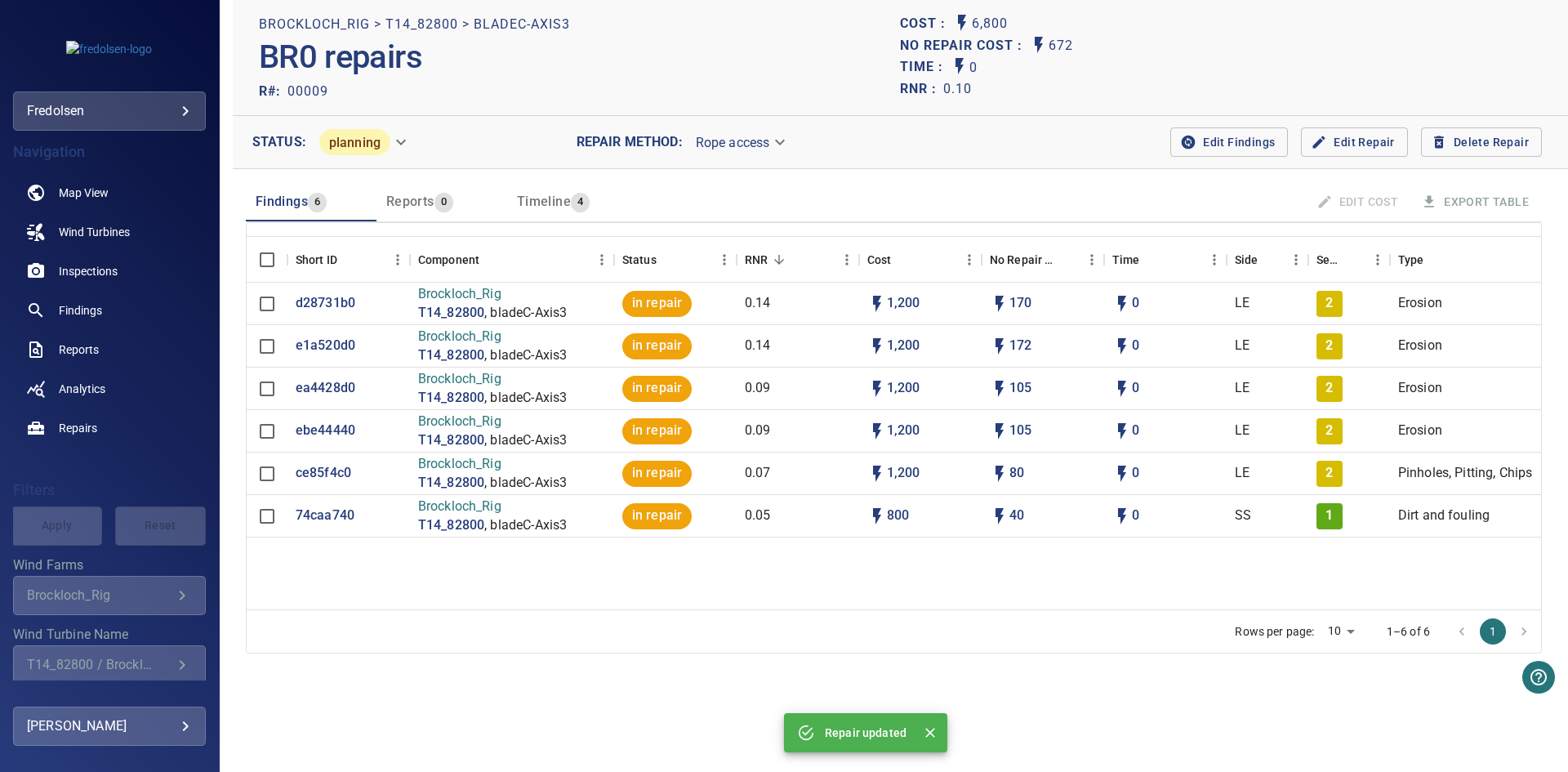
click at [360, 141] on body "**********" at bounding box center [784, 386] width 1568 height 772
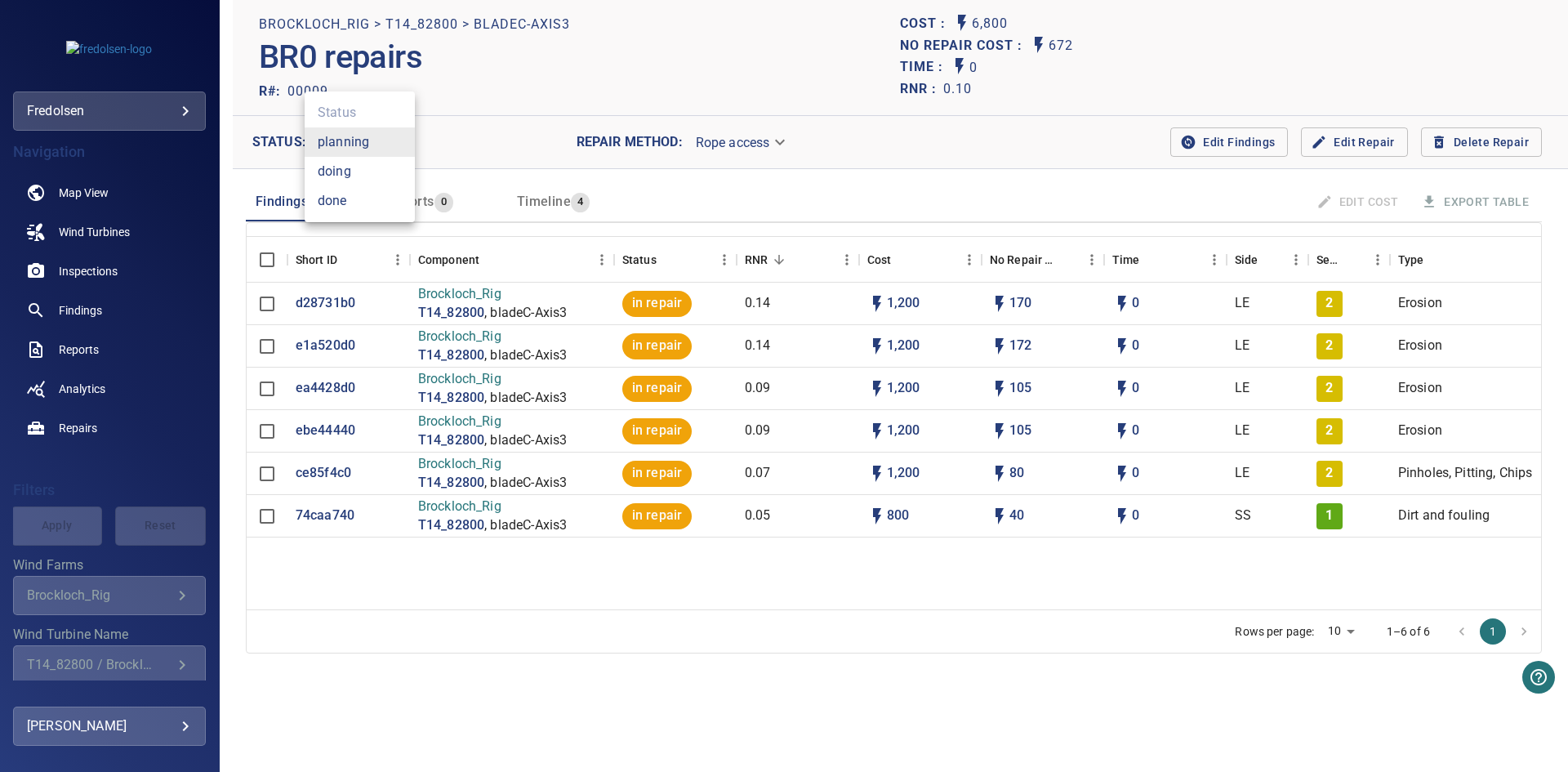
click at [360, 141] on body "**********" at bounding box center [784, 386] width 1568 height 772
click at [622, 178] on div at bounding box center [784, 386] width 1568 height 772
click at [563, 200] on span "Timeline" at bounding box center [544, 201] width 54 height 15
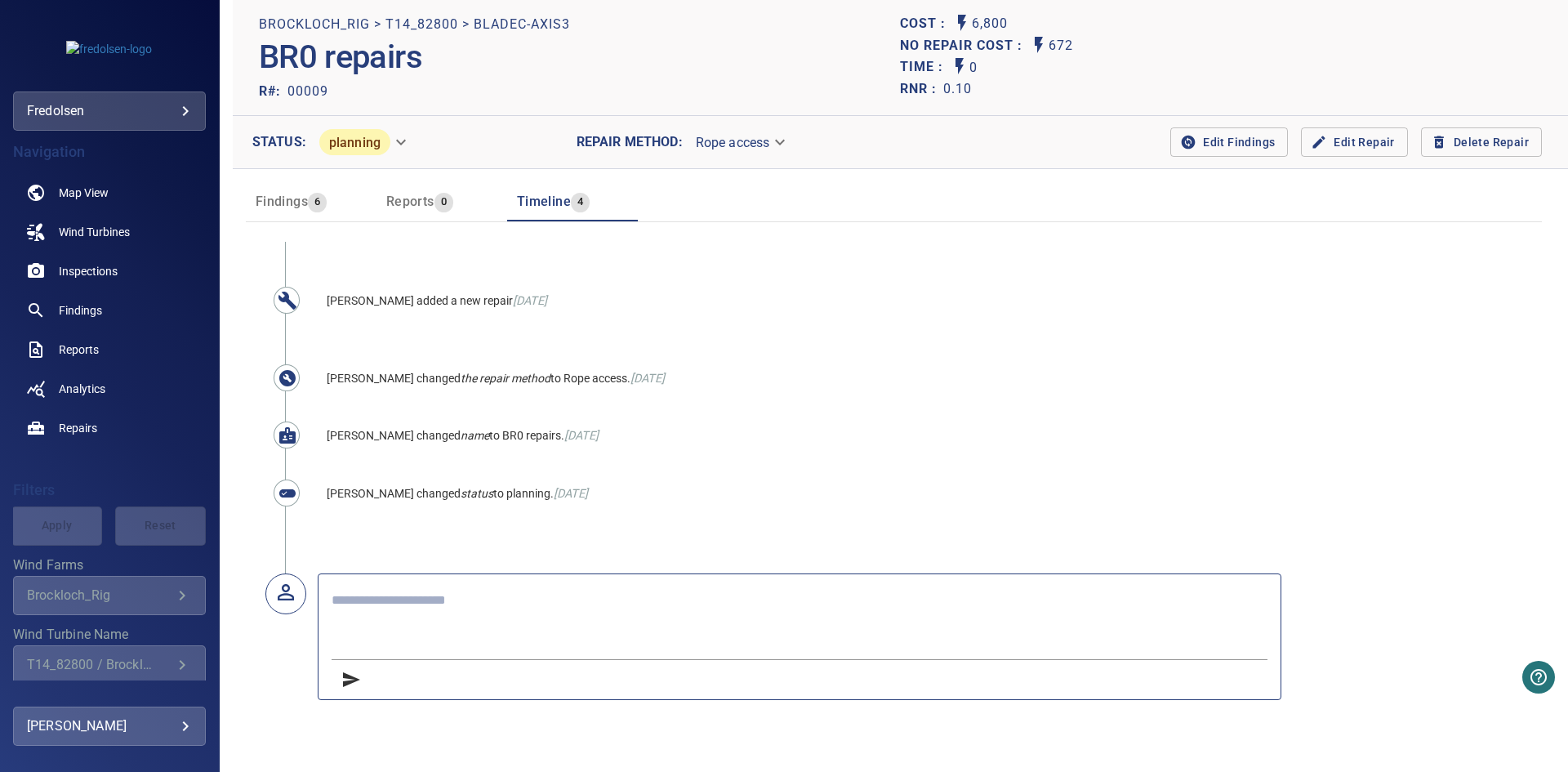
click at [280, 199] on span "Findings" at bounding box center [282, 201] width 53 height 15
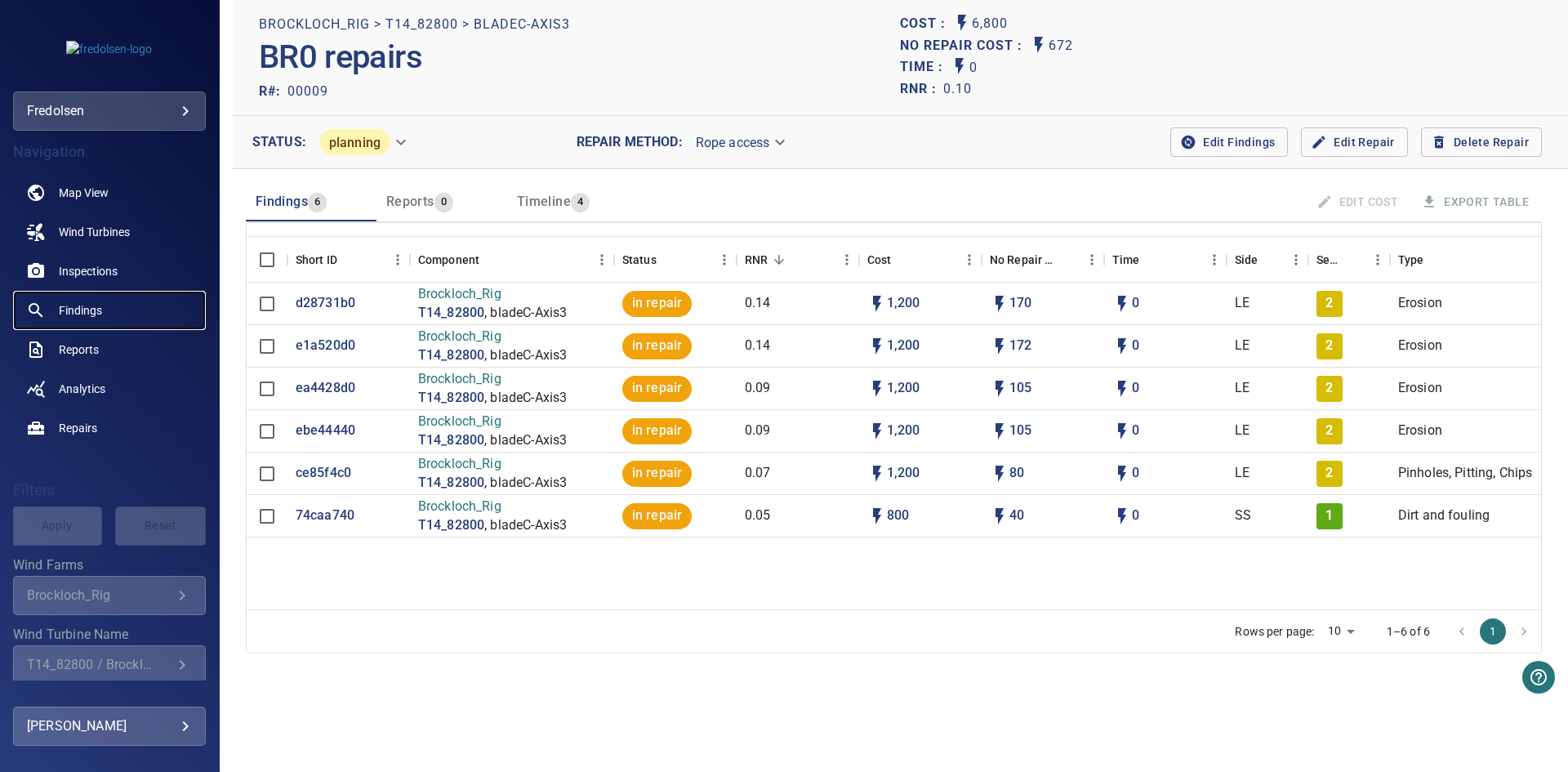
click at [76, 317] on span "Findings" at bounding box center [80, 310] width 43 height 16
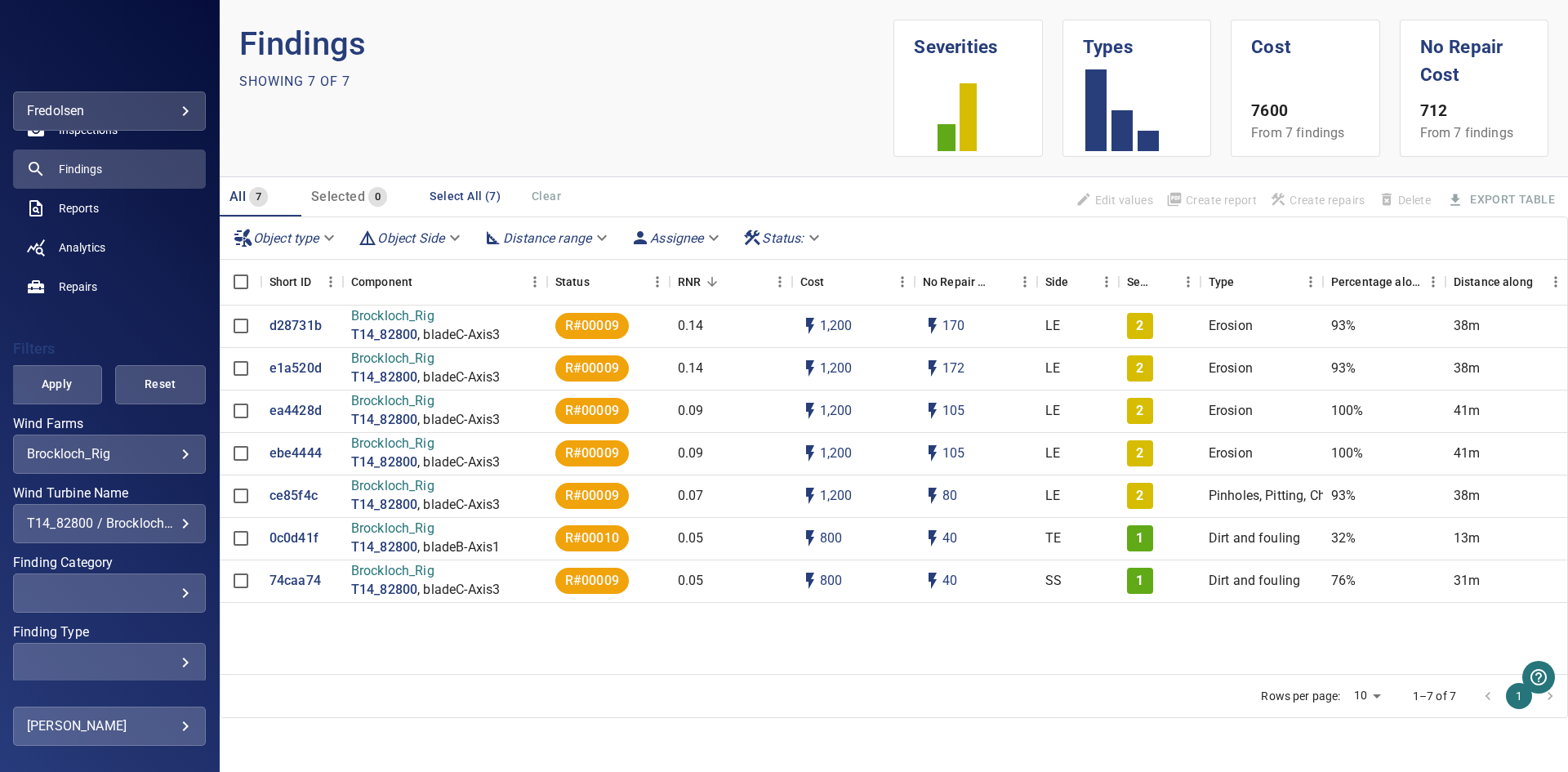
scroll to position [163, 0]
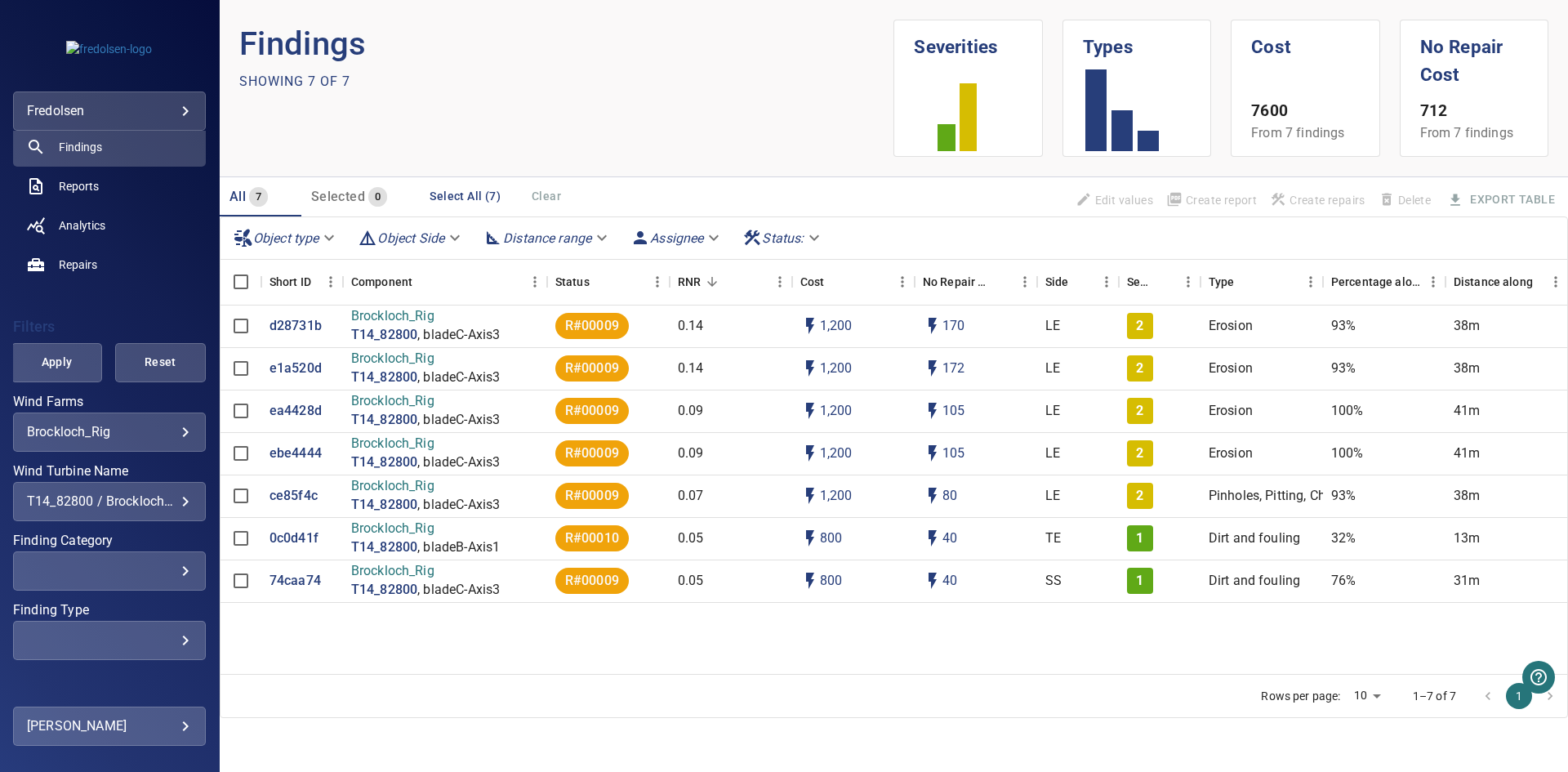
click at [119, 496] on div "T14_82800 / Brockloch_Rig" at bounding box center [110, 501] width 165 height 15
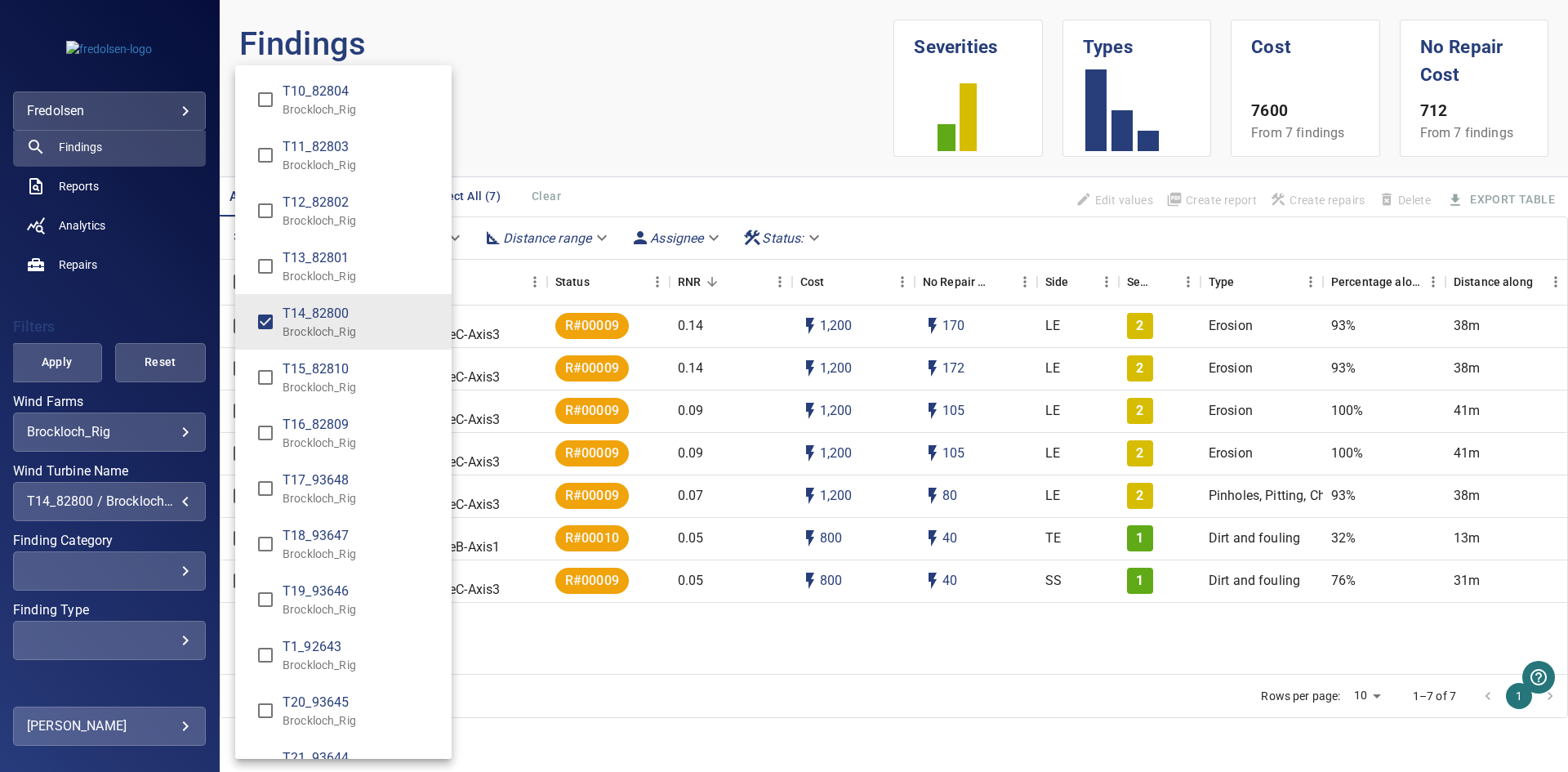
click at [113, 301] on div "Wind Turbine Name" at bounding box center [784, 386] width 1568 height 772
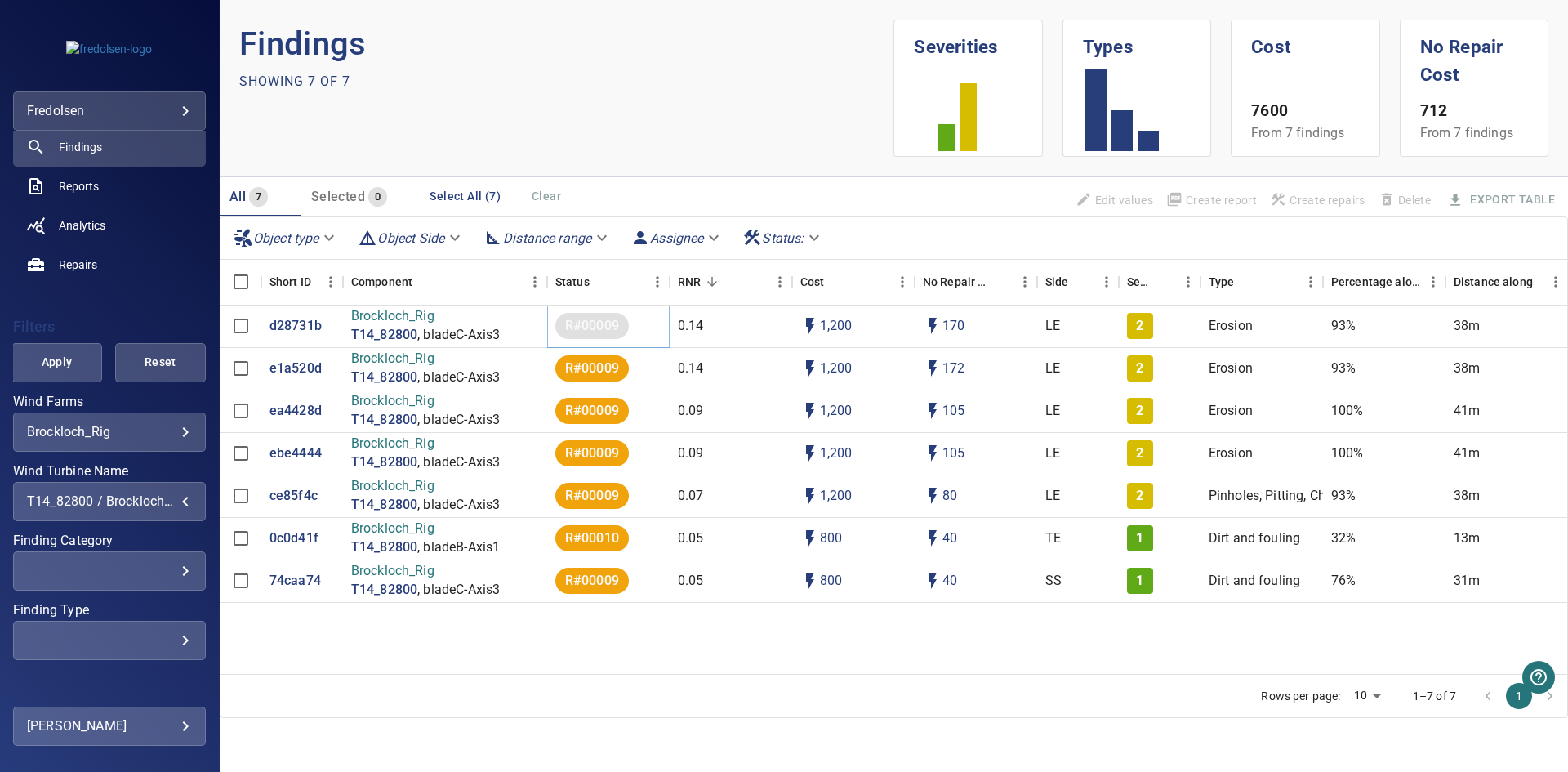
click at [599, 324] on span "R#00009" at bounding box center [592, 326] width 74 height 19
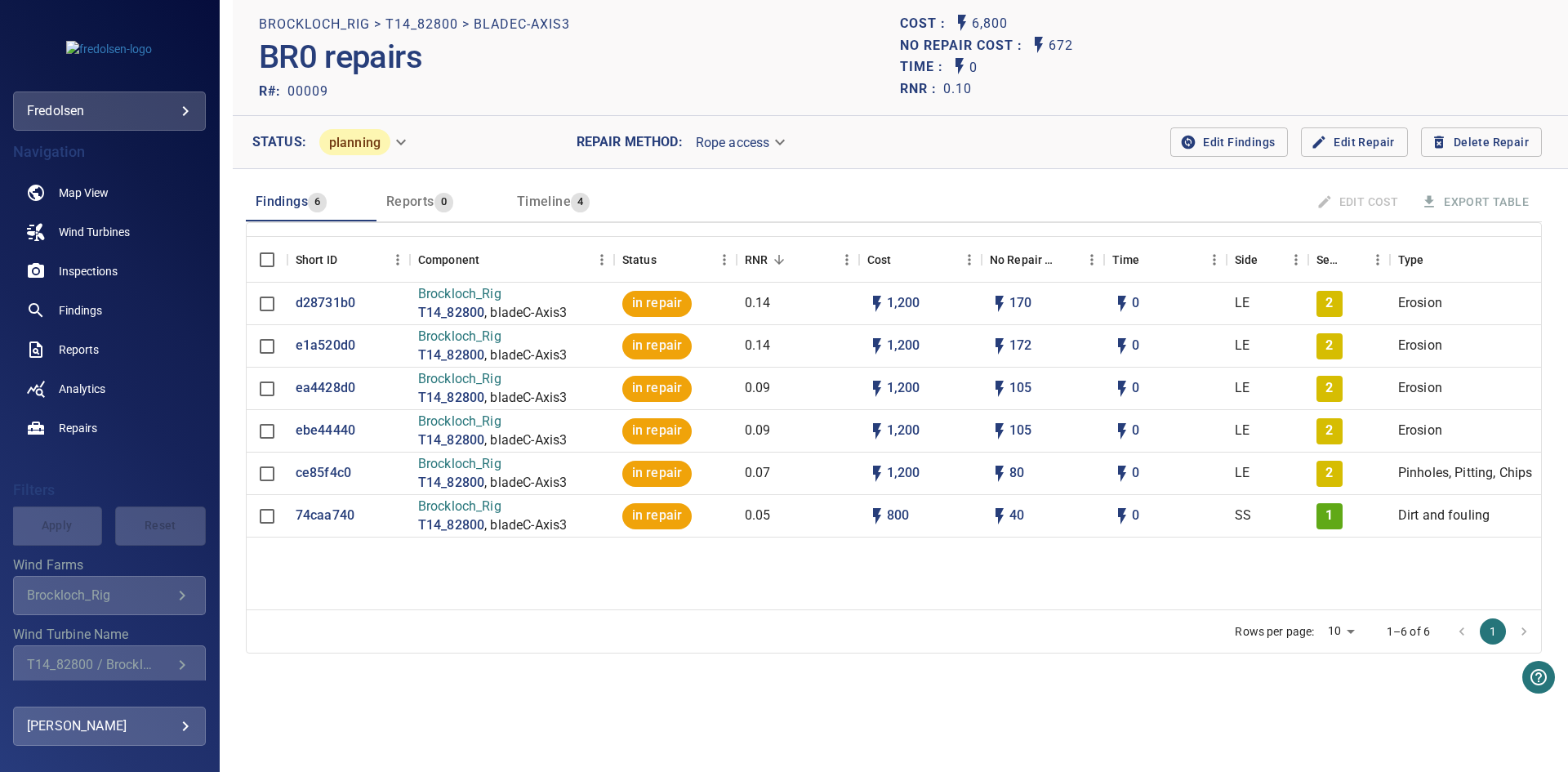
click at [391, 145] on body "**********" at bounding box center [784, 386] width 1568 height 772
click at [654, 553] on div at bounding box center [784, 386] width 1568 height 772
click at [417, 210] on div "Reports 0" at bounding box center [420, 201] width 67 height 23
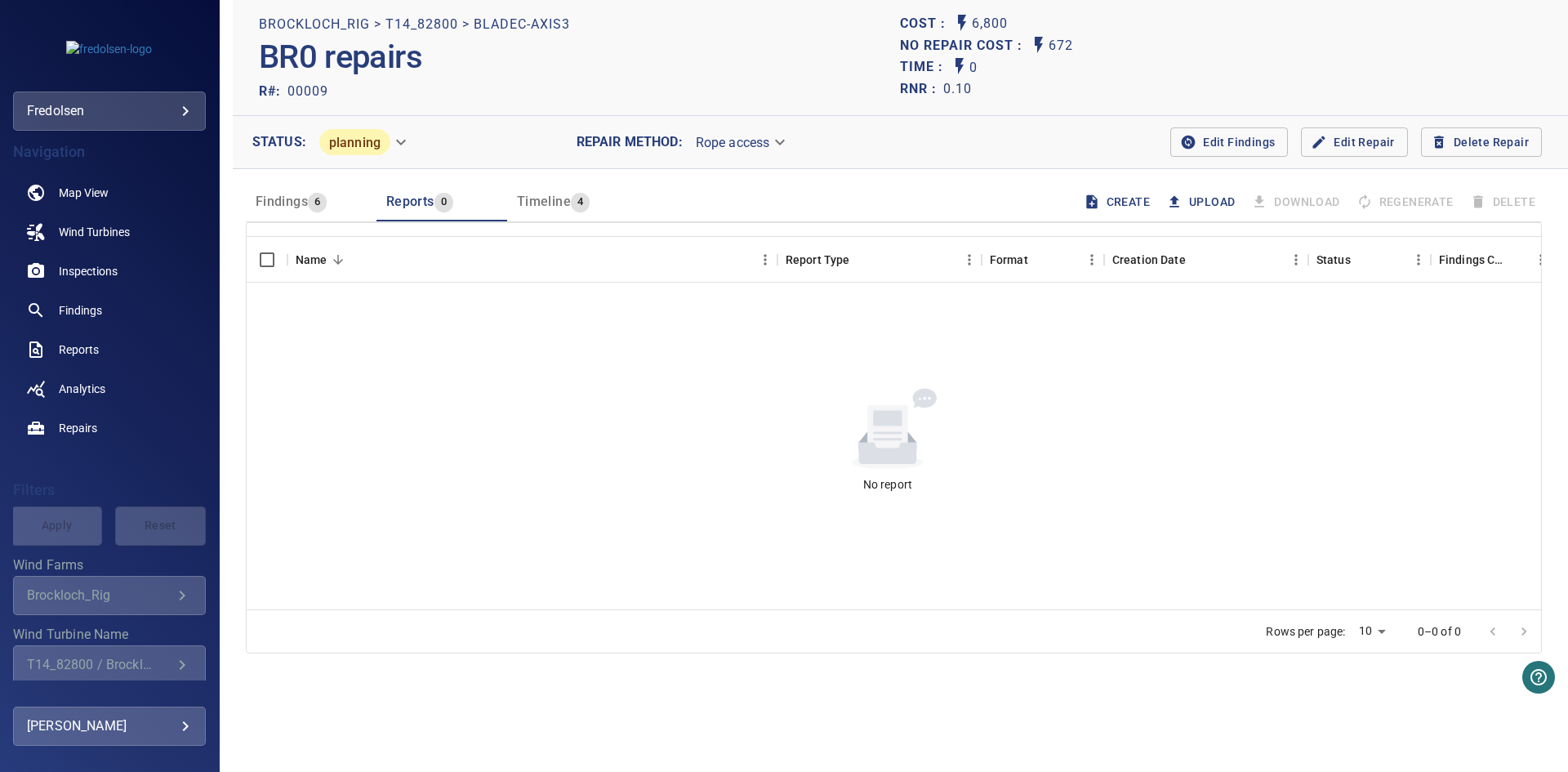
click at [1192, 200] on button "Upload" at bounding box center [1202, 202] width 78 height 31
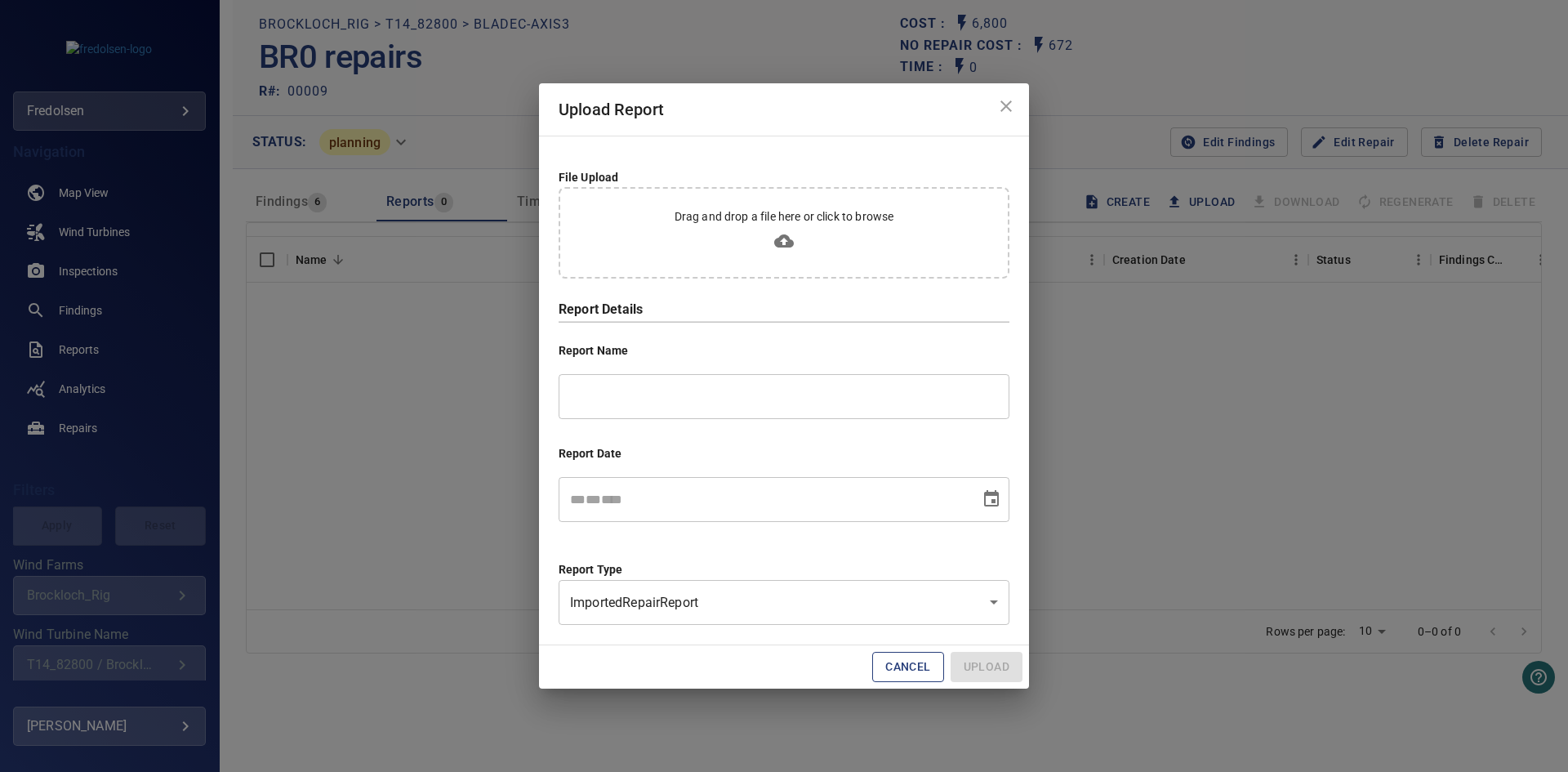
click at [457, 375] on div "**********" at bounding box center [784, 386] width 1568 height 772
click at [900, 657] on button "Cancel" at bounding box center [908, 667] width 71 height 31
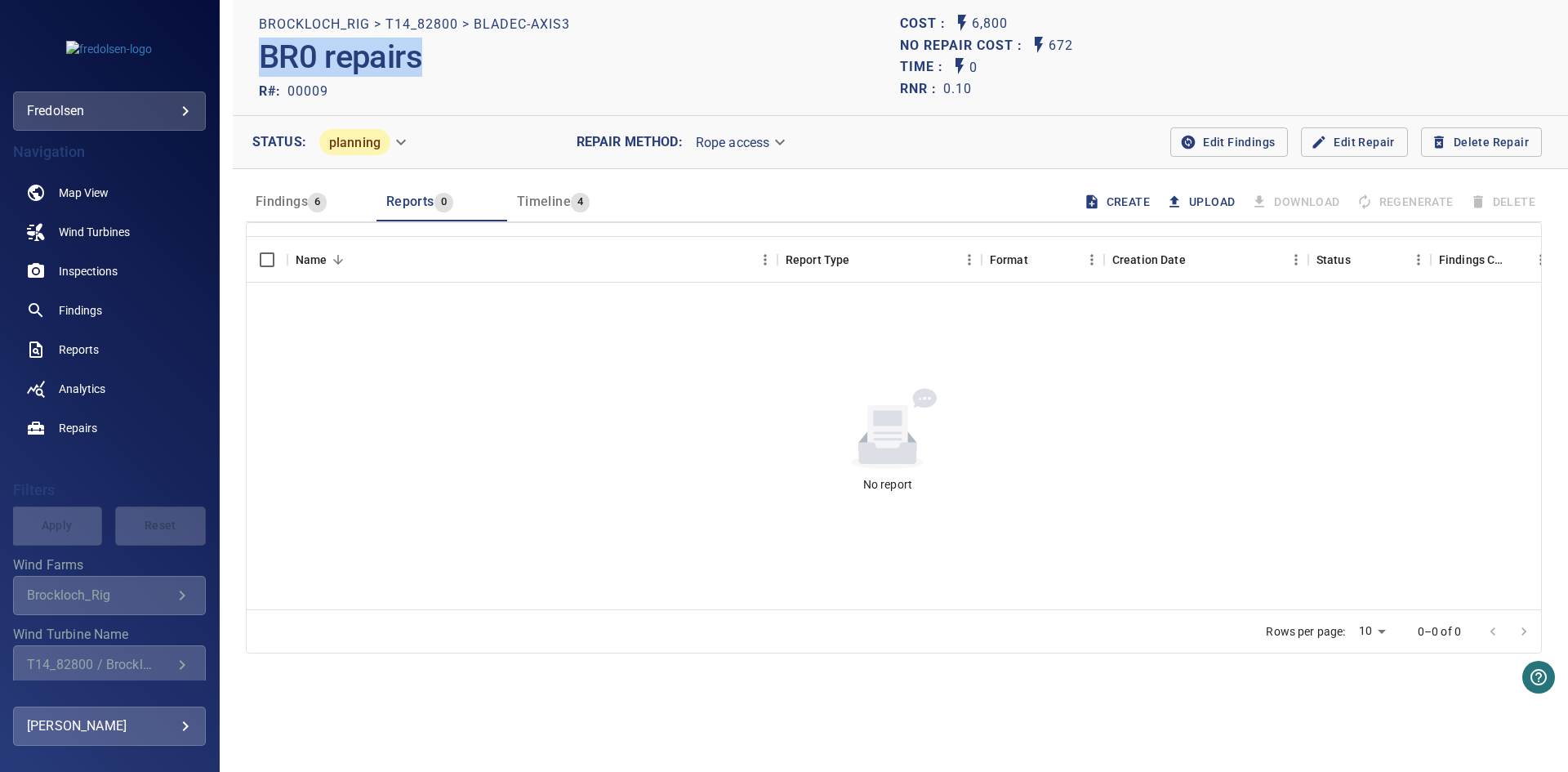
drag, startPoint x: 262, startPoint y: 51, endPoint x: 440, endPoint y: 55, distance: 178.0
click at [440, 55] on div "BR0 repairs" at bounding box center [580, 57] width 642 height 45
click at [74, 353] on span "Reports" at bounding box center [78, 349] width 40 height 16
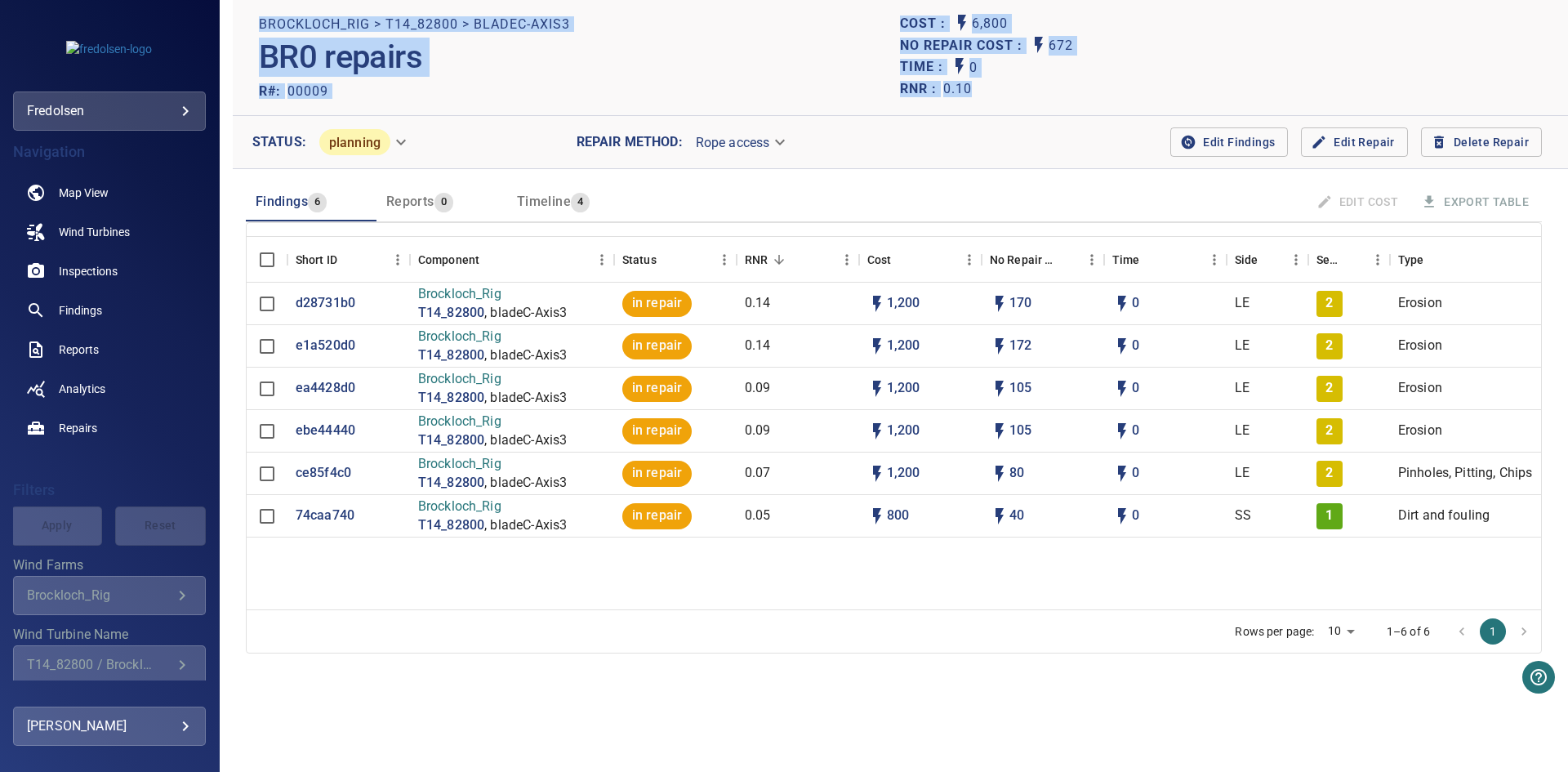
drag, startPoint x: 249, startPoint y: 21, endPoint x: 1099, endPoint y: 88, distance: 852.6
click at [1099, 88] on header "Brockloch_Rig > T14_82800 > bladeC-Axis3 BR0 repairs R#: 00009 Cost : 6,800 No …" at bounding box center [900, 58] width 1335 height 116
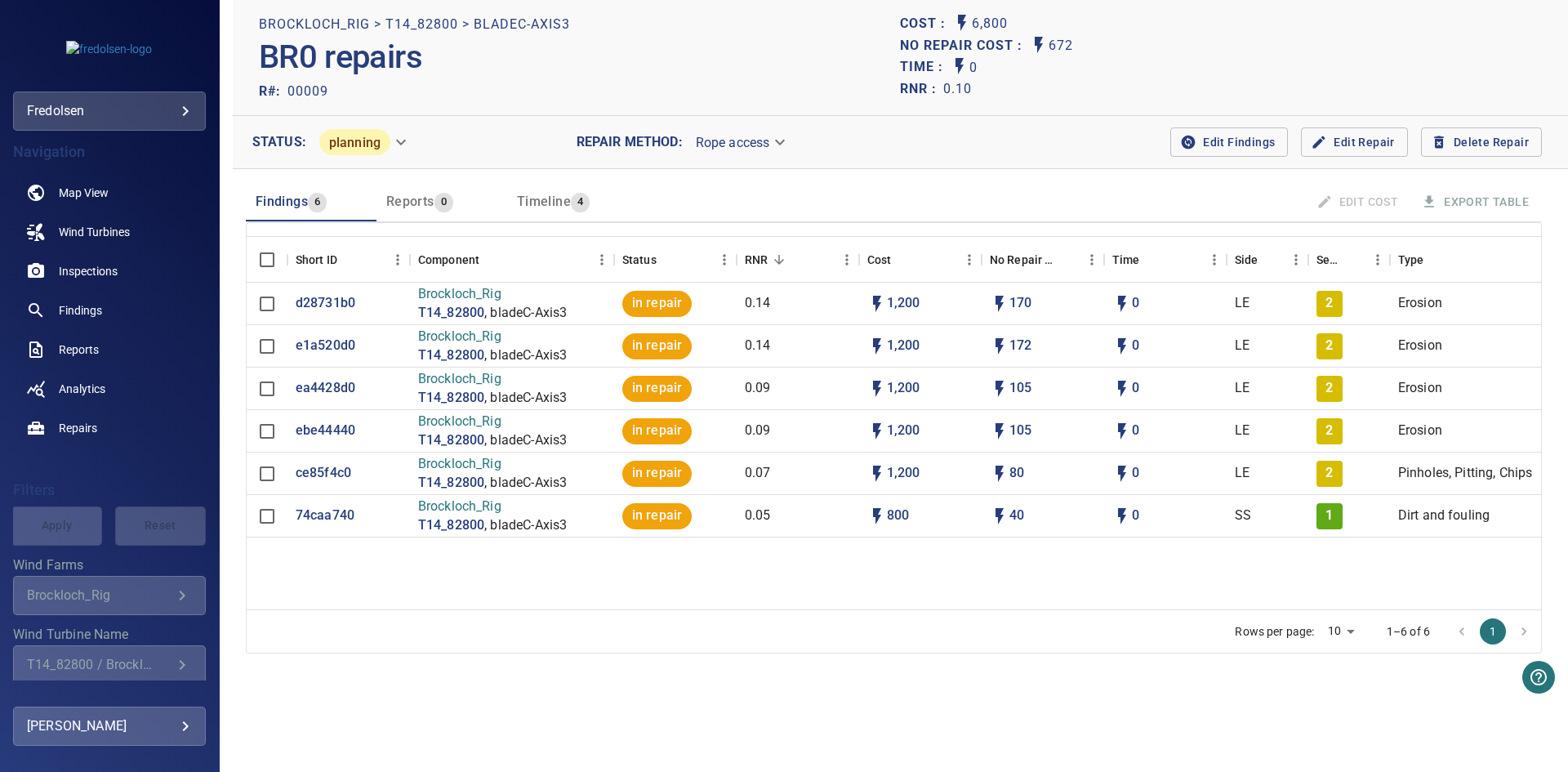
click at [911, 199] on header "Findings 6 Reports 0 Timeline 4 Edit Cost Export Table" at bounding box center [894, 201] width 1296 height 39
click at [1210, 153] on button "Edit Findings" at bounding box center [1229, 143] width 117 height 31
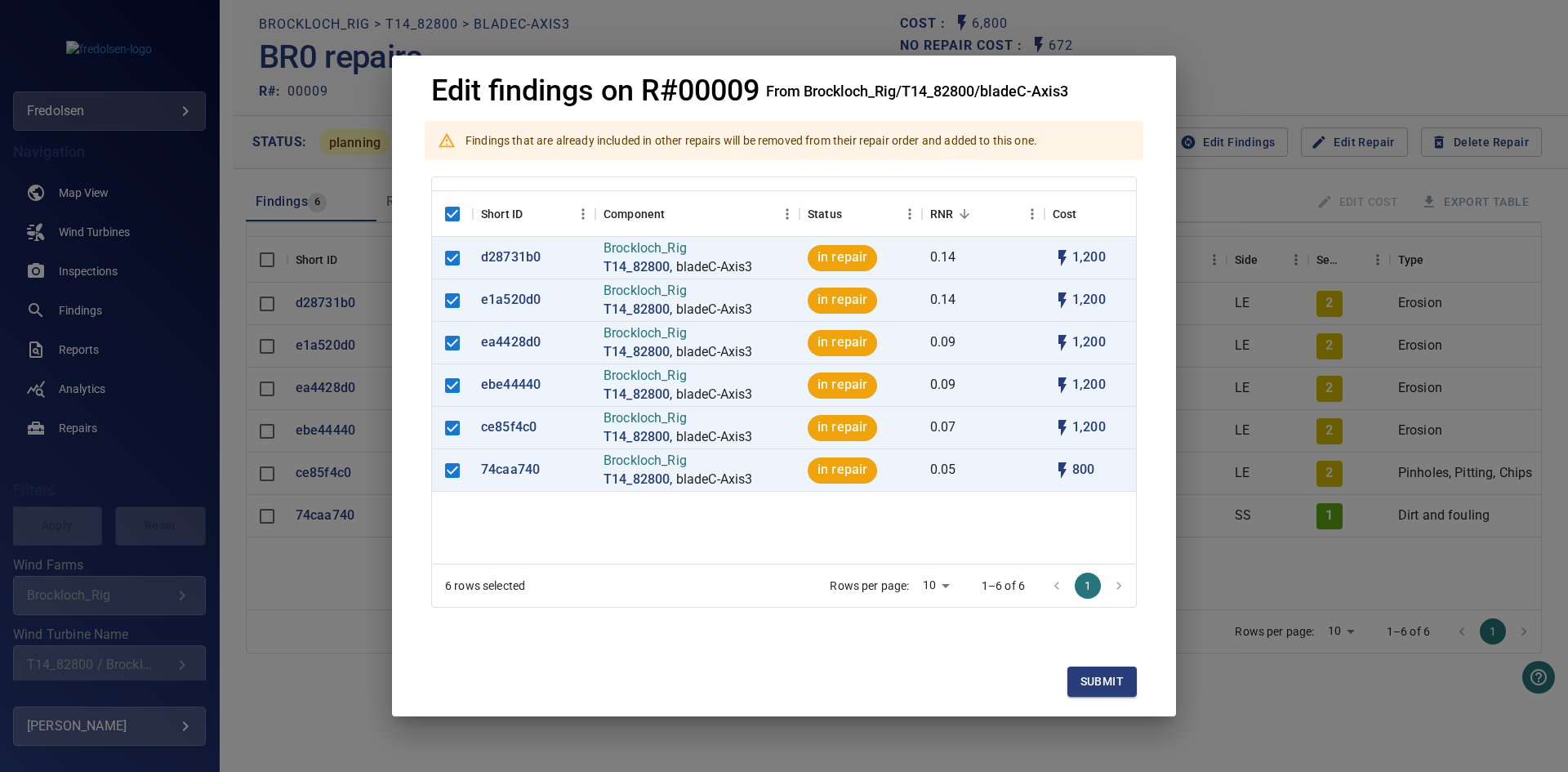
click at [362, 649] on div "Edit findings on R#00009 From Brockloch_Rig/T14_82800/bladeC-Axis3 Findings tha…" at bounding box center [784, 386] width 1568 height 772
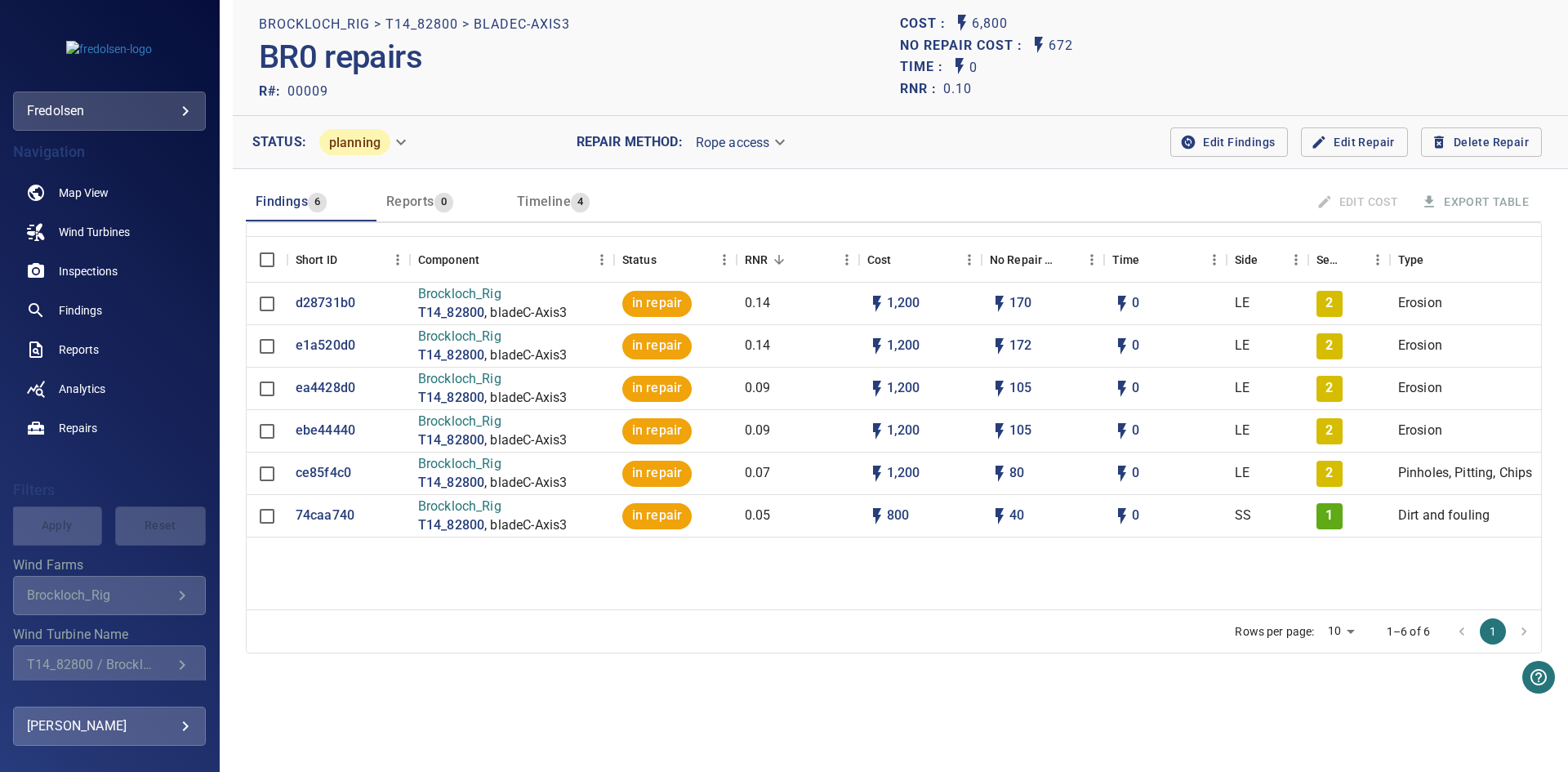
click at [520, 565] on div "d28731b0 Brockloch_Rig T14_82800 , bladeC-Axis3 in repair 0.14 1,200 170 0 LE 2…" at bounding box center [894, 446] width 1294 height 327
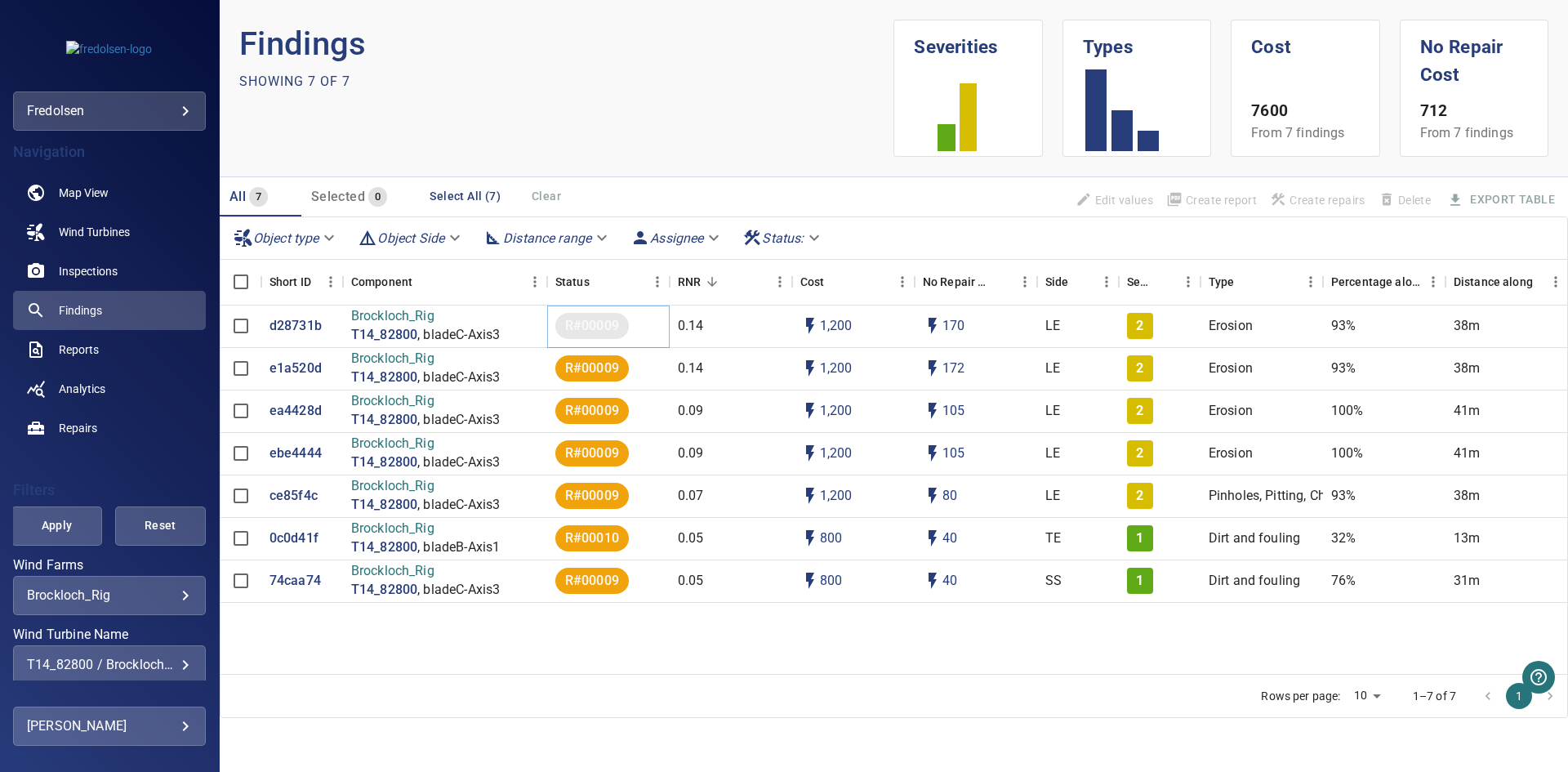
click at [593, 319] on span "R#00009" at bounding box center [592, 326] width 74 height 19
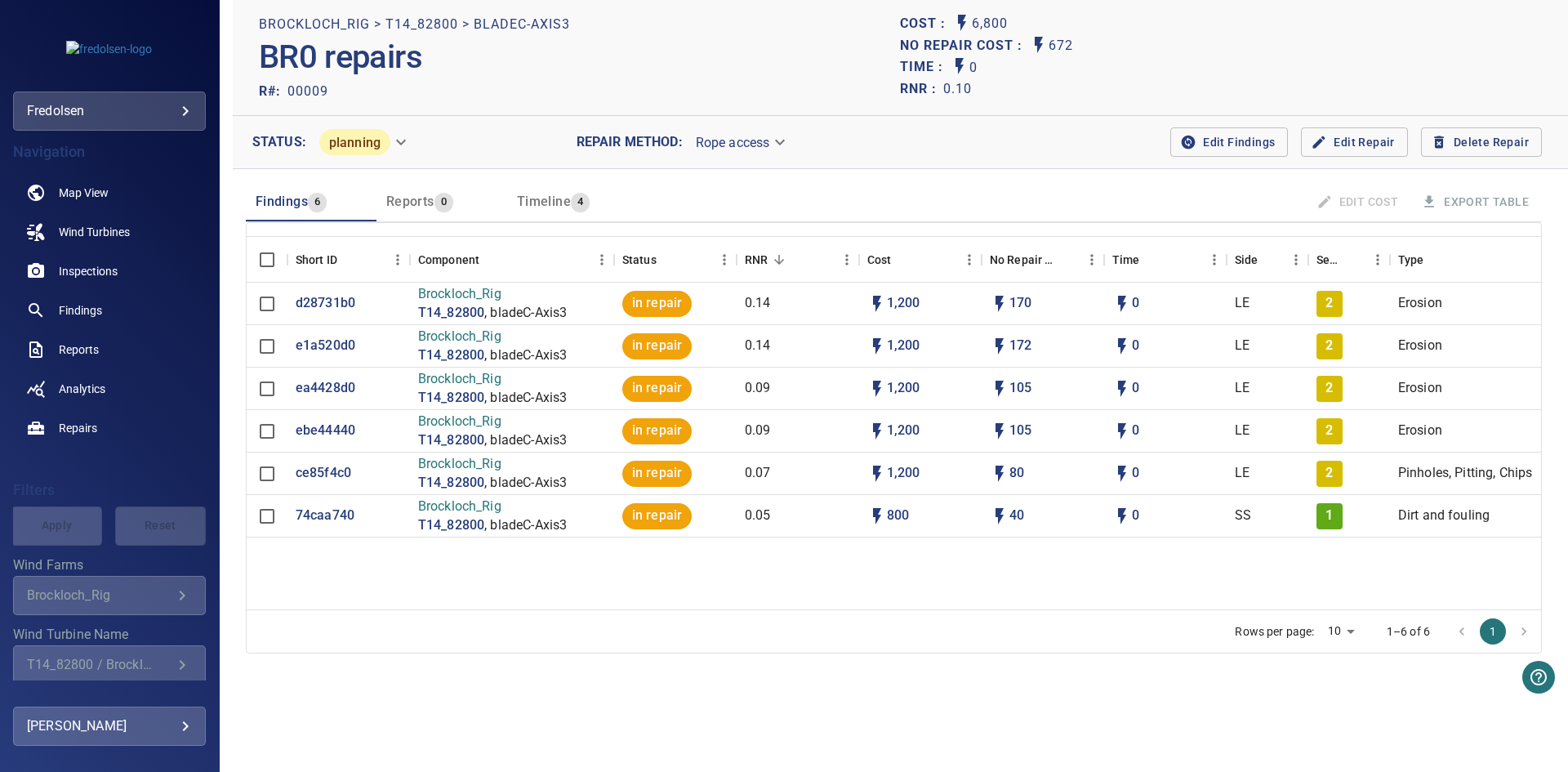
click at [399, 200] on span "Reports" at bounding box center [410, 201] width 48 height 15
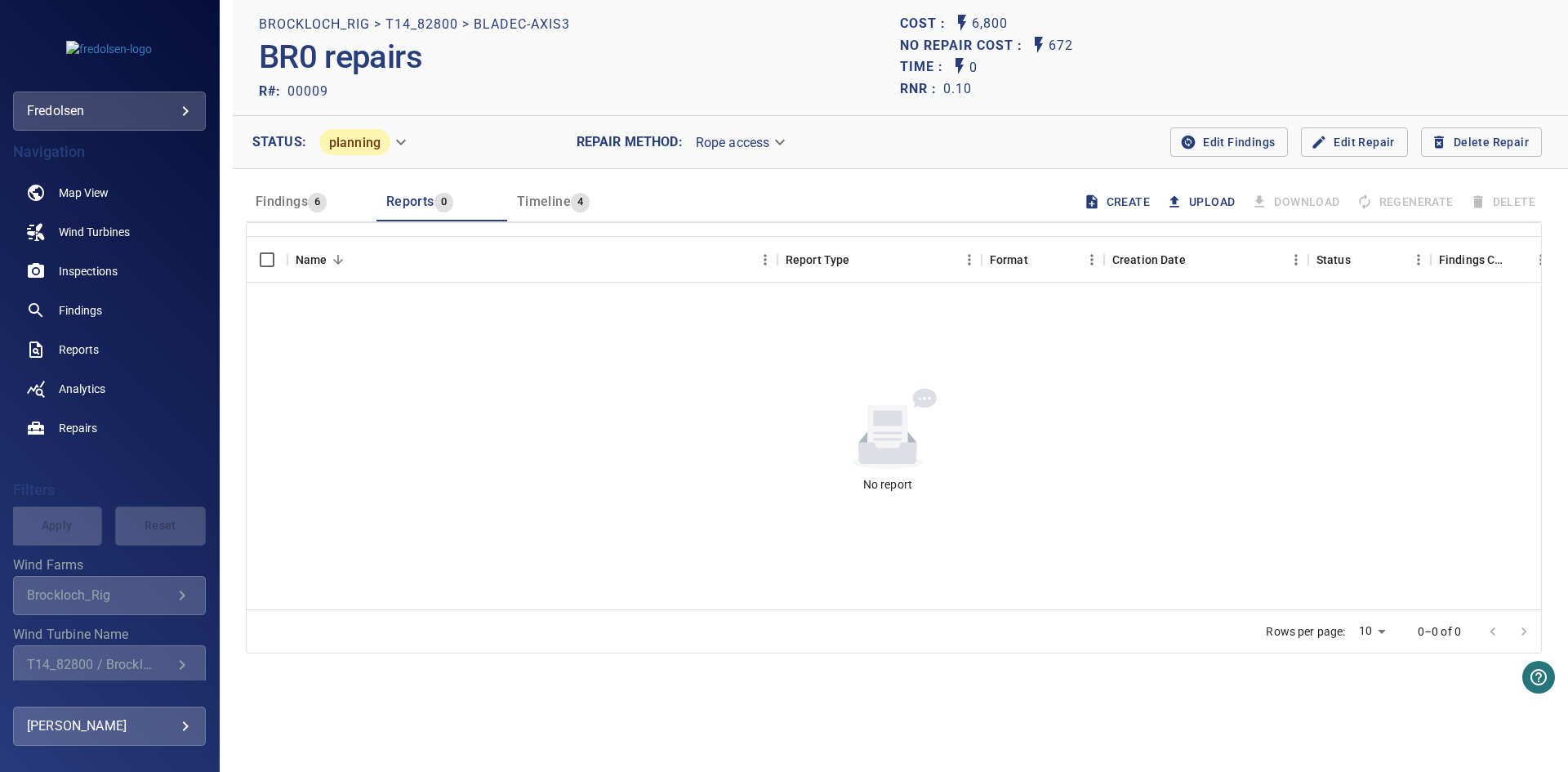
click at [1171, 197] on icon "button" at bounding box center [1174, 201] width 16 height 16
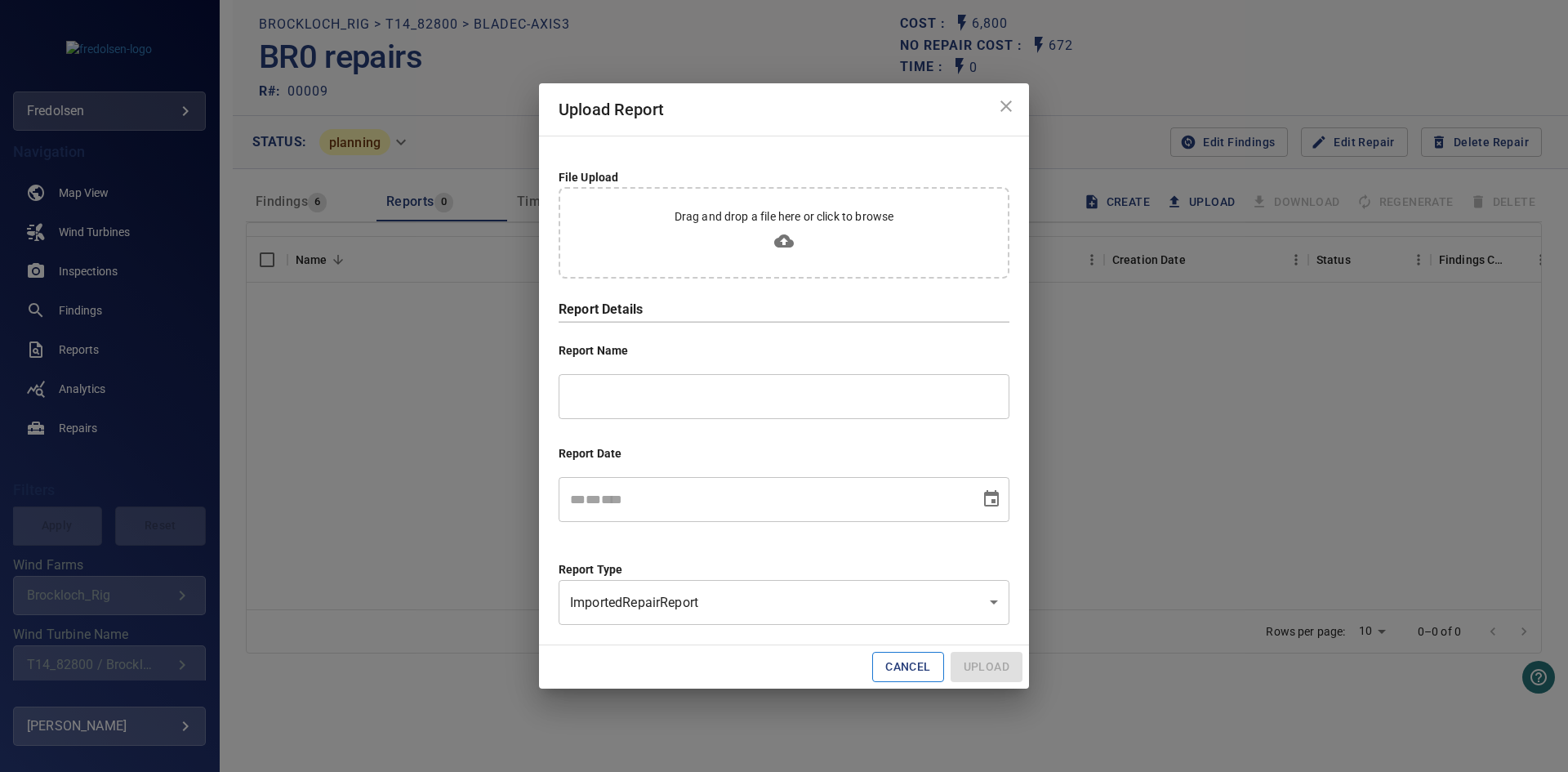
click at [894, 673] on button "Cancel" at bounding box center [908, 667] width 71 height 31
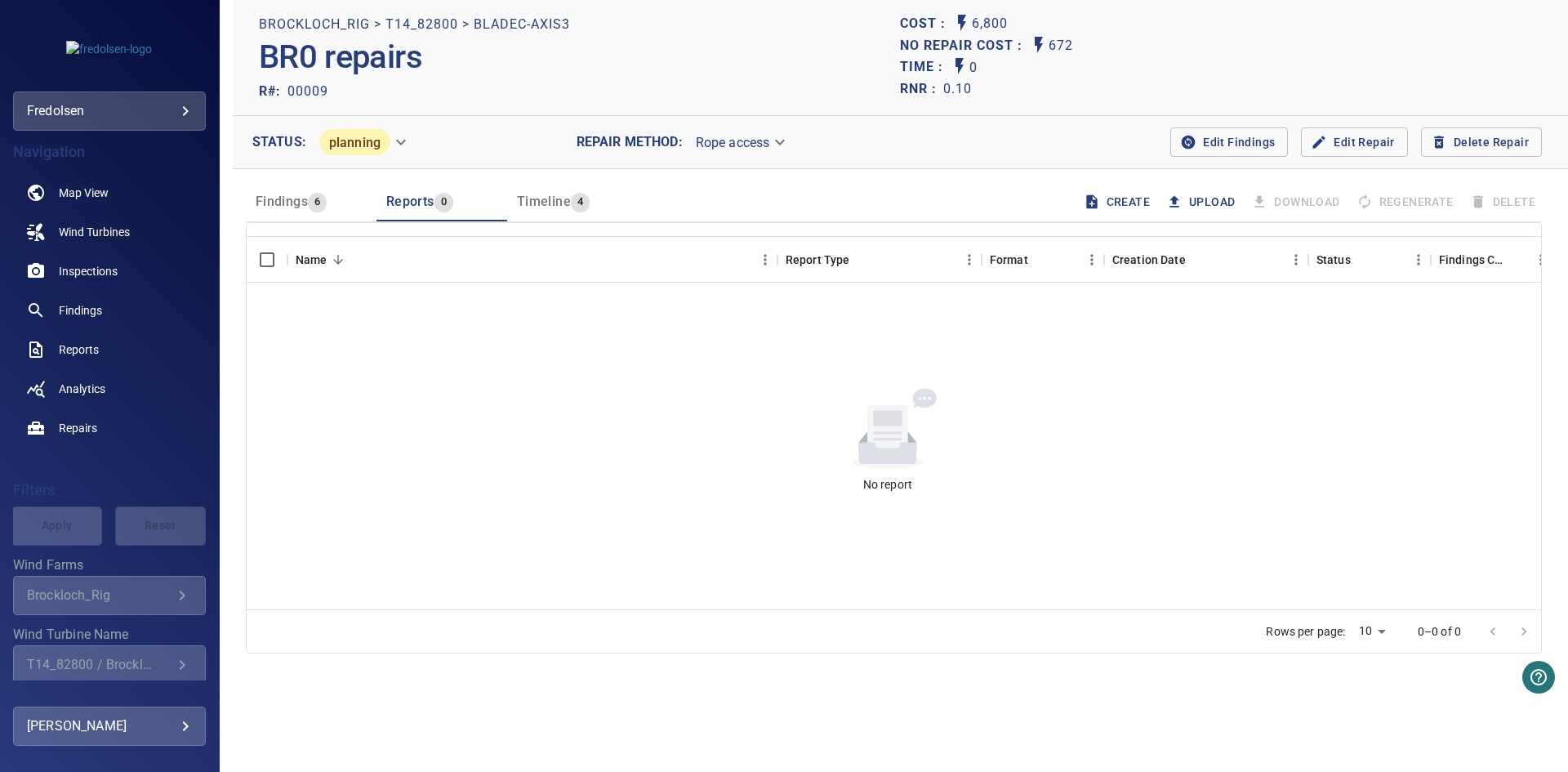
click at [268, 203] on span "Findings" at bounding box center [282, 201] width 53 height 15
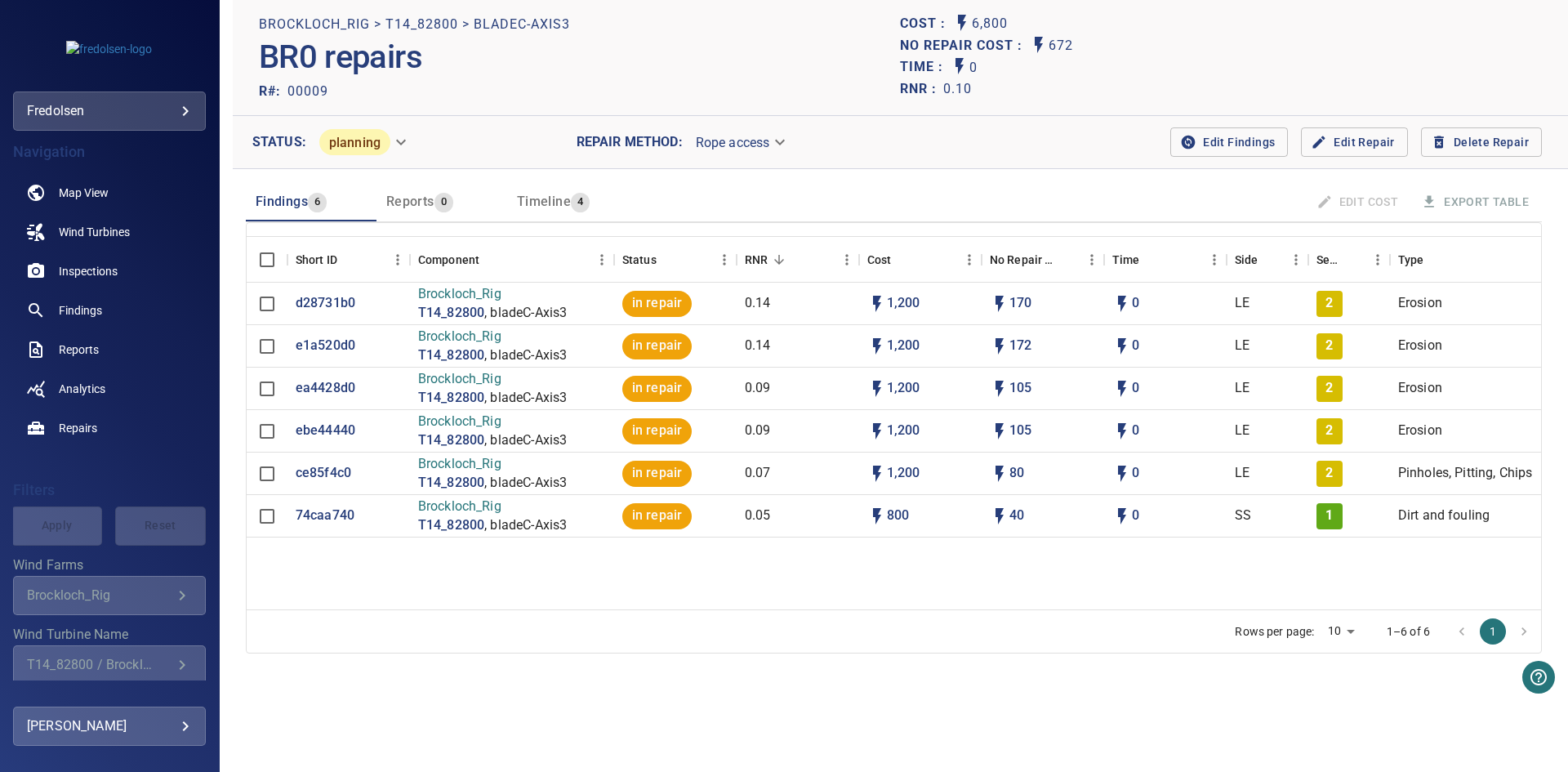
click at [1215, 132] on span "Edit Findings" at bounding box center [1229, 143] width 92 height 20
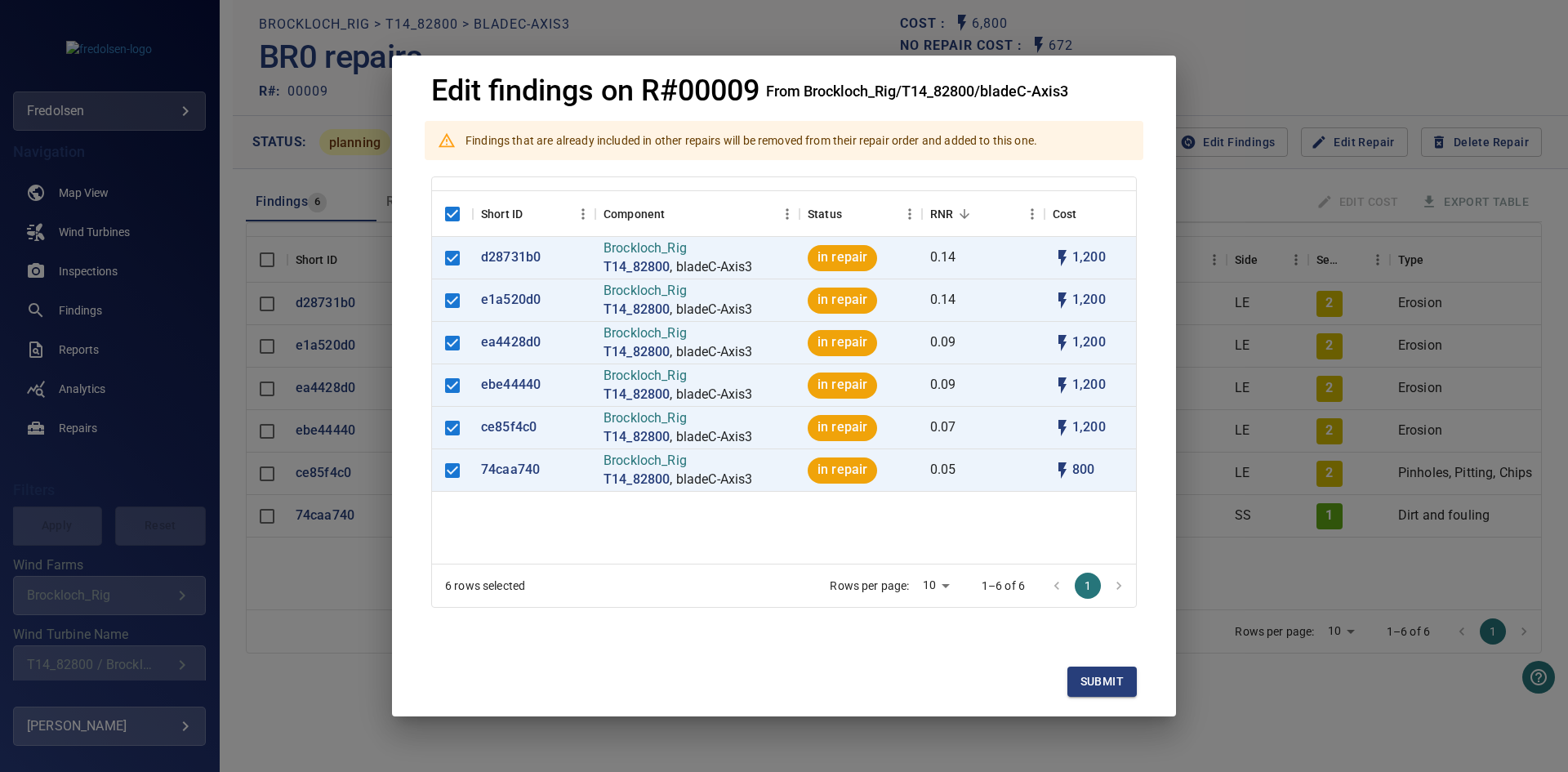
click at [325, 408] on div "Edit findings on R#00009 From Brockloch_Rig/T14_82800/bladeC-Axis3 Findings tha…" at bounding box center [784, 386] width 1568 height 772
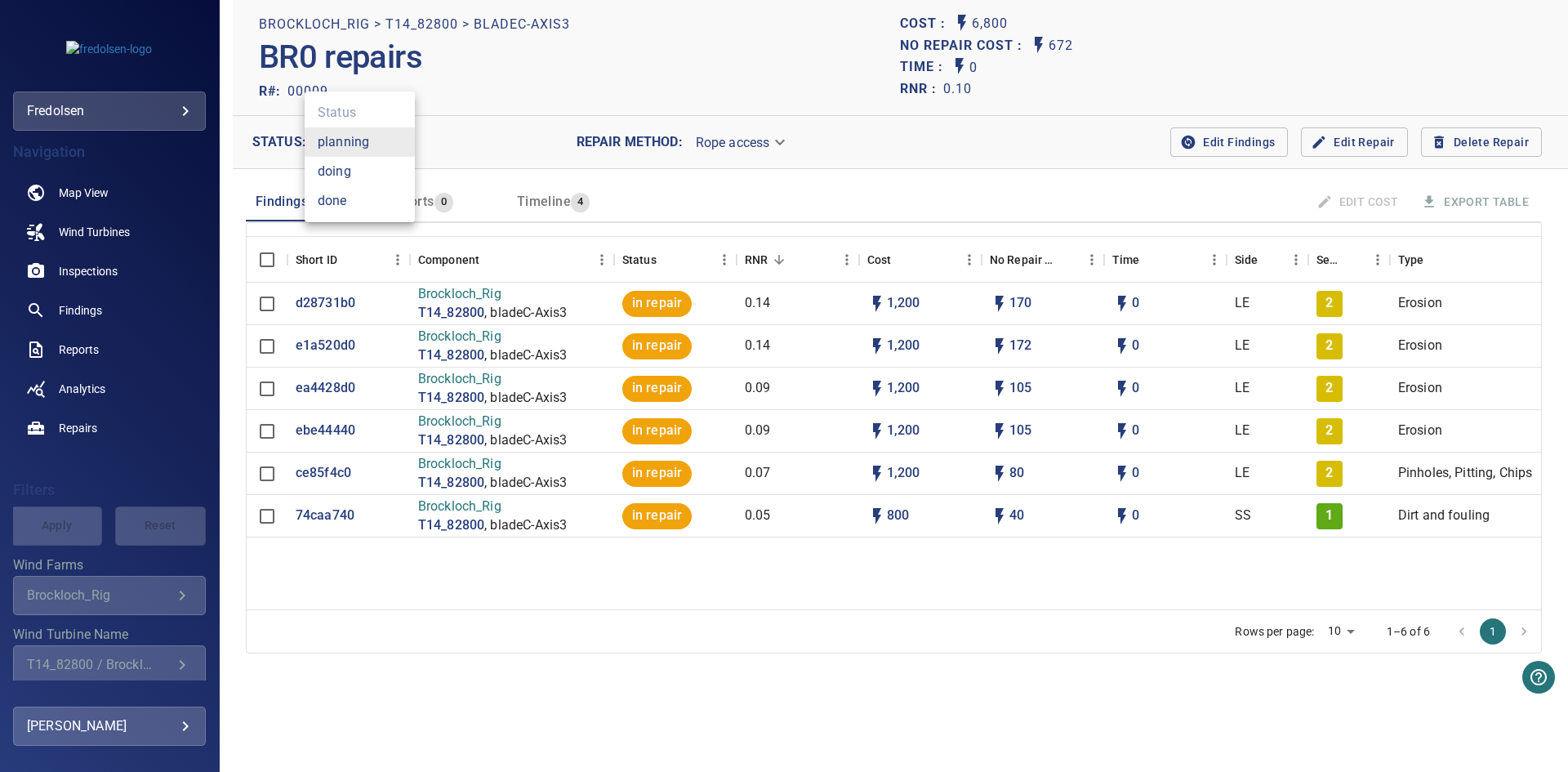
click at [394, 138] on body "**********" at bounding box center [784, 386] width 1568 height 772
click at [683, 200] on div at bounding box center [784, 386] width 1568 height 772
click at [421, 210] on div "Reports 0" at bounding box center [420, 201] width 67 height 23
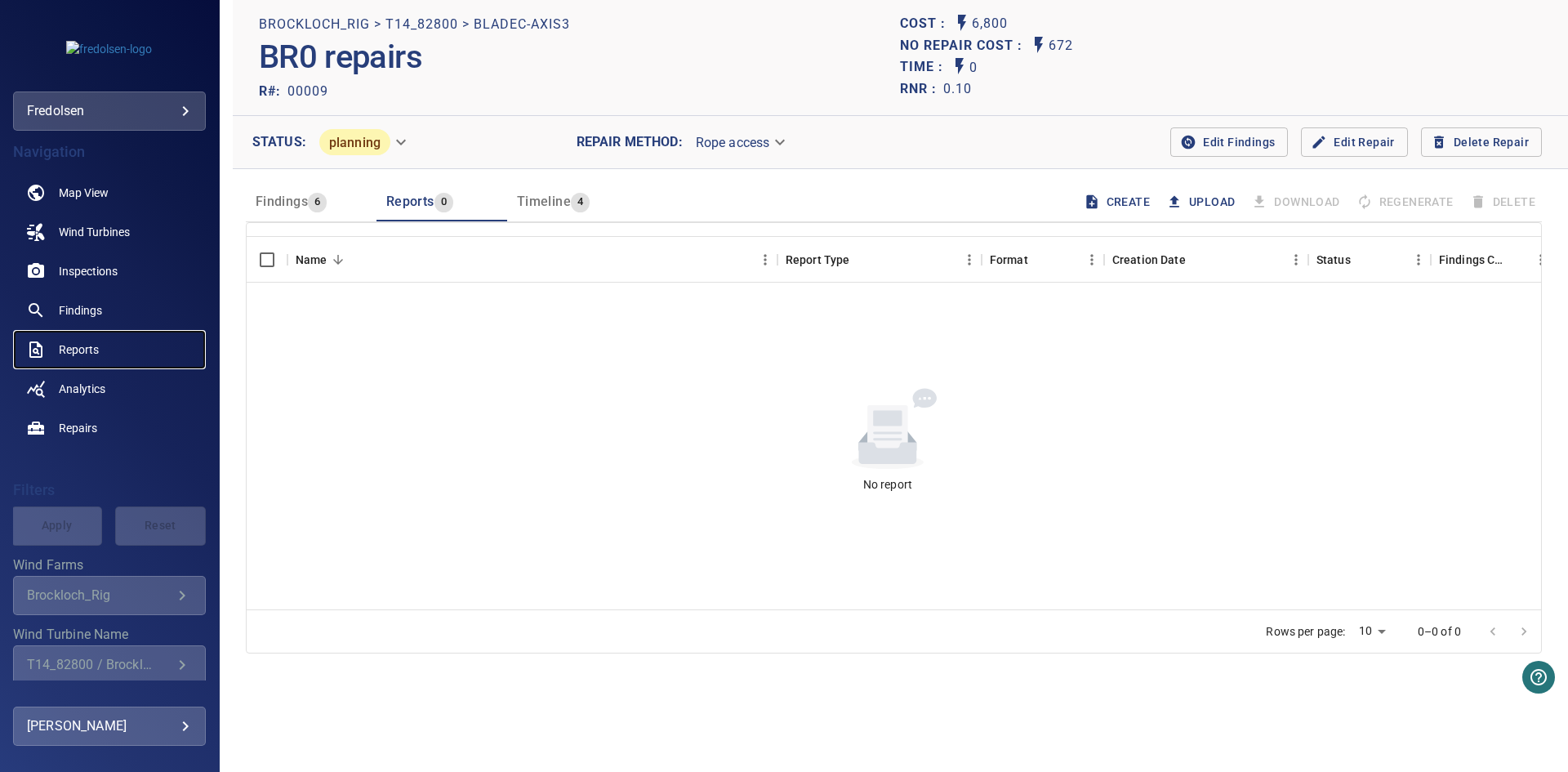
click at [72, 350] on span "Reports" at bounding box center [78, 349] width 40 height 16
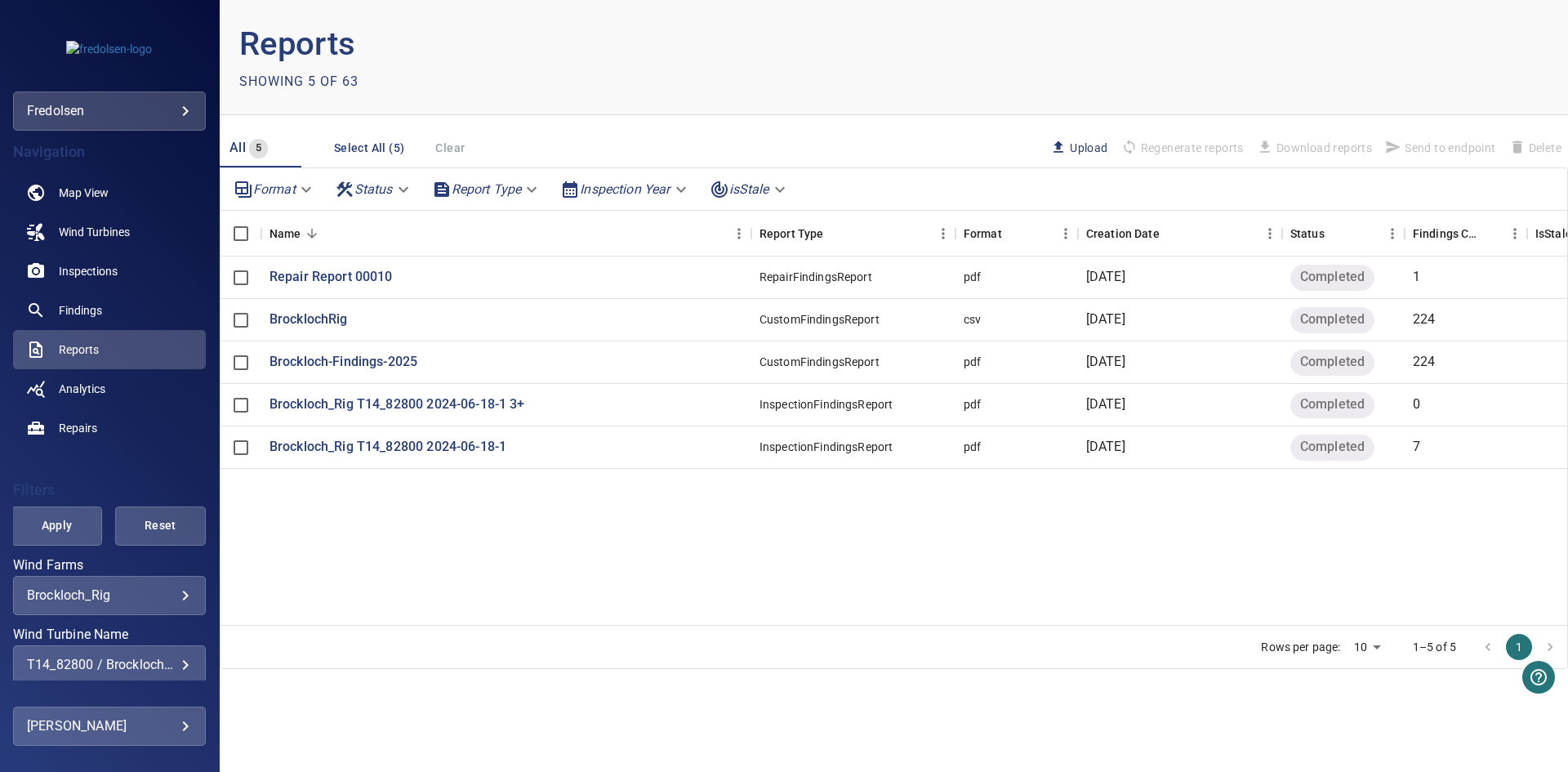
click at [498, 194] on body "**********" at bounding box center [784, 386] width 1568 height 772
click at [494, 527] on div at bounding box center [784, 386] width 1568 height 772
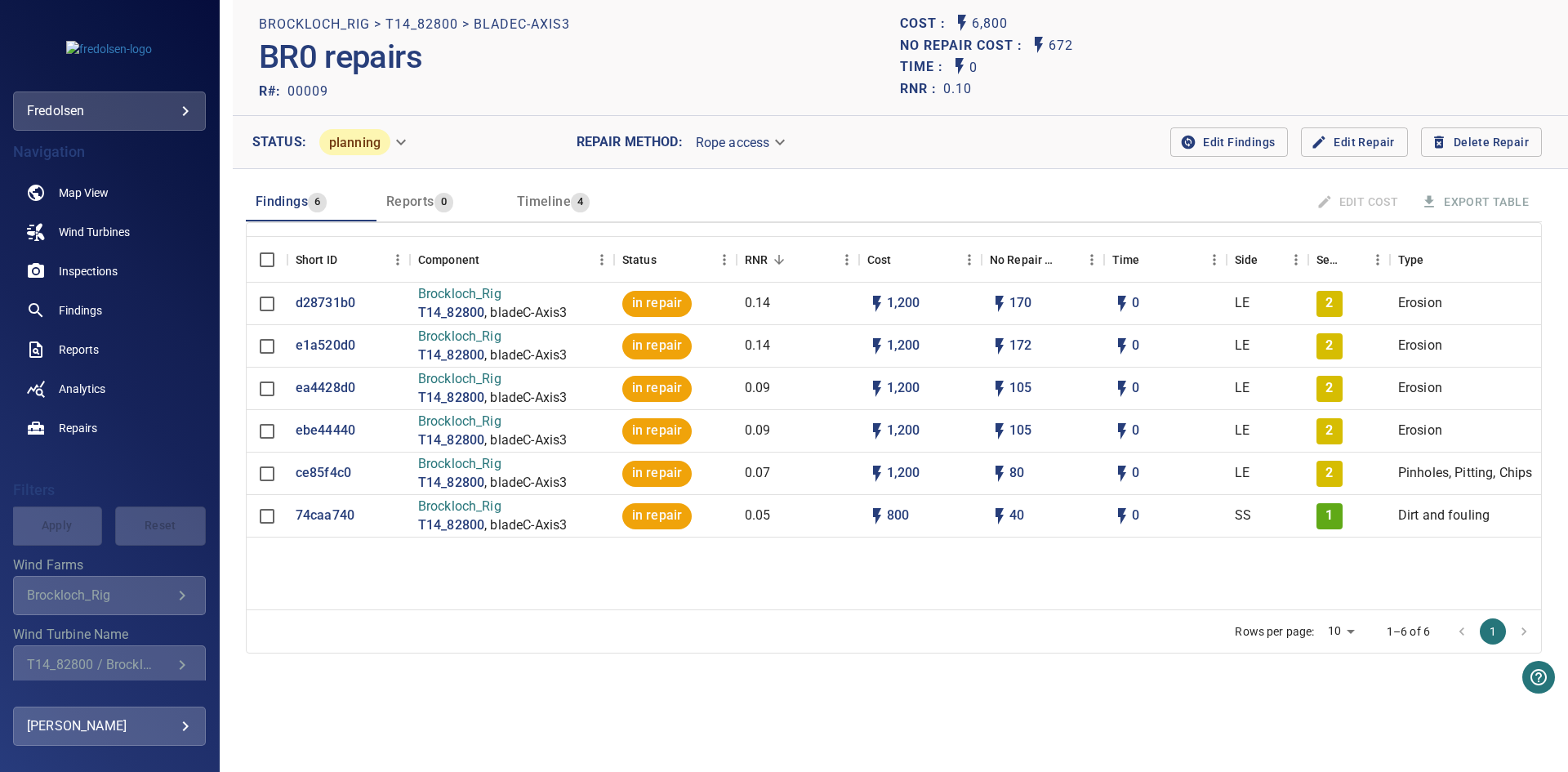
click at [413, 195] on span "Reports" at bounding box center [410, 201] width 48 height 15
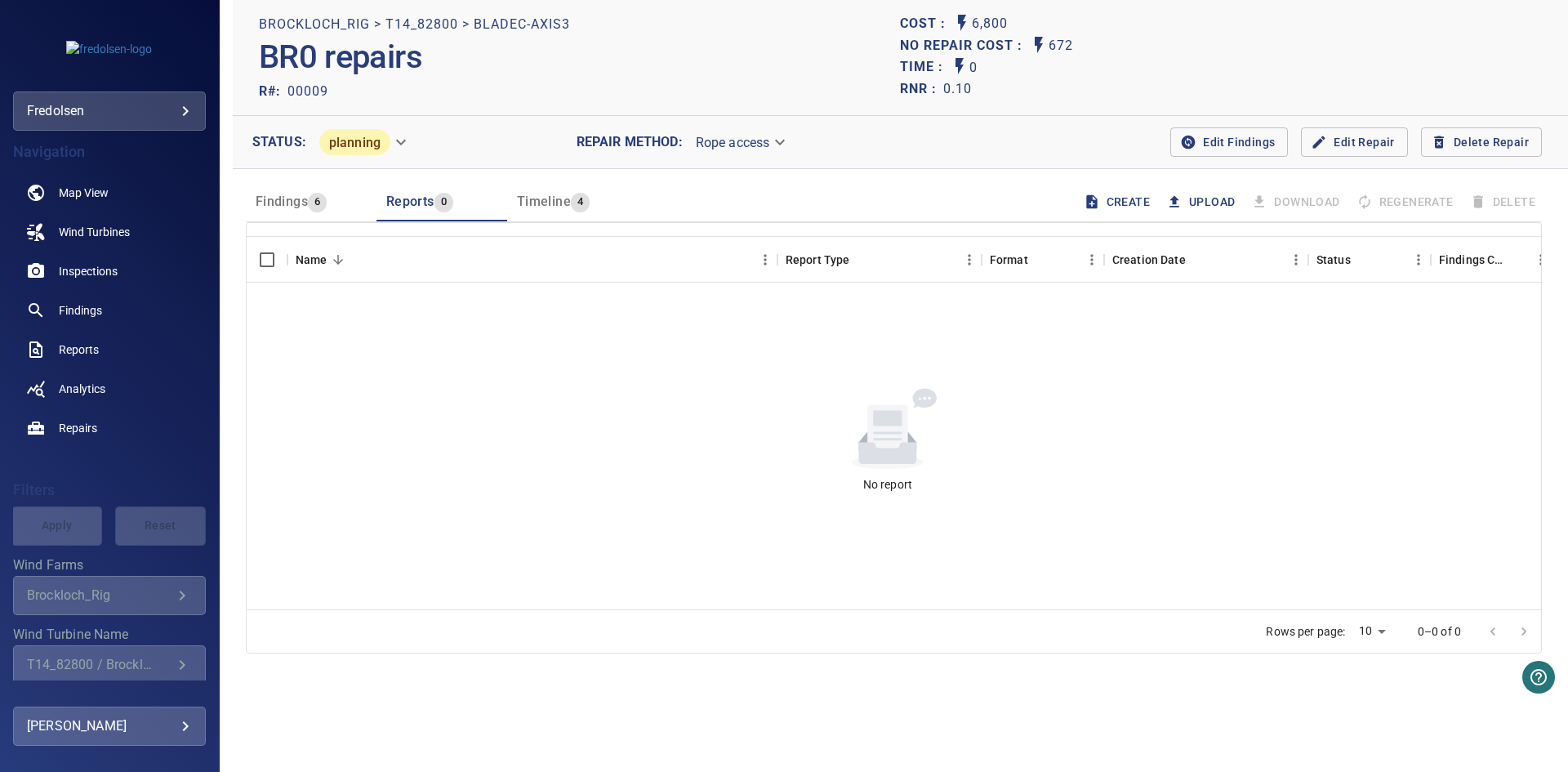
click at [279, 201] on span "Findings" at bounding box center [282, 201] width 53 height 15
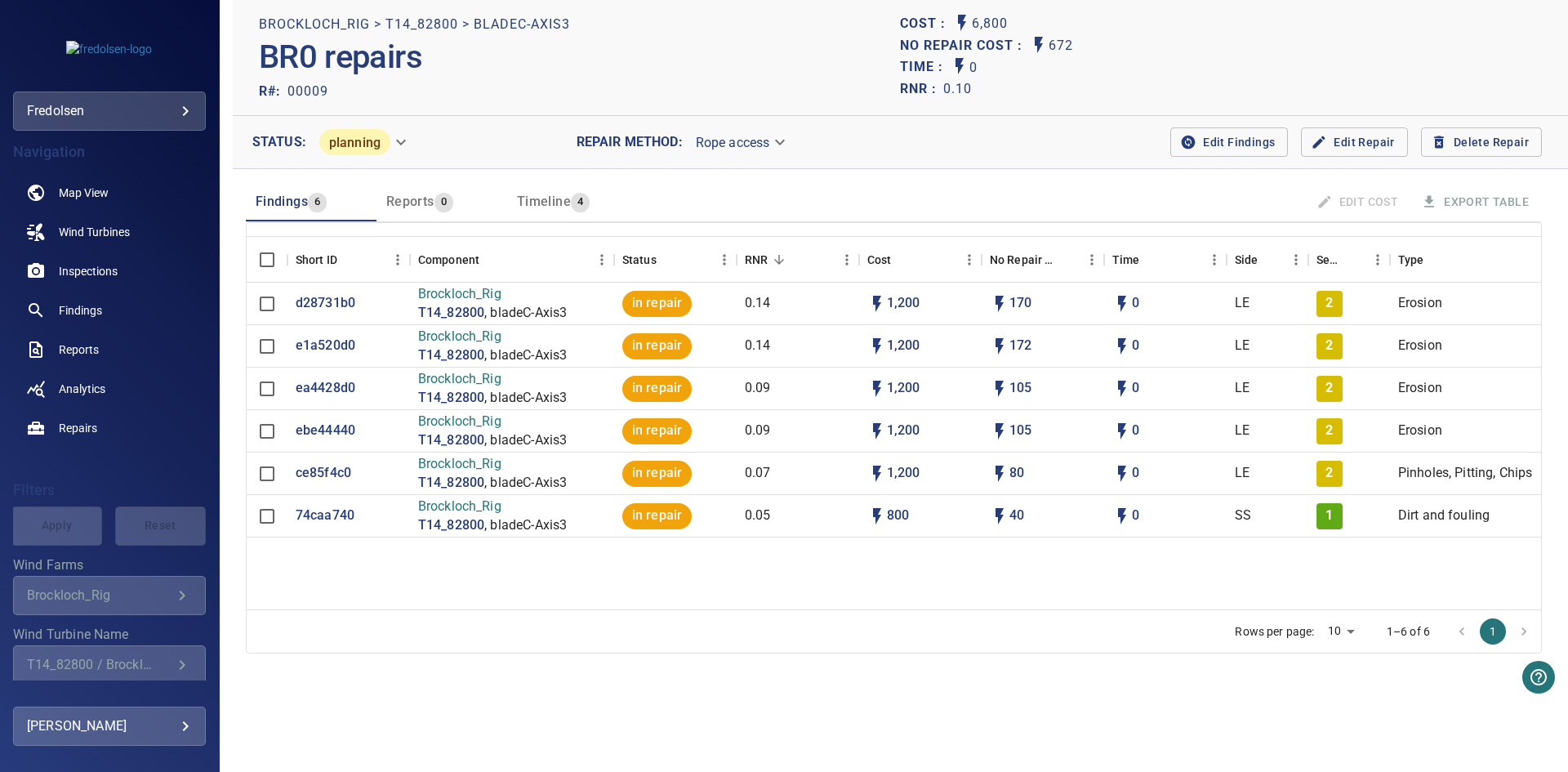
click at [1205, 132] on span "Edit Findings" at bounding box center [1229, 143] width 92 height 20
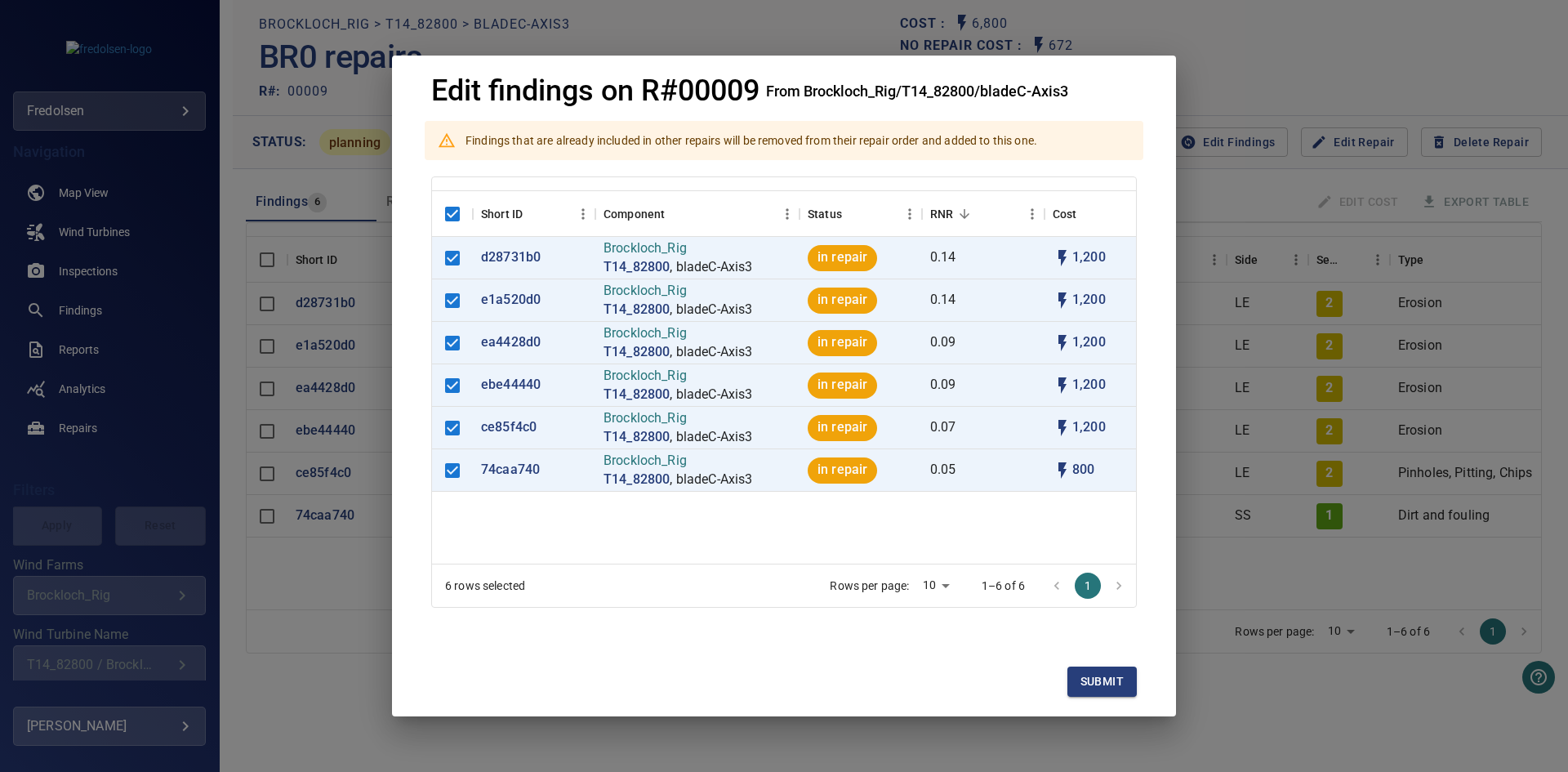
click at [308, 683] on div "Edit findings on R#00009 From Brockloch_Rig/T14_82800/bladeC-Axis3 Findings tha…" at bounding box center [784, 386] width 1568 height 772
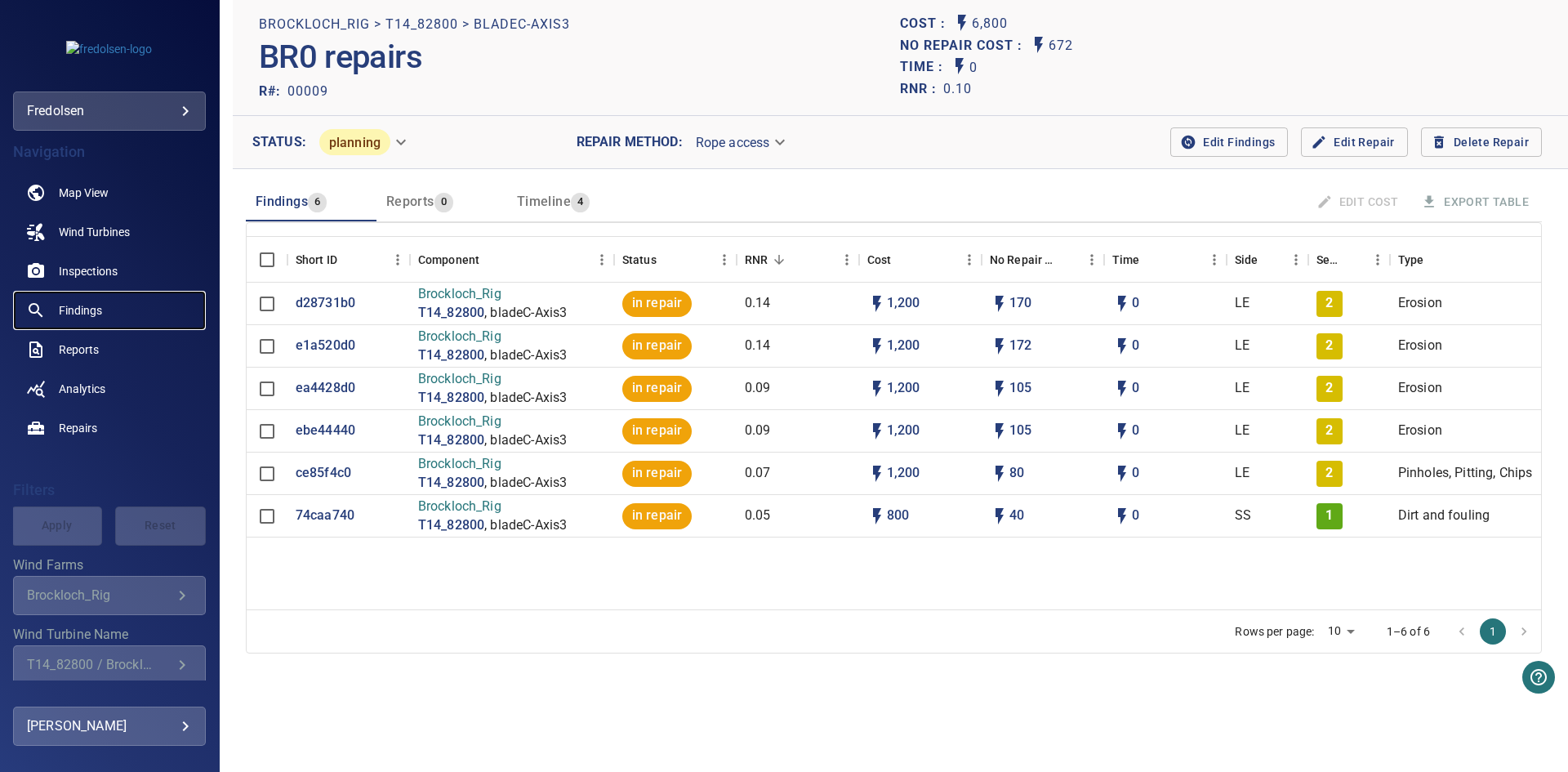
click at [74, 316] on span "Findings" at bounding box center [80, 310] width 43 height 16
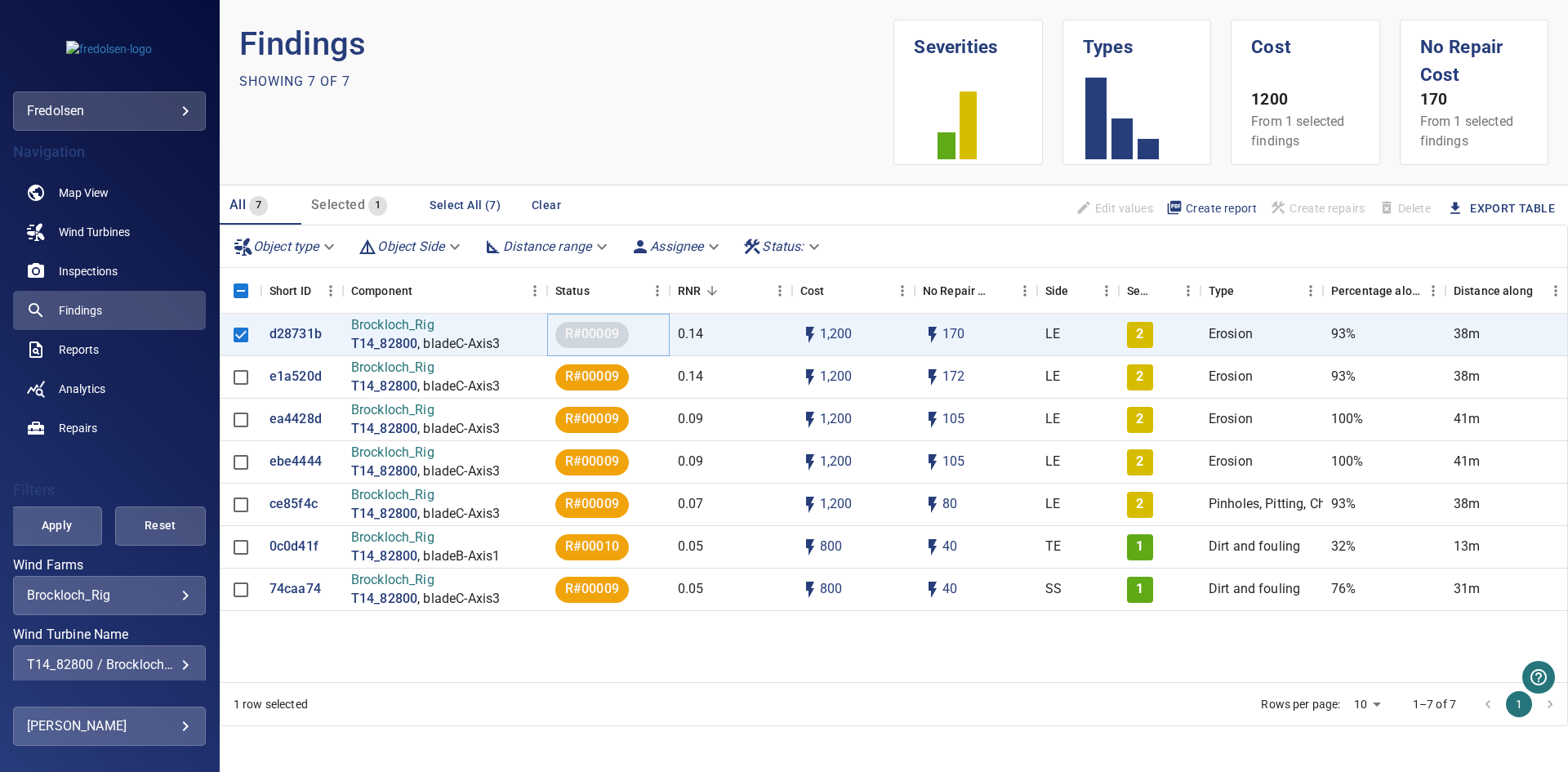
click at [601, 327] on span "R#00009" at bounding box center [592, 335] width 74 height 19
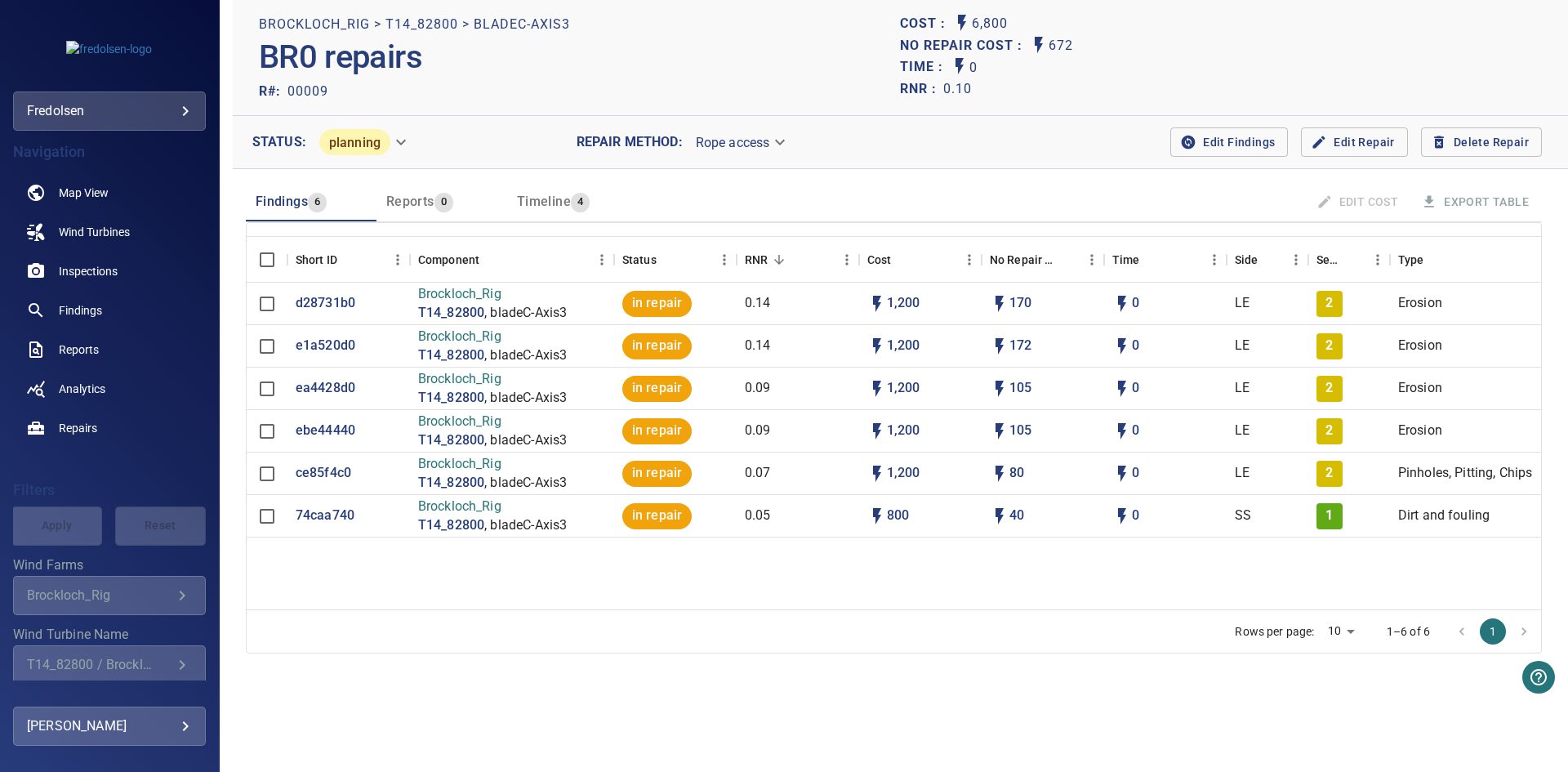
click at [1204, 144] on span "Edit Findings" at bounding box center [1229, 143] width 92 height 20
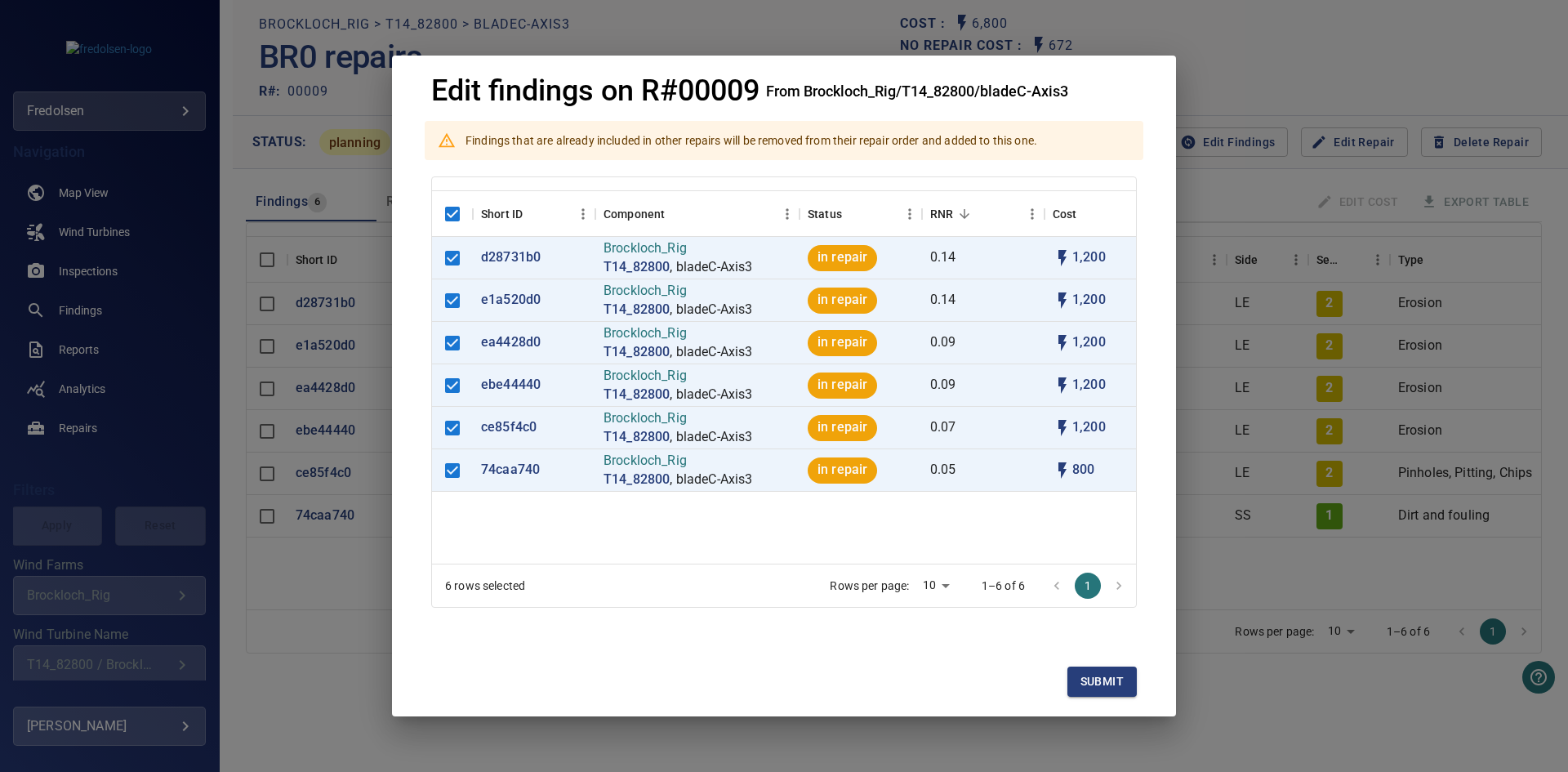
drag, startPoint x: 1376, startPoint y: 647, endPoint x: 1375, endPoint y: 592, distance: 55.0
click at [1376, 647] on div "Edit findings on R#00009 From Brockloch_Rig/T14_82800/bladeC-Axis3 Findings tha…" at bounding box center [784, 386] width 1568 height 772
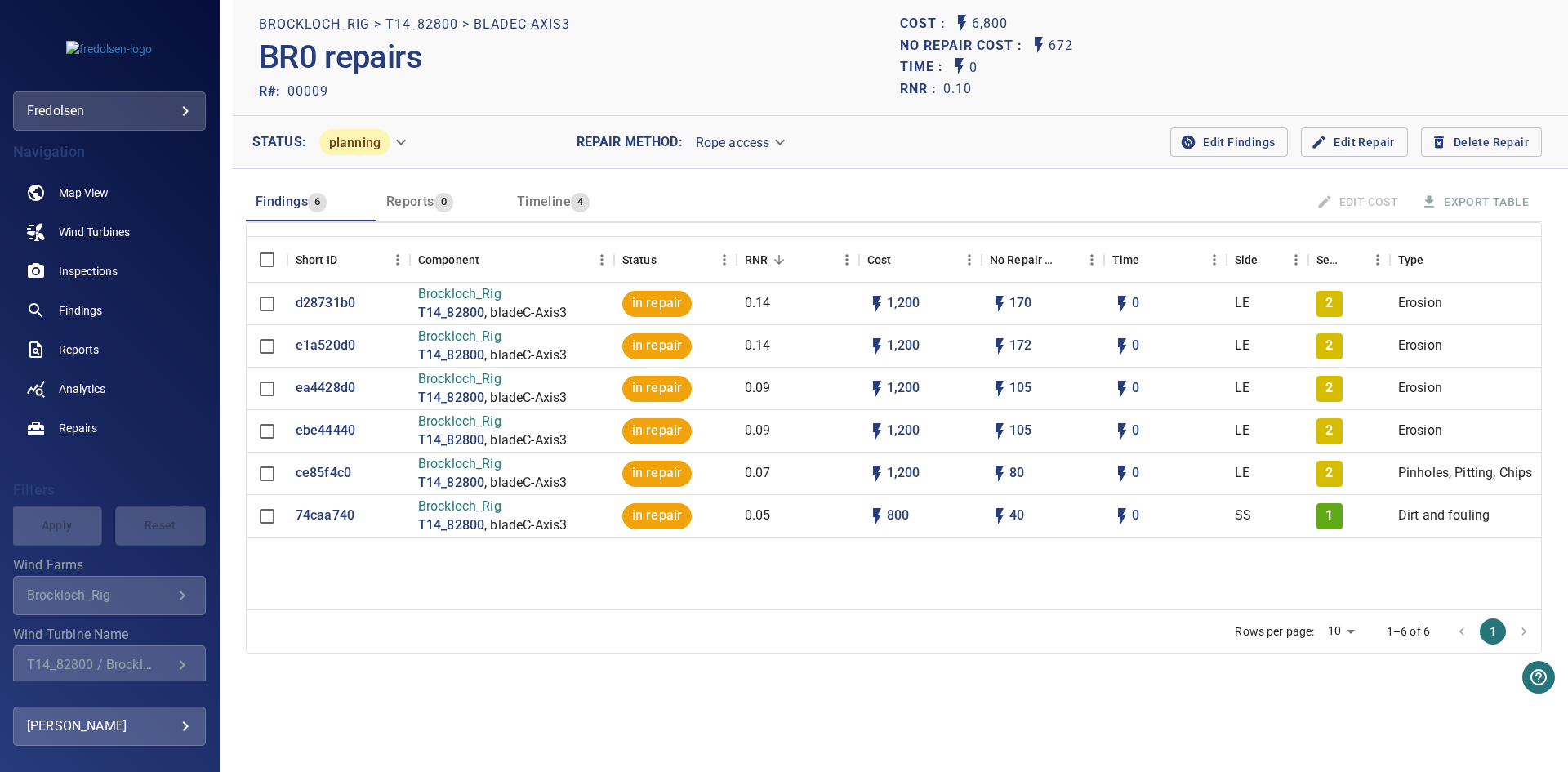
click at [1216, 153] on button "Edit Findings" at bounding box center [1229, 143] width 117 height 31
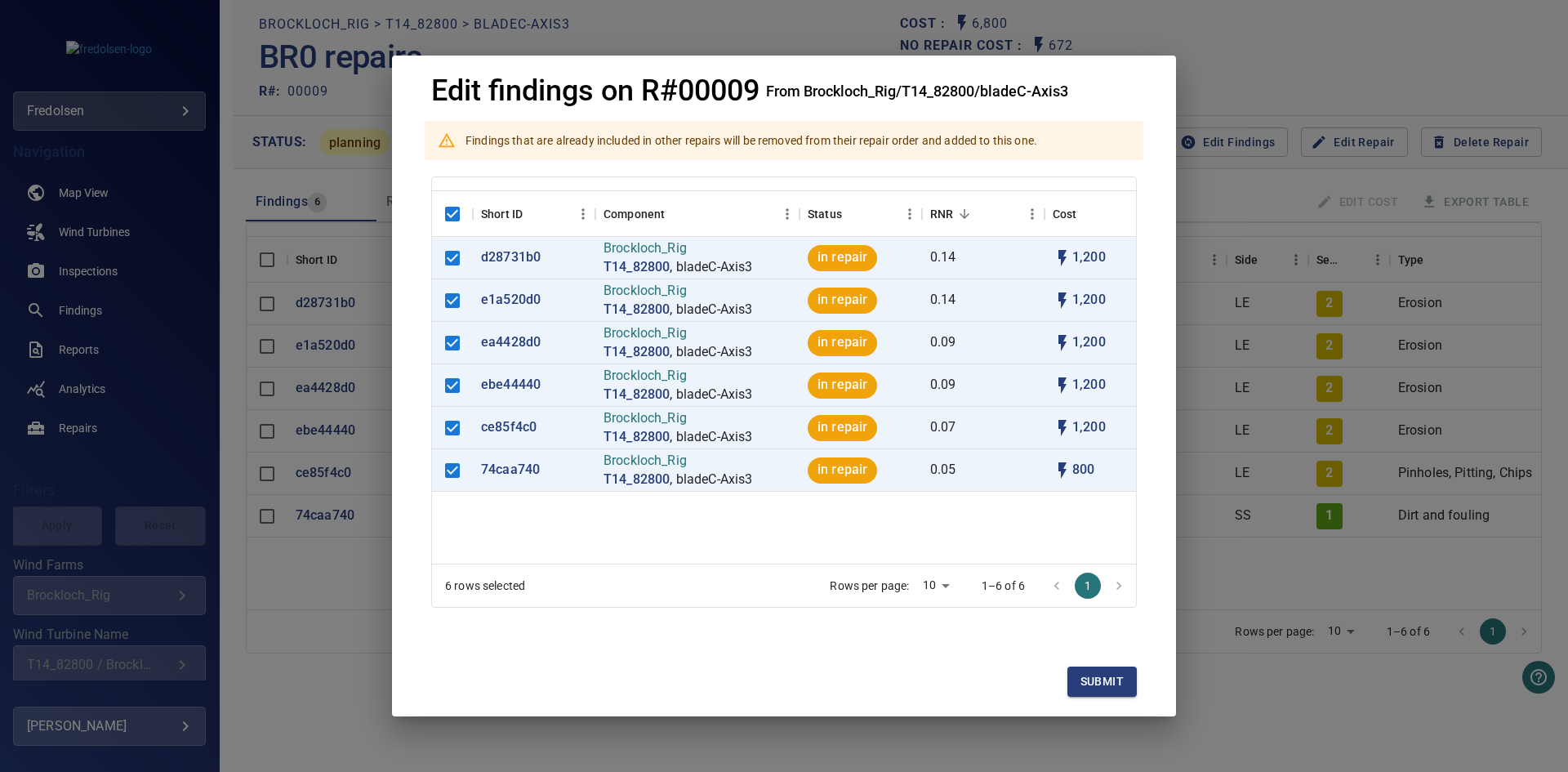
click at [355, 566] on div "Edit findings on R#00009 From Brockloch_Rig/T14_82800/bladeC-Axis3 Findings tha…" at bounding box center [784, 386] width 1568 height 772
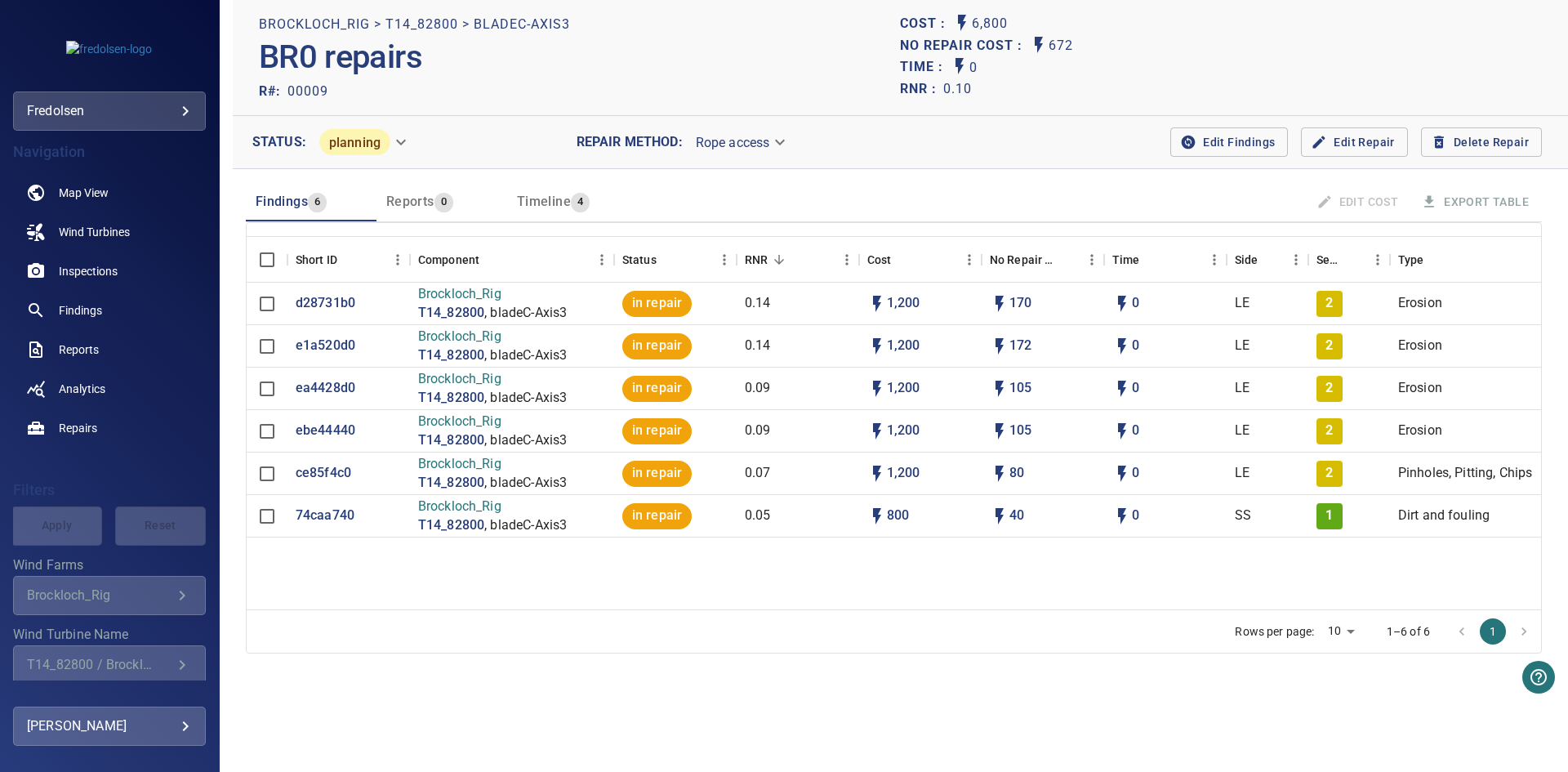
click at [420, 197] on span "Reports" at bounding box center [410, 201] width 48 height 15
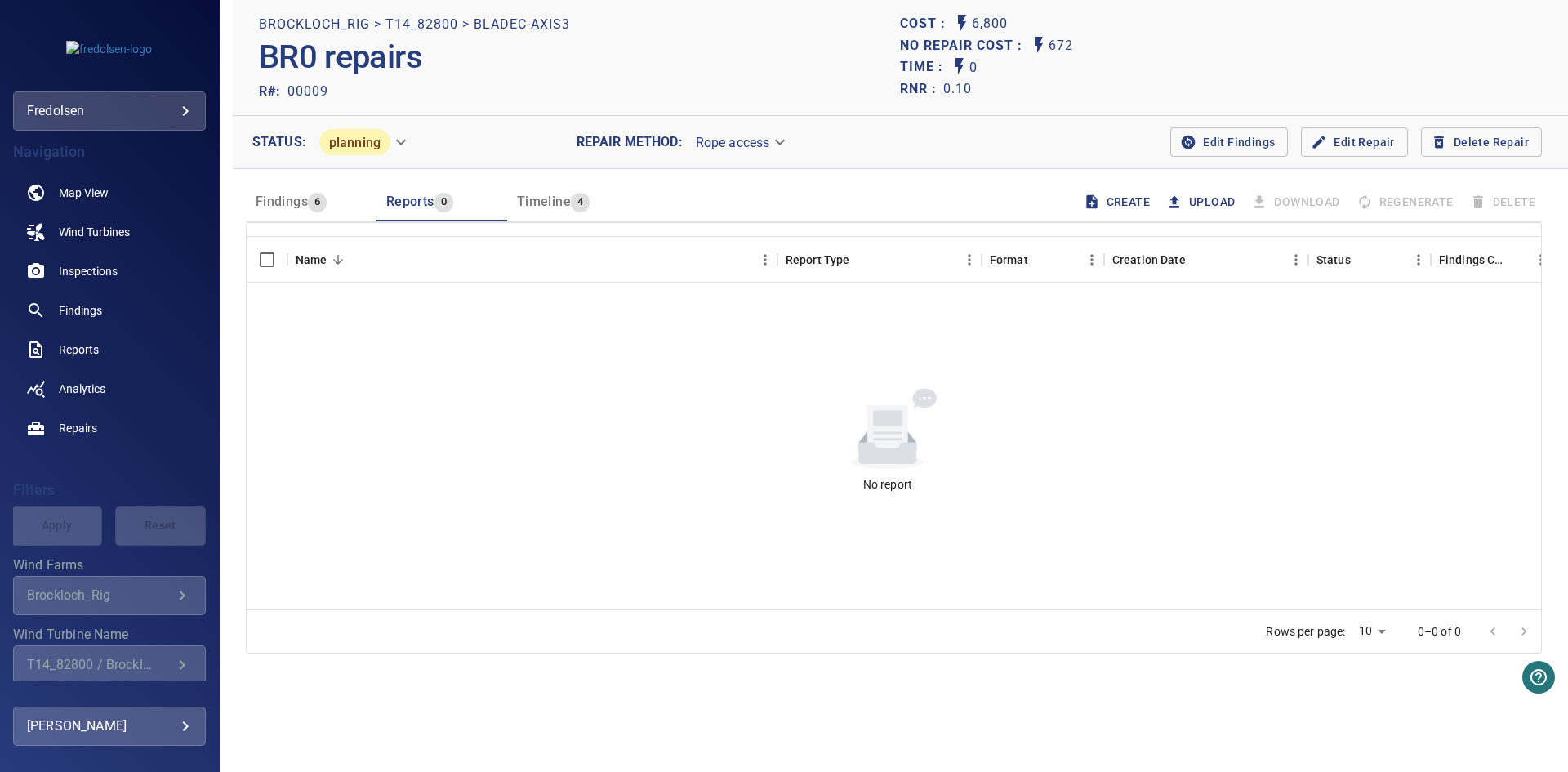
click at [1208, 195] on button "Upload" at bounding box center [1202, 202] width 78 height 31
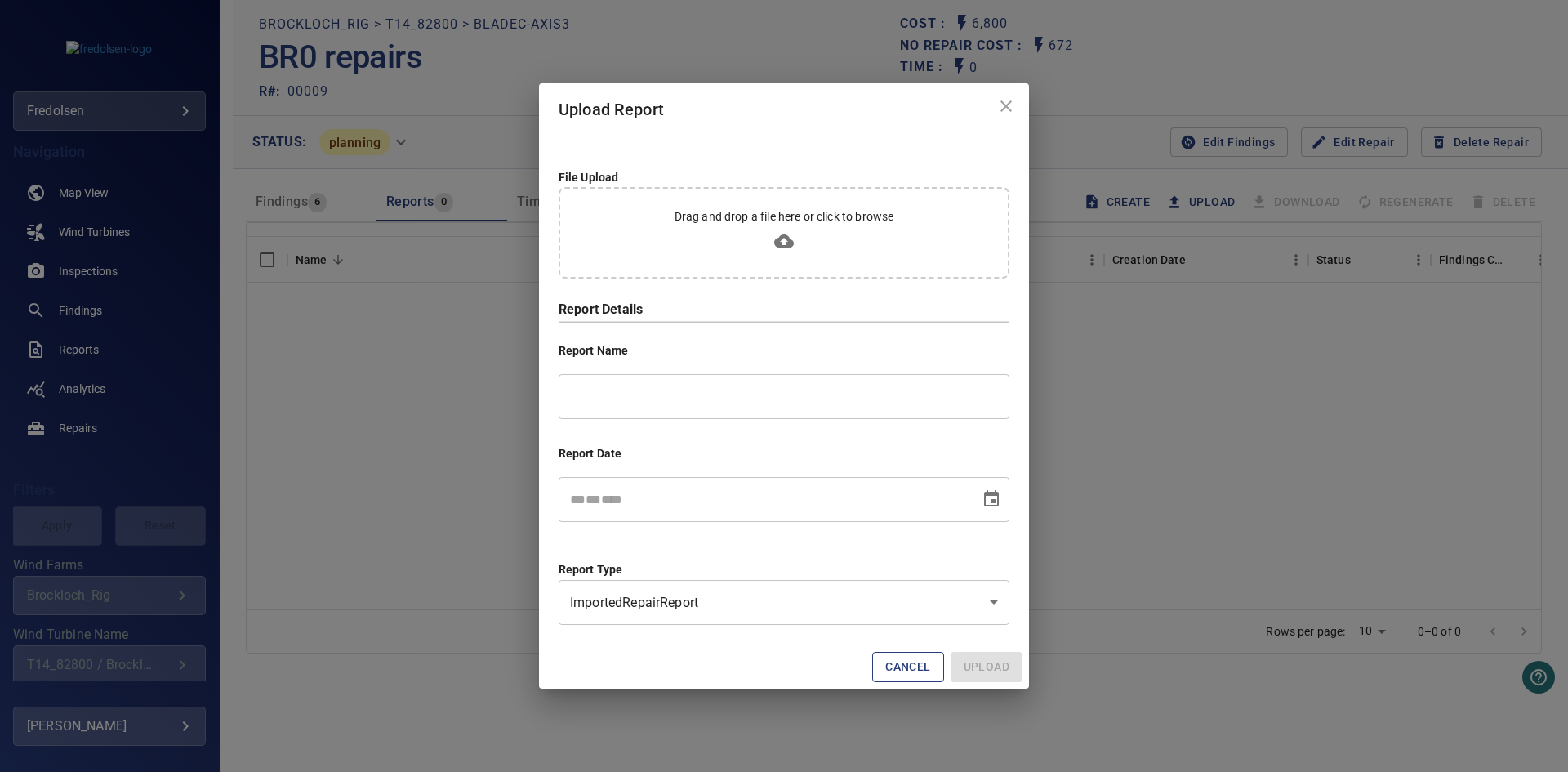
click at [704, 612] on body "**********" at bounding box center [784, 386] width 1568 height 772
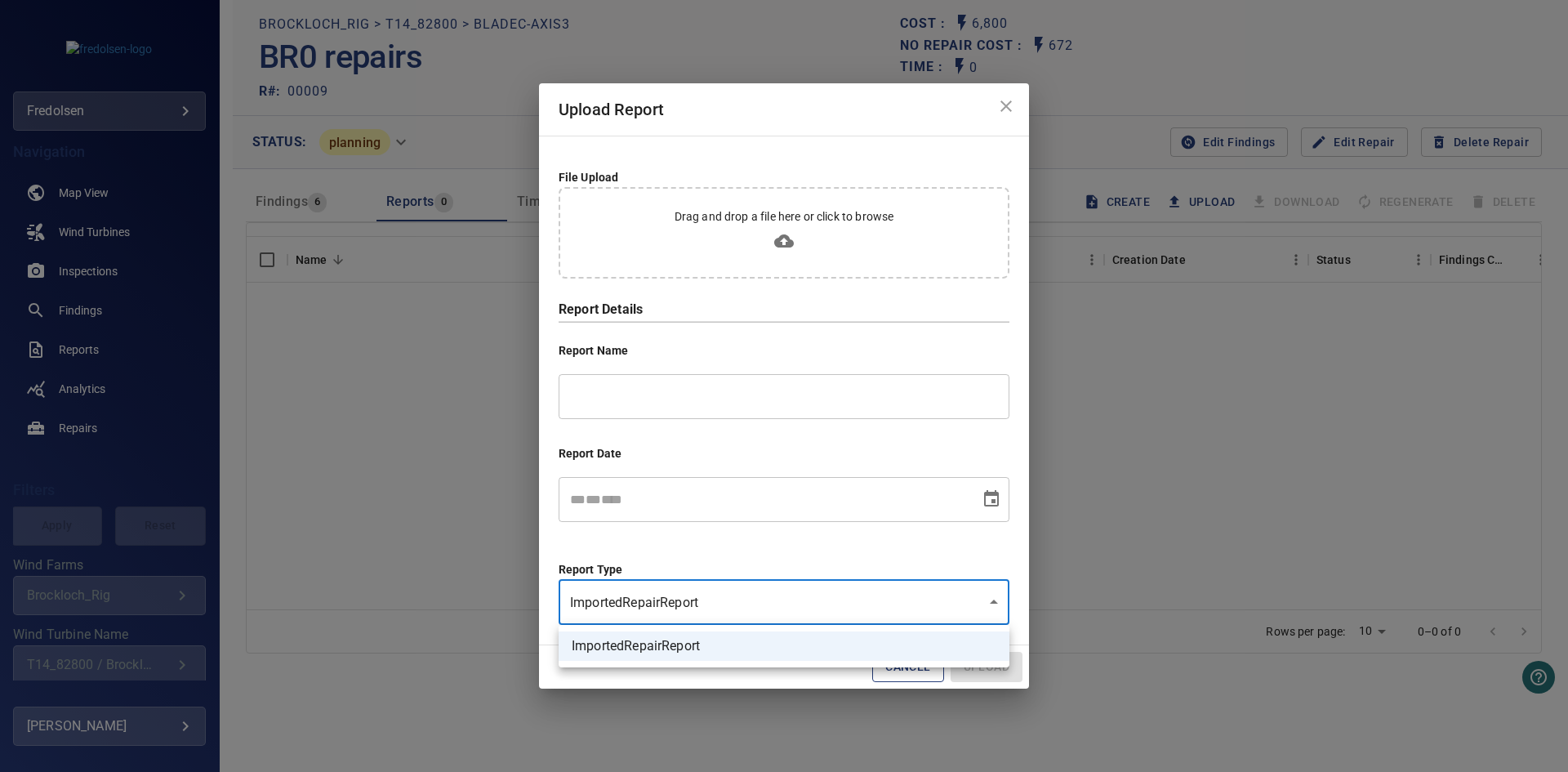
click at [629, 651] on li "ImportedRepairReport" at bounding box center [784, 645] width 451 height 30
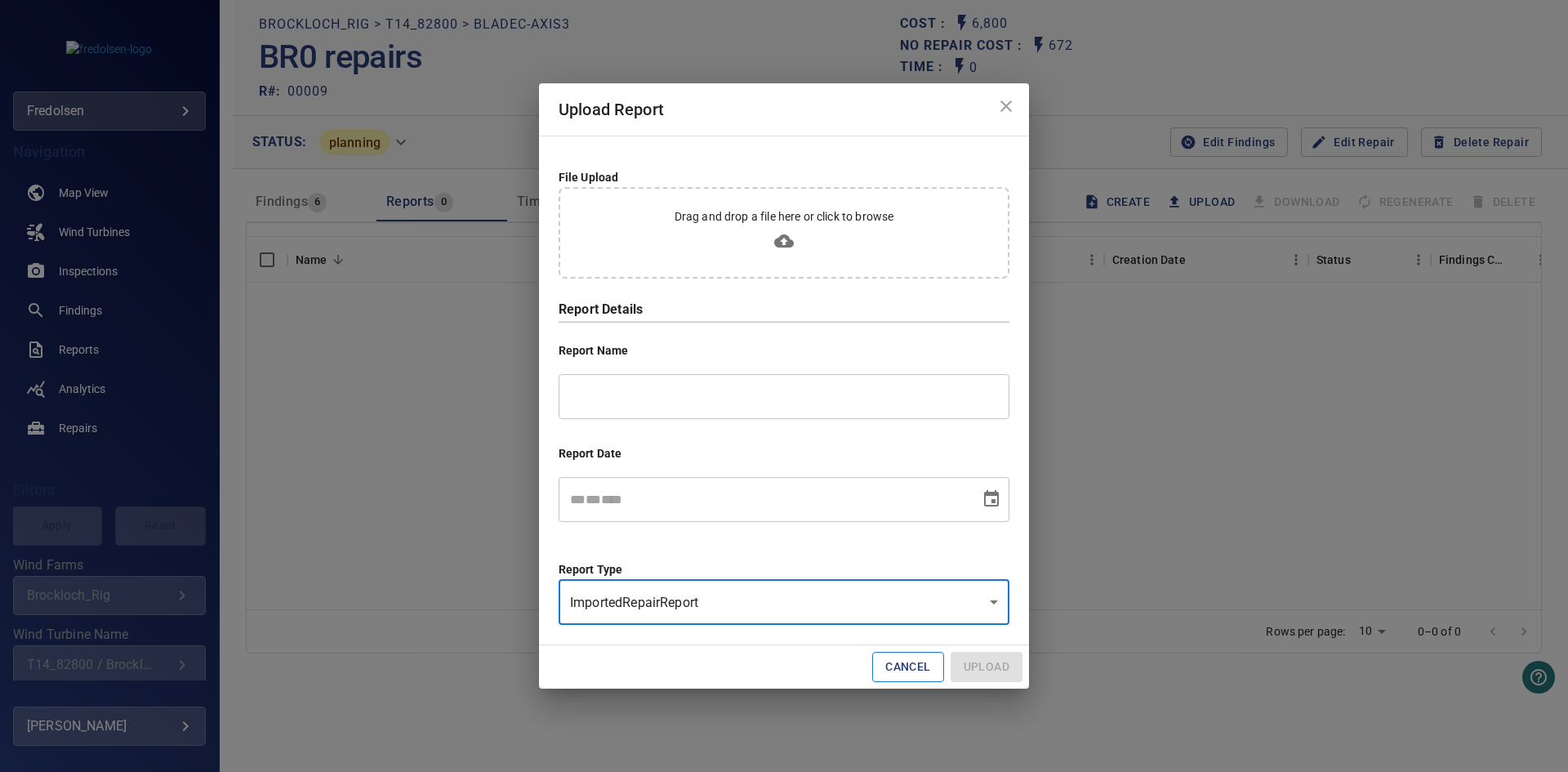
click at [898, 670] on button "Cancel" at bounding box center [908, 667] width 71 height 31
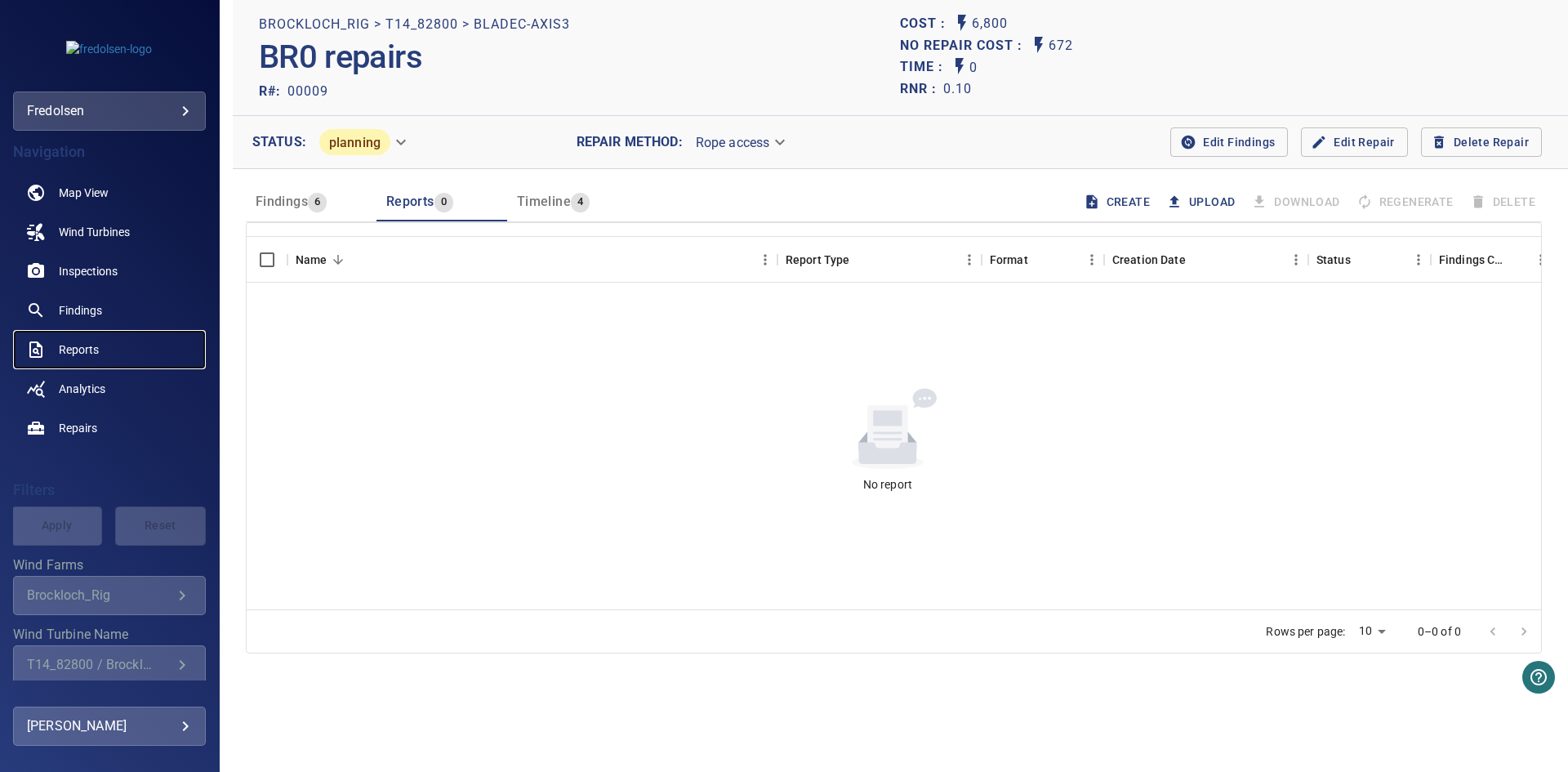
click at [65, 352] on span "Reports" at bounding box center [78, 349] width 40 height 16
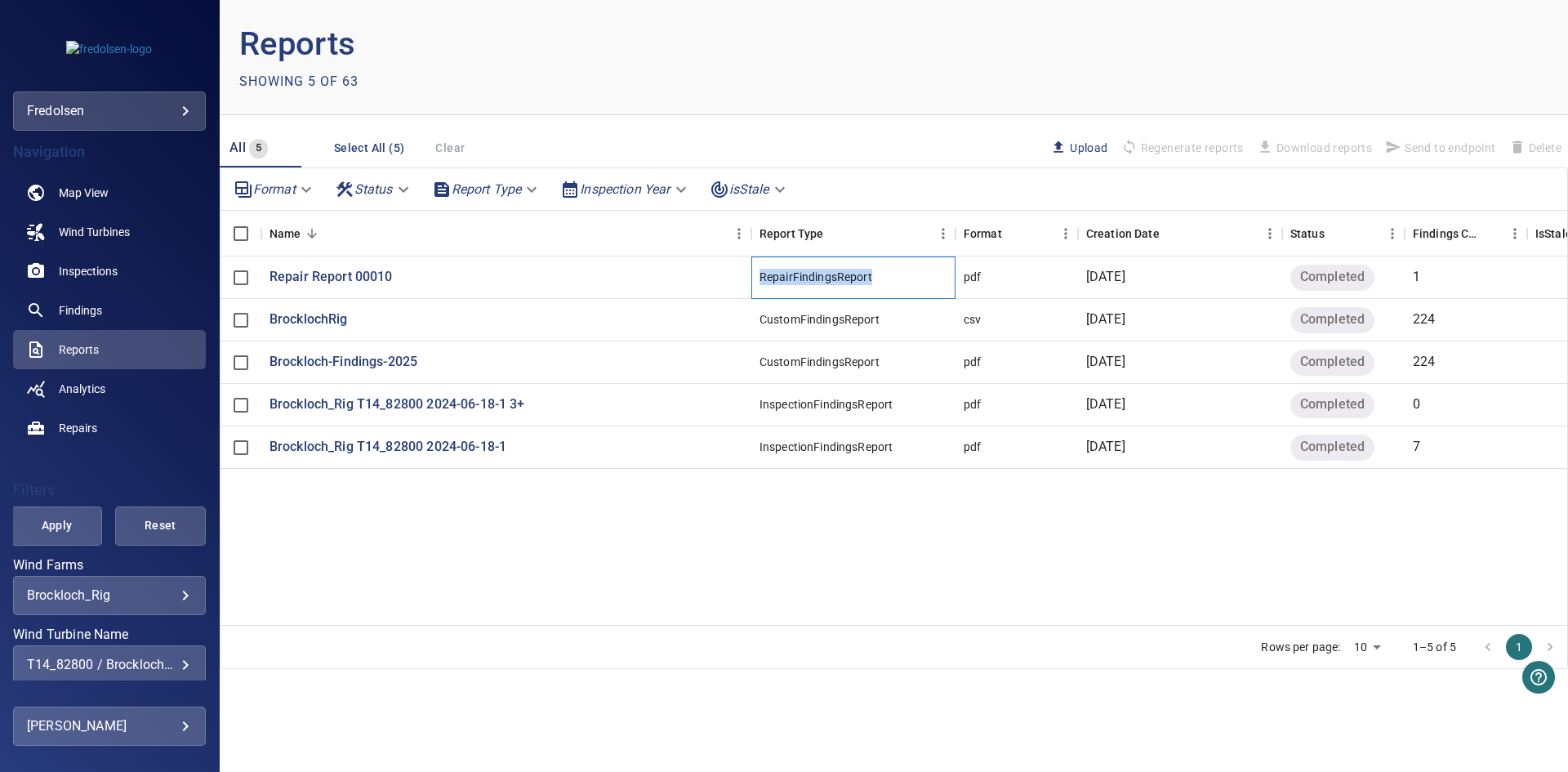
drag, startPoint x: 758, startPoint y: 276, endPoint x: 875, endPoint y: 276, distance: 117.0
click at [875, 276] on div "RepairFindingsReport" at bounding box center [853, 278] width 204 height 42
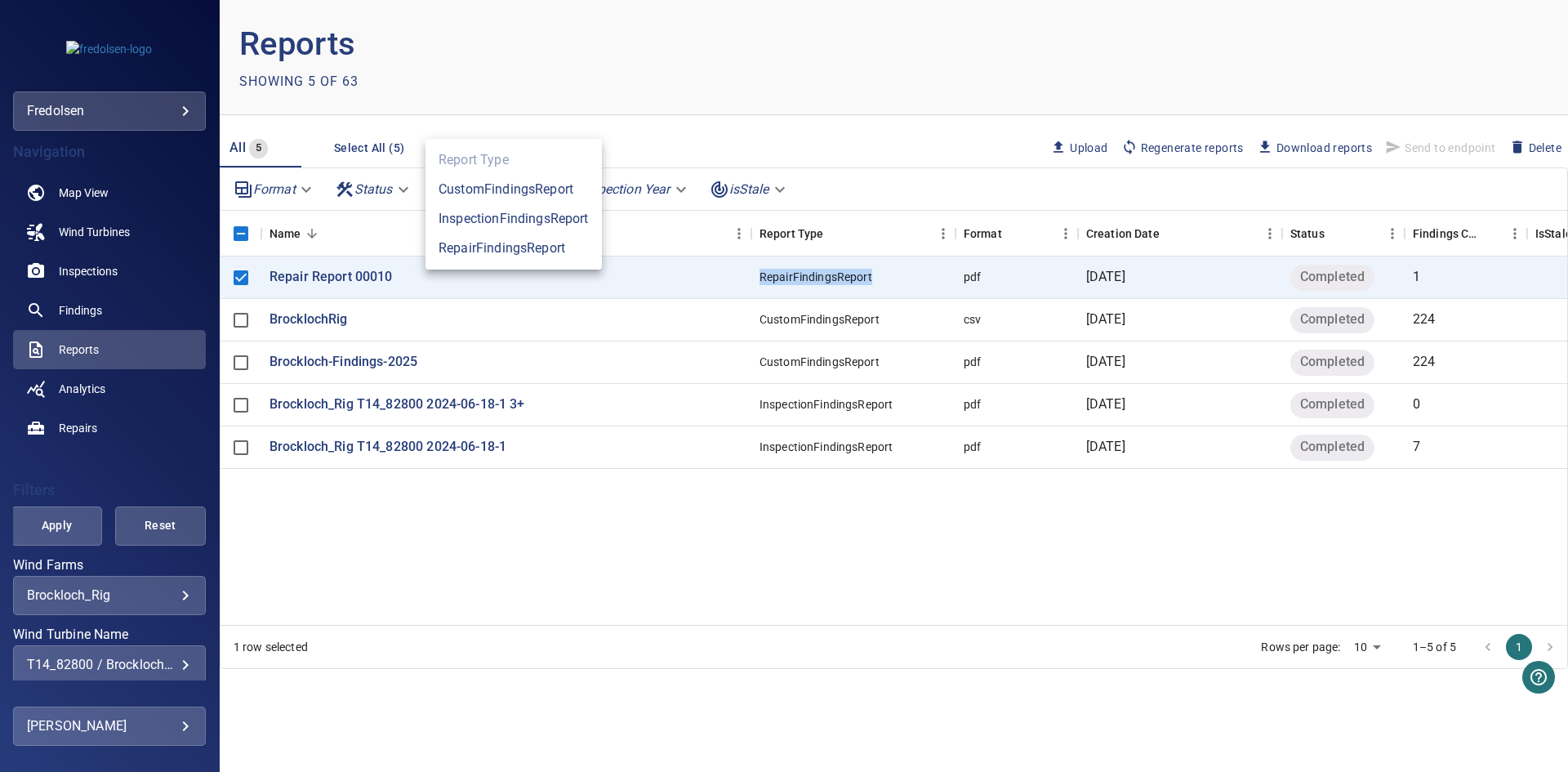
click at [476, 182] on body "**********" at bounding box center [784, 386] width 1568 height 772
click at [550, 556] on div at bounding box center [784, 386] width 1568 height 772
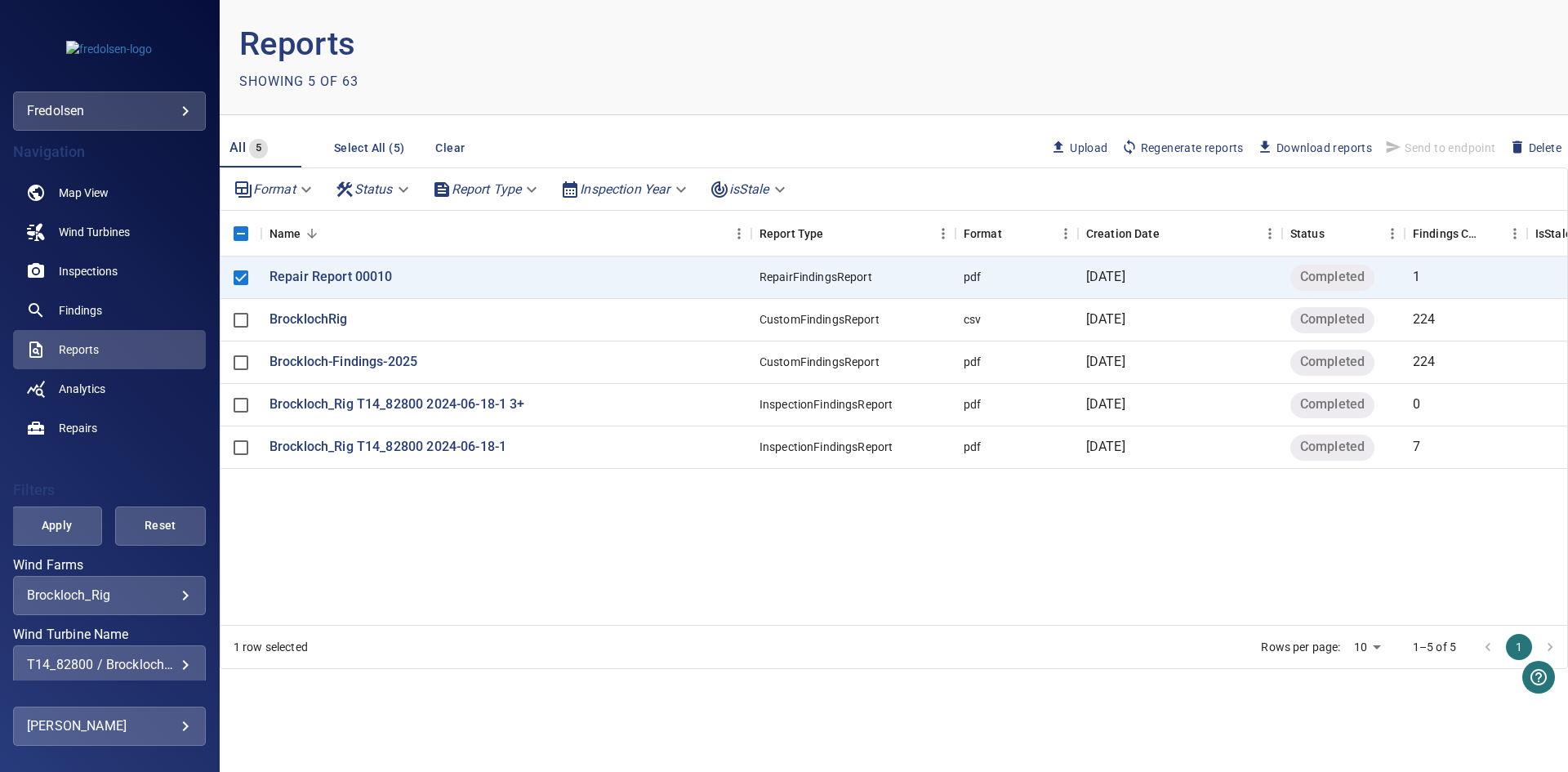
click at [332, 530] on div "Repair Report 00010 RepairFindingsReport pdf [DATE] Completed 1 BrocklochRig Cu…" at bounding box center [935, 441] width 1429 height 369
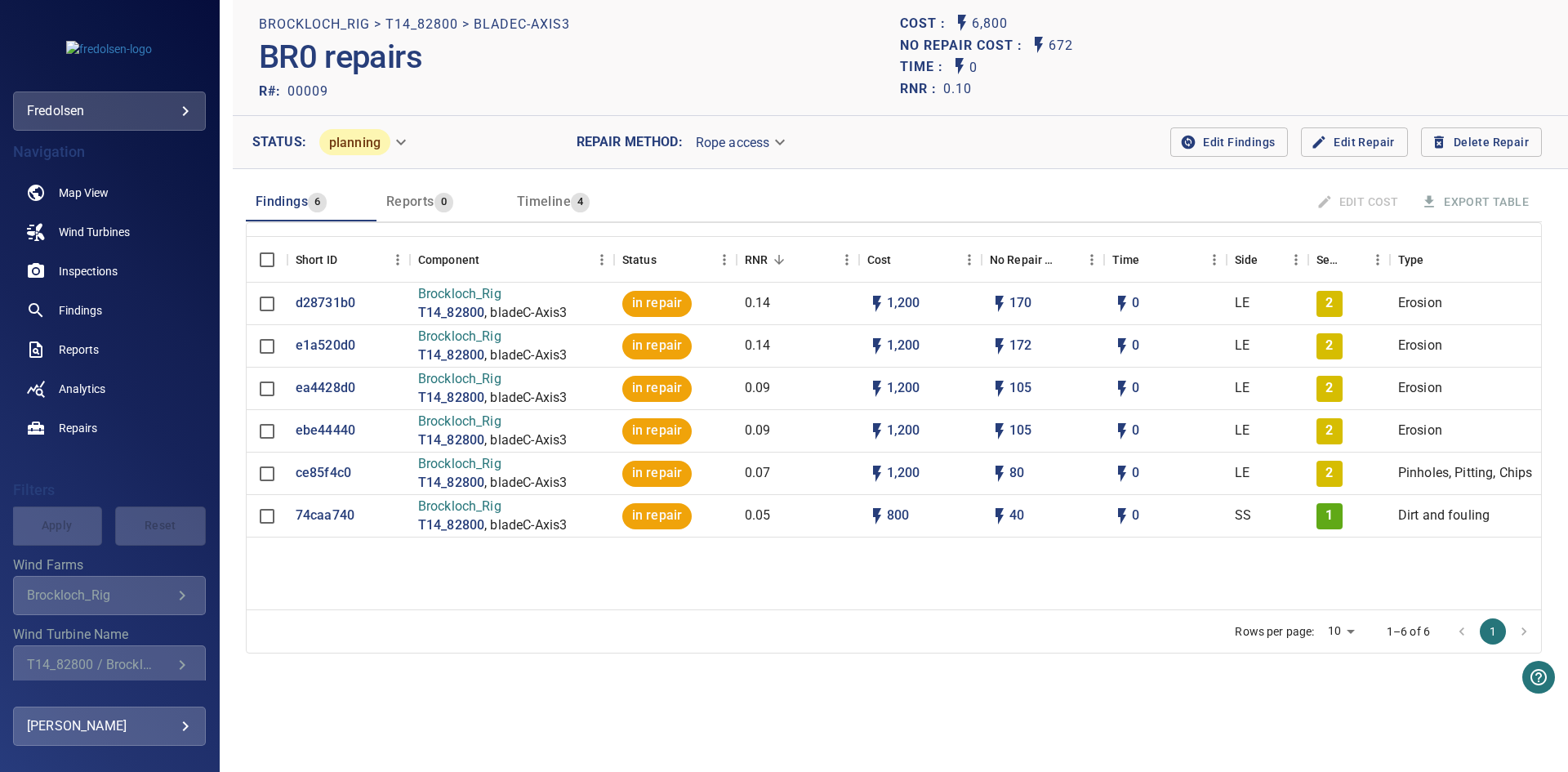
click at [414, 200] on span "Reports" at bounding box center [410, 201] width 48 height 15
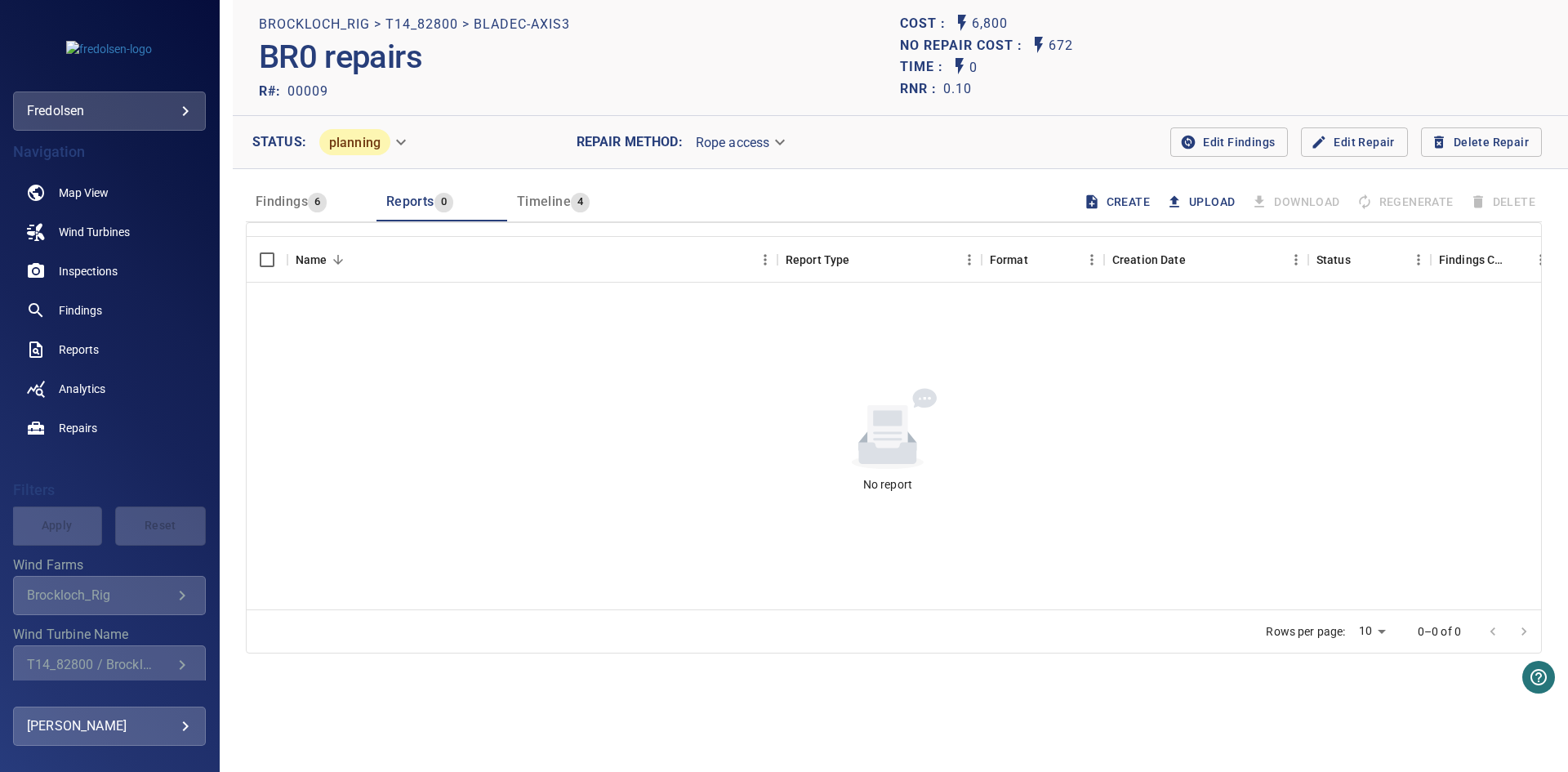
click at [281, 206] on span "Findings" at bounding box center [282, 201] width 53 height 15
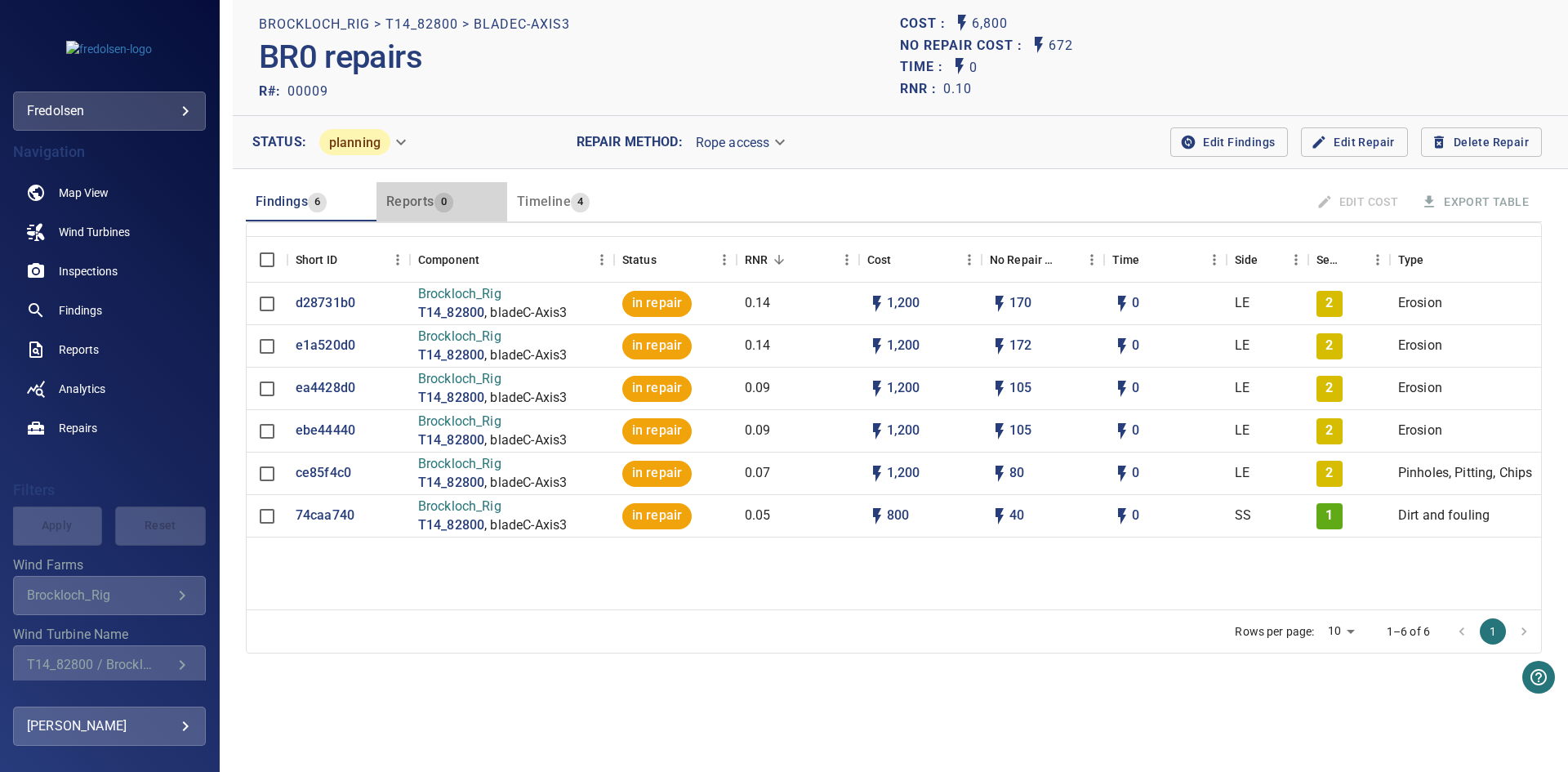
click at [426, 206] on span "Reports" at bounding box center [410, 201] width 48 height 15
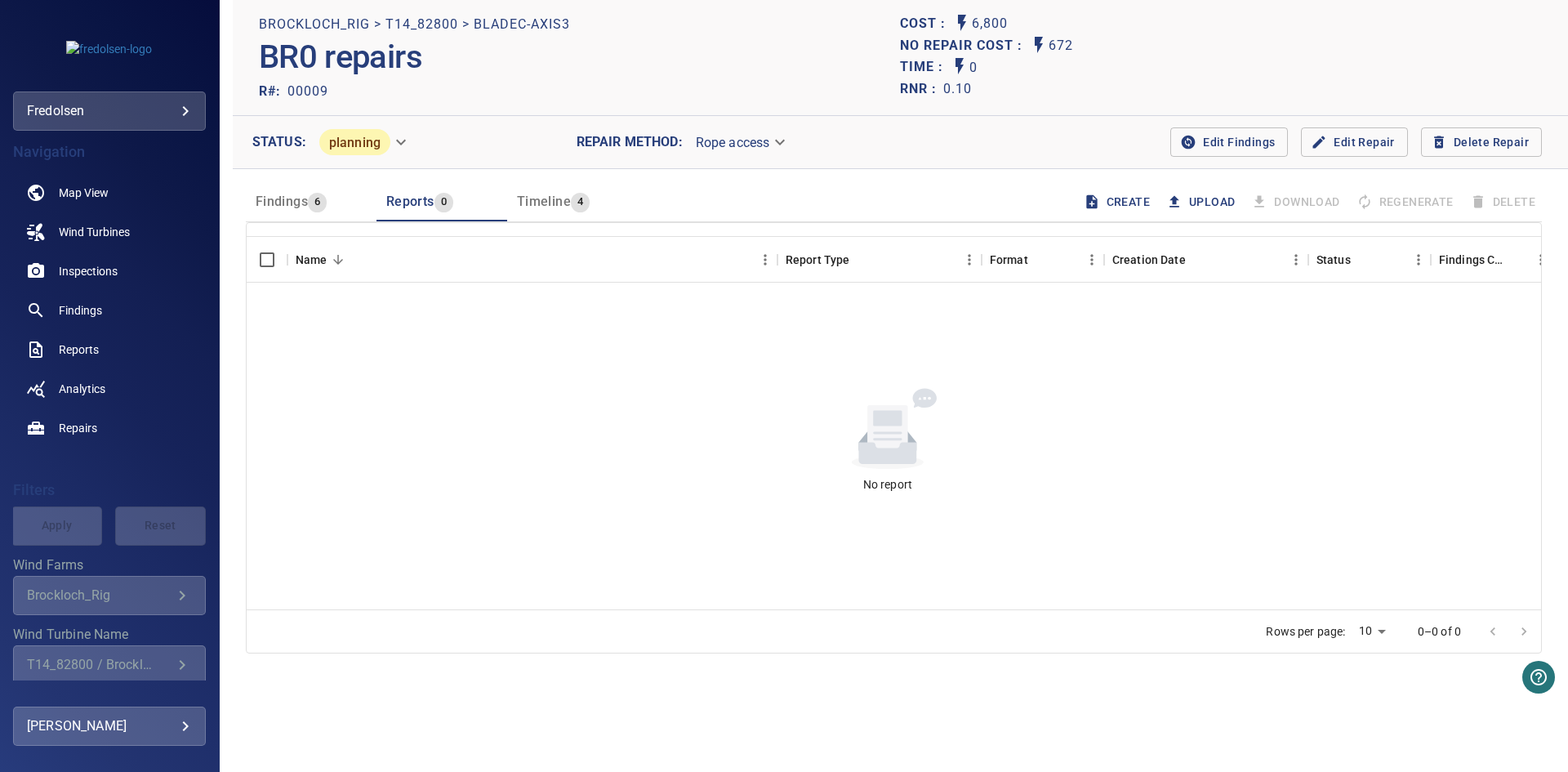
click at [266, 202] on span "Findings" at bounding box center [282, 201] width 53 height 15
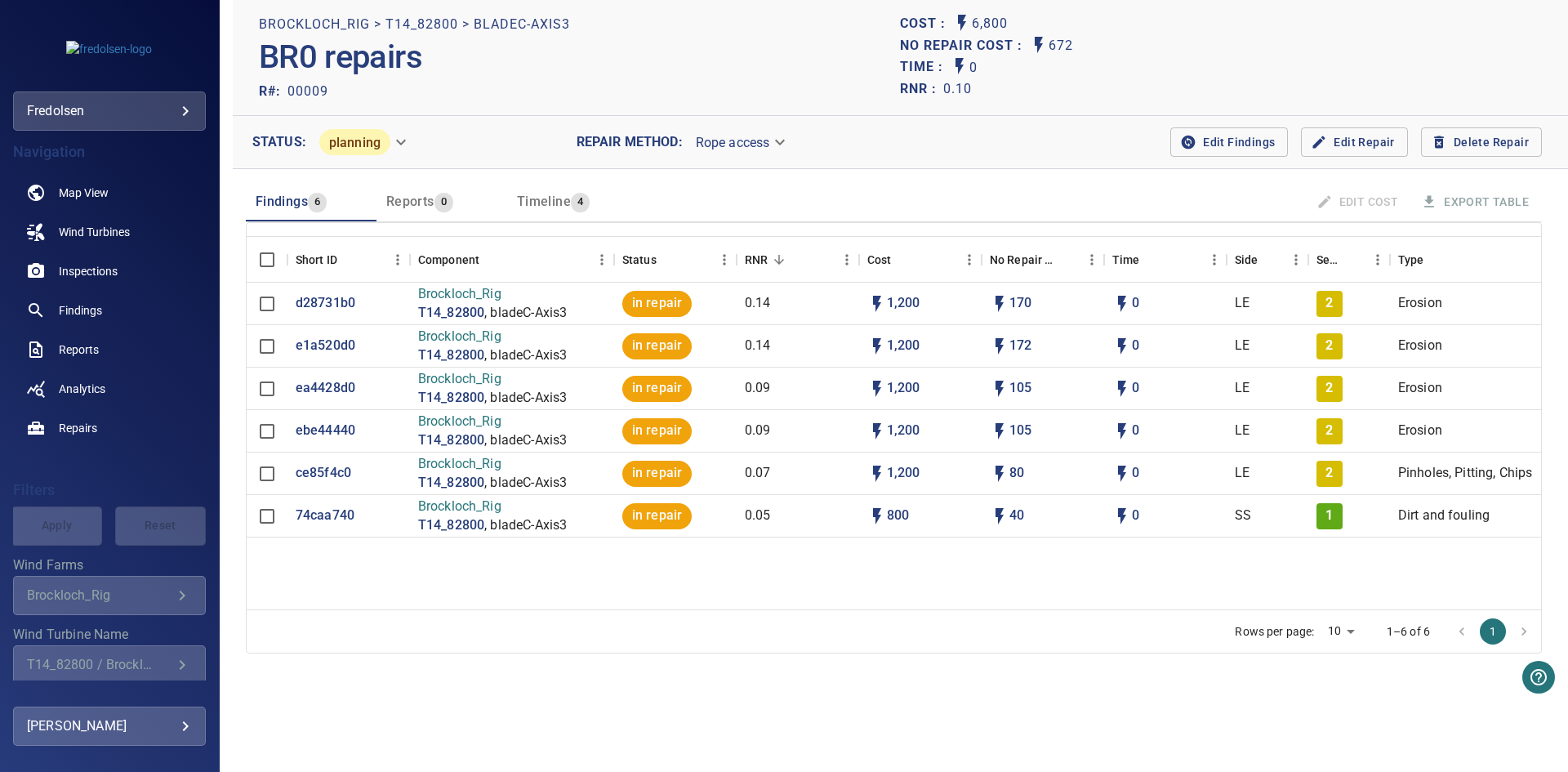
click at [387, 206] on span "Reports" at bounding box center [410, 201] width 48 height 15
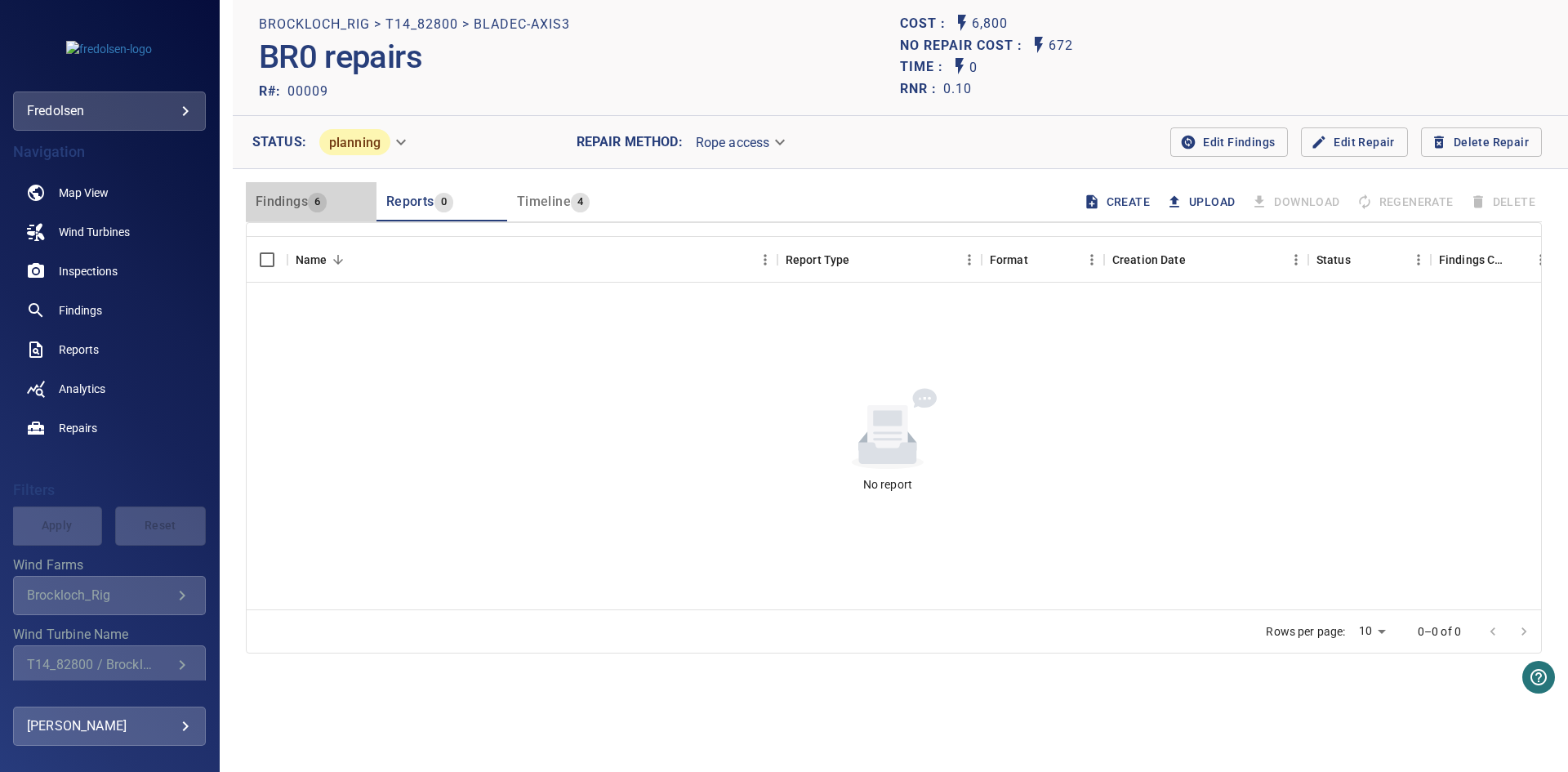
click at [292, 207] on span "Findings" at bounding box center [282, 201] width 53 height 15
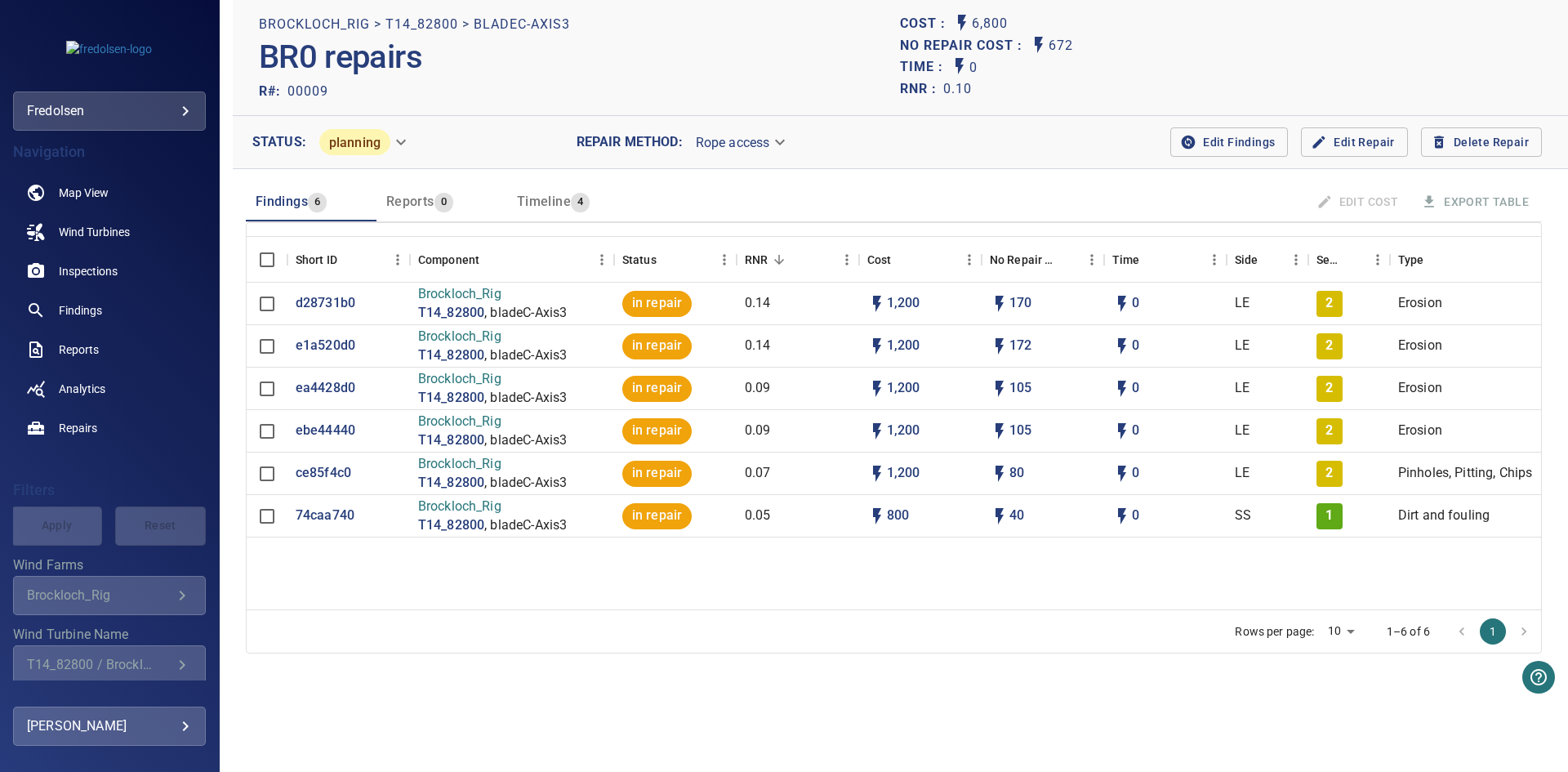
click at [438, 700] on section "Short ID Component Status RNR Cost No Repair Cost Time Side Severity Type Perce…" at bounding box center [894, 472] width 1296 height 501
click at [376, 143] on body "**********" at bounding box center [784, 386] width 1568 height 772
click at [70, 315] on div at bounding box center [784, 386] width 1568 height 772
click at [65, 304] on span "Findings" at bounding box center [80, 310] width 43 height 16
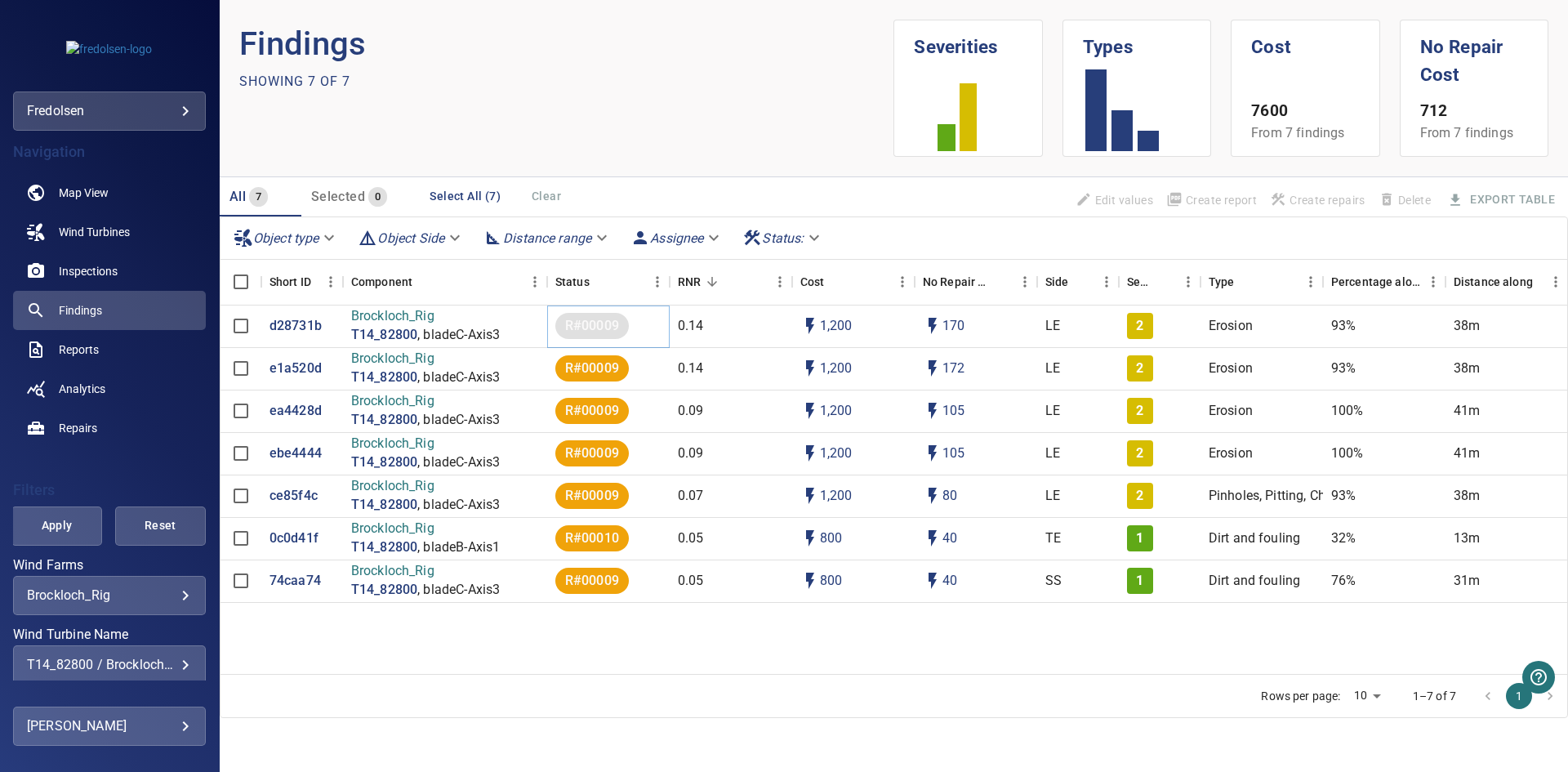
click at [602, 328] on span "R#00009" at bounding box center [592, 326] width 74 height 19
